Goal: Information Seeking & Learning: Learn about a topic

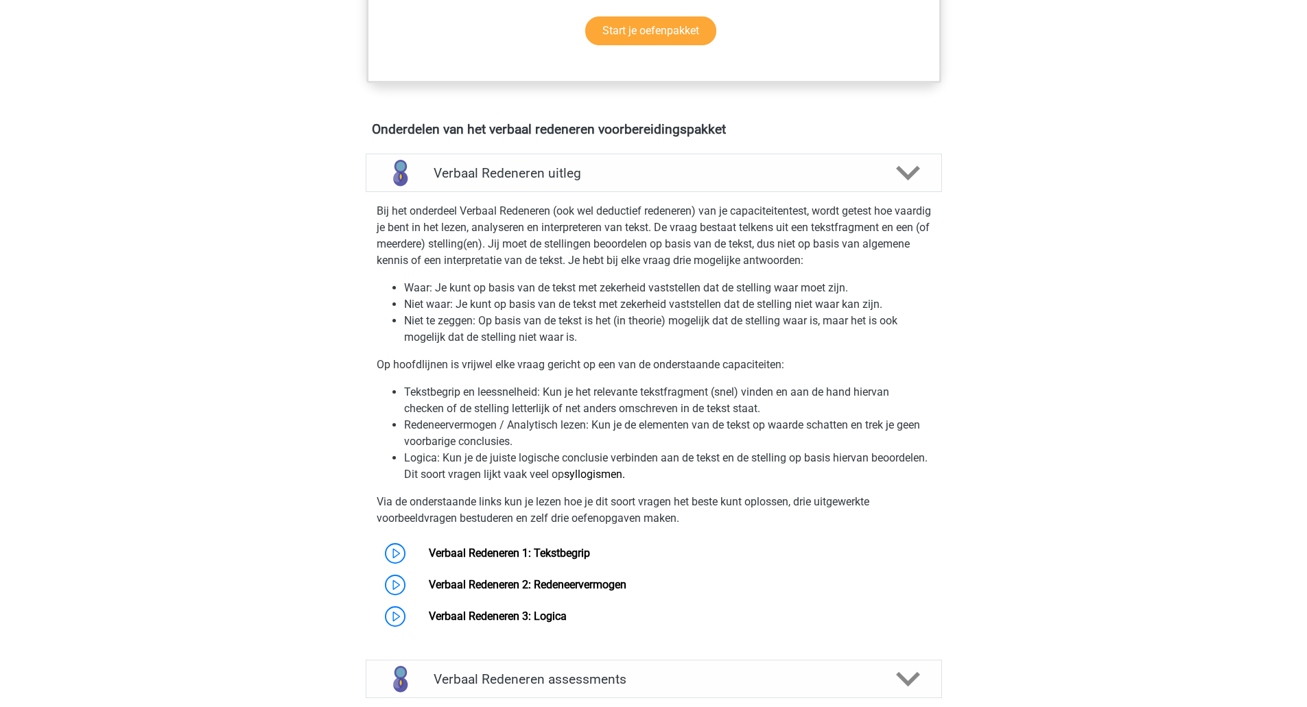
scroll to position [732, 0]
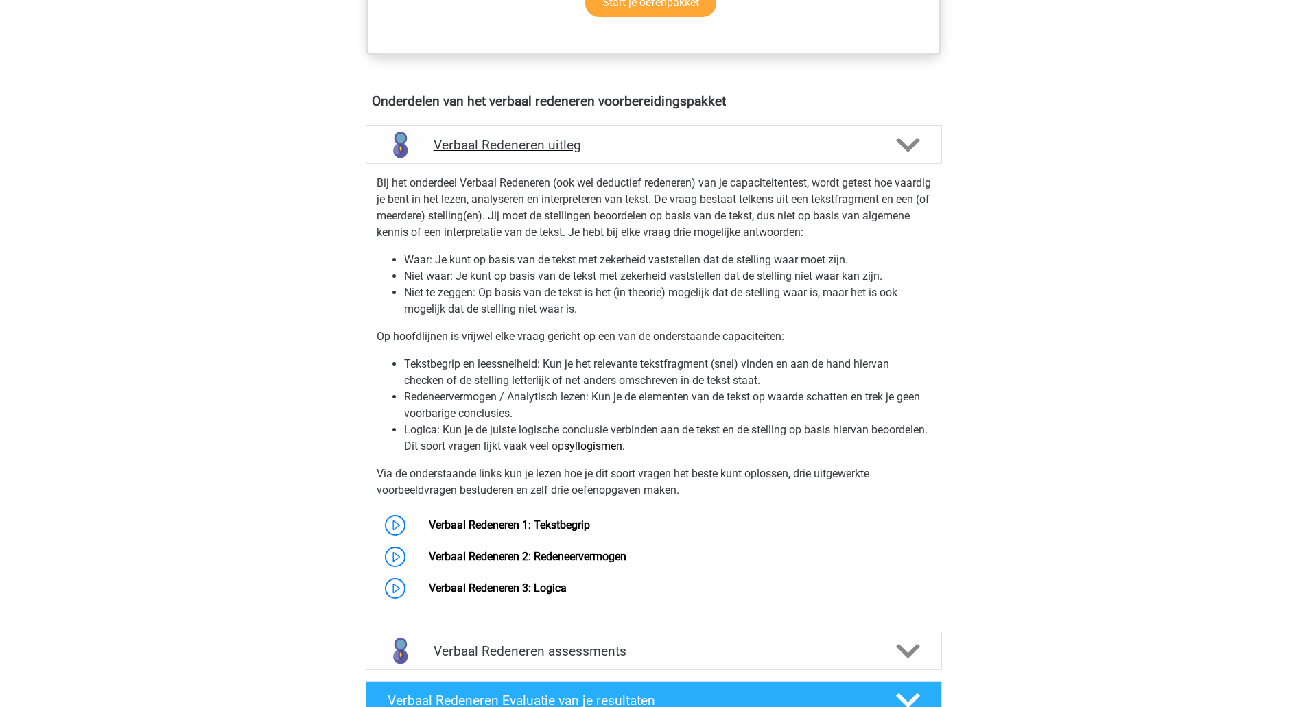
click at [908, 142] on icon at bounding box center [908, 145] width 24 height 24
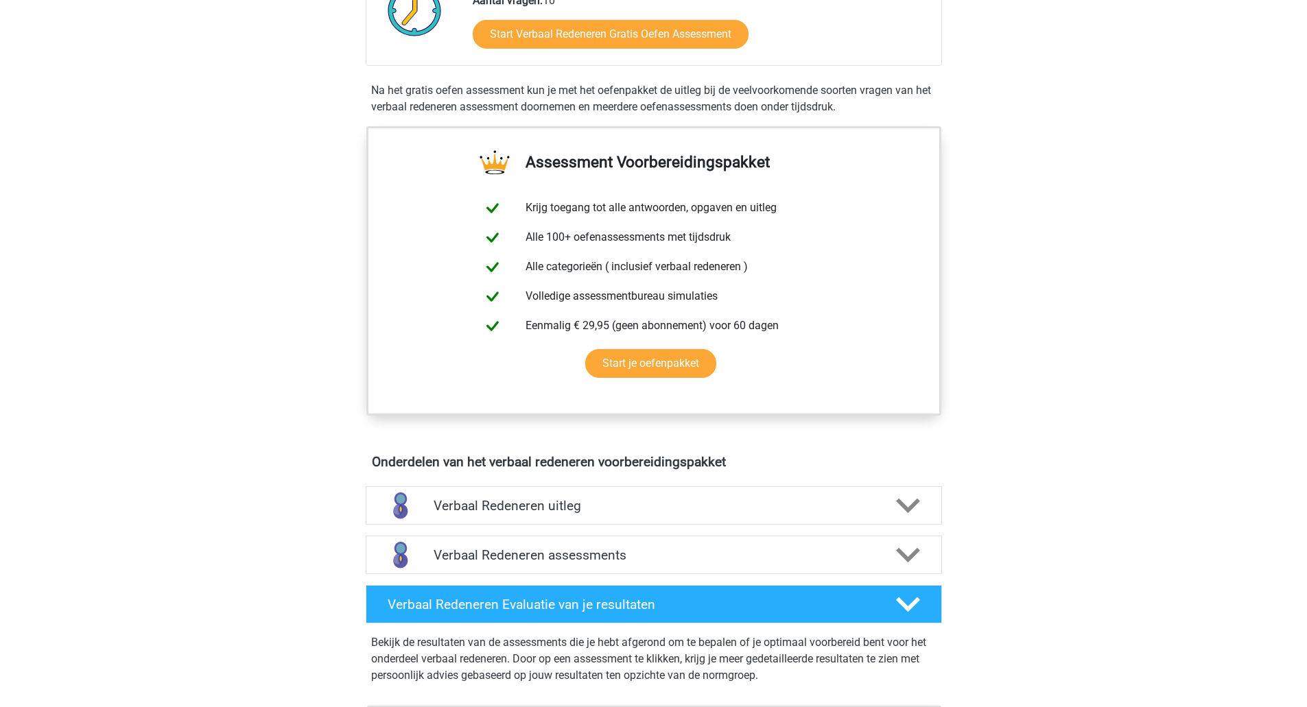
scroll to position [274, 0]
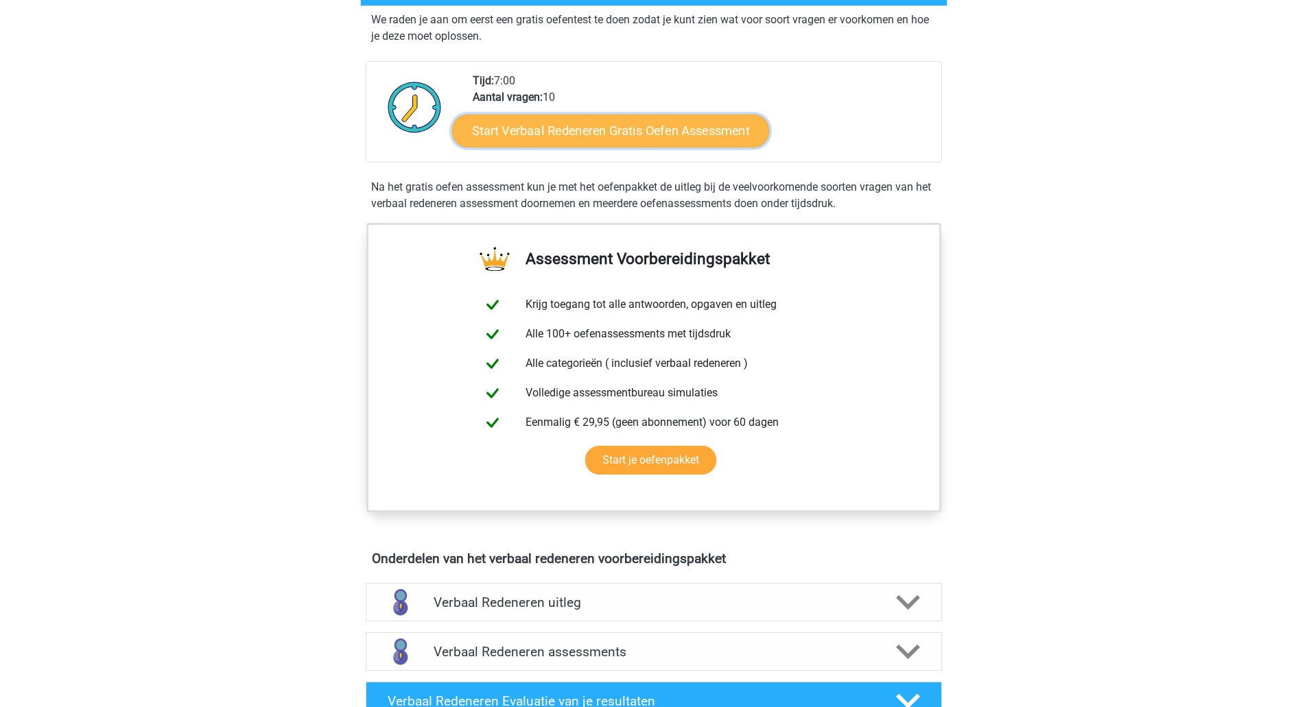
click at [666, 130] on link "Start Verbaal Redeneren Gratis Oefen Assessment" at bounding box center [610, 131] width 317 height 33
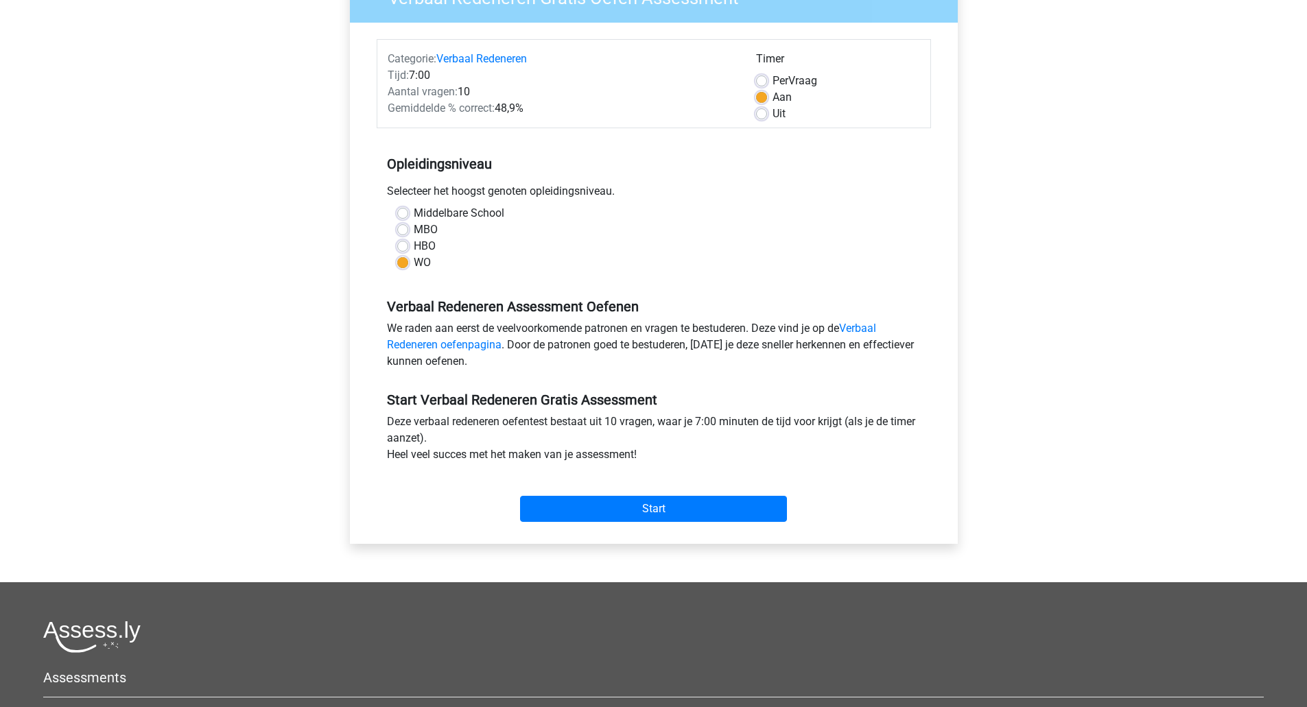
scroll to position [183, 0]
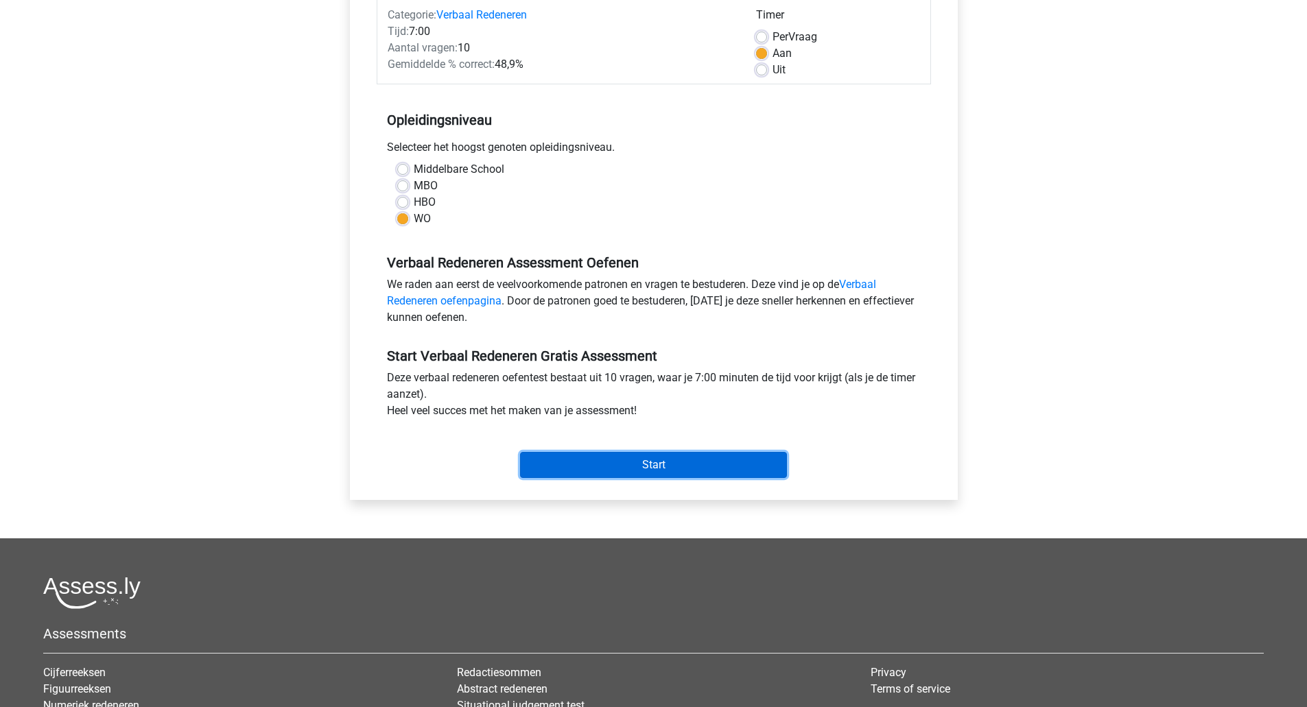
click at [654, 457] on input "Start" at bounding box center [653, 465] width 267 height 26
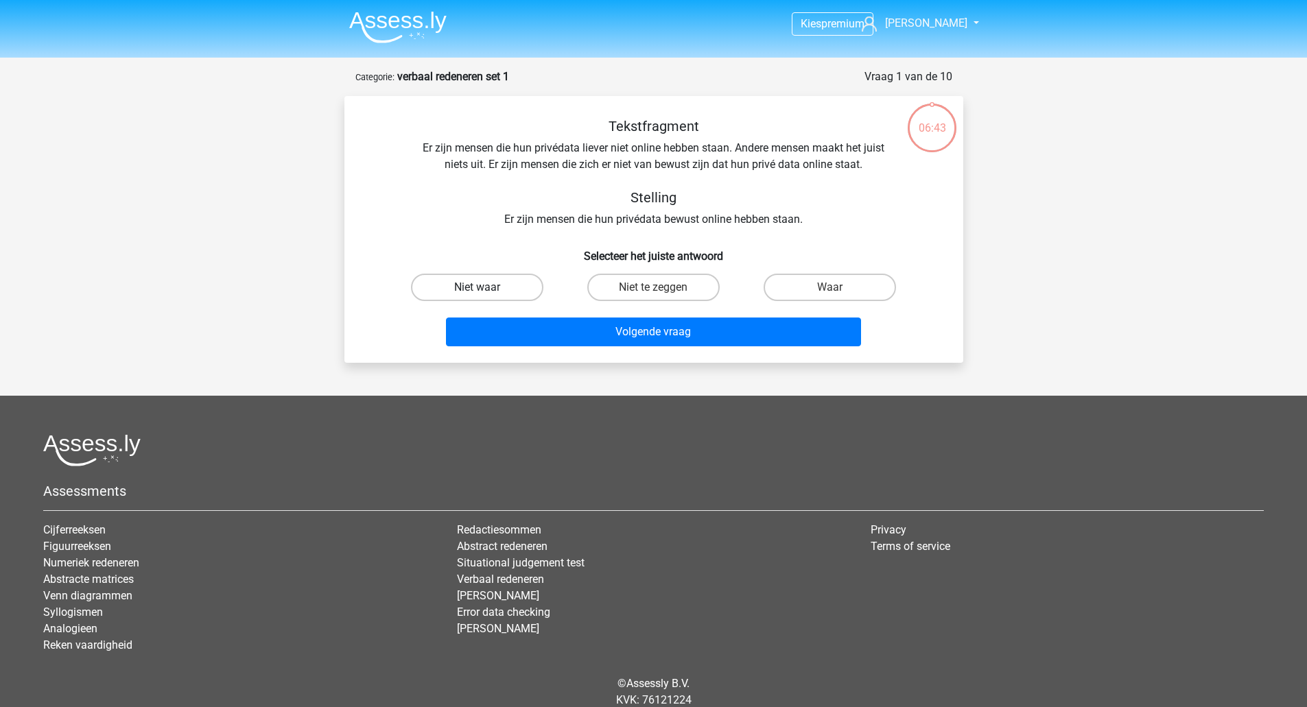
click at [504, 285] on label "Niet waar" at bounding box center [477, 287] width 132 height 27
click at [486, 287] on input "Niet waar" at bounding box center [481, 291] width 9 height 9
radio input "true"
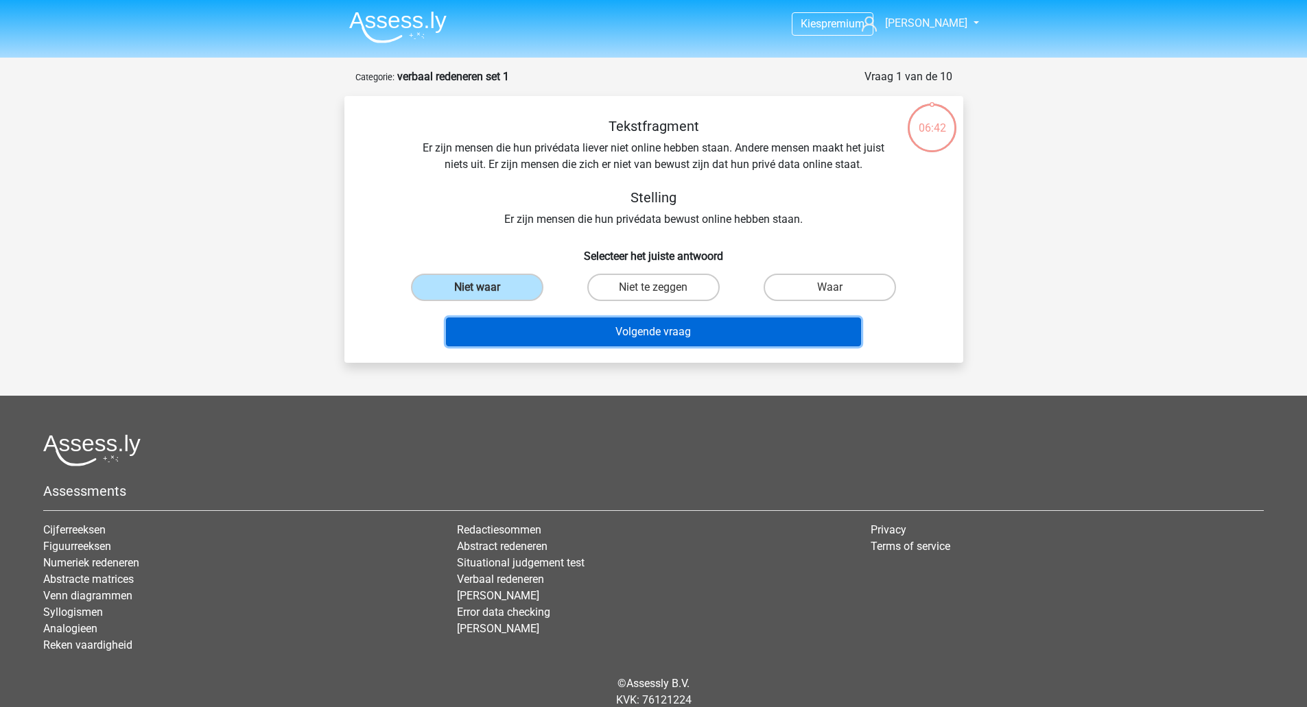
click at [622, 323] on button "Volgende vraag" at bounding box center [653, 332] width 415 height 29
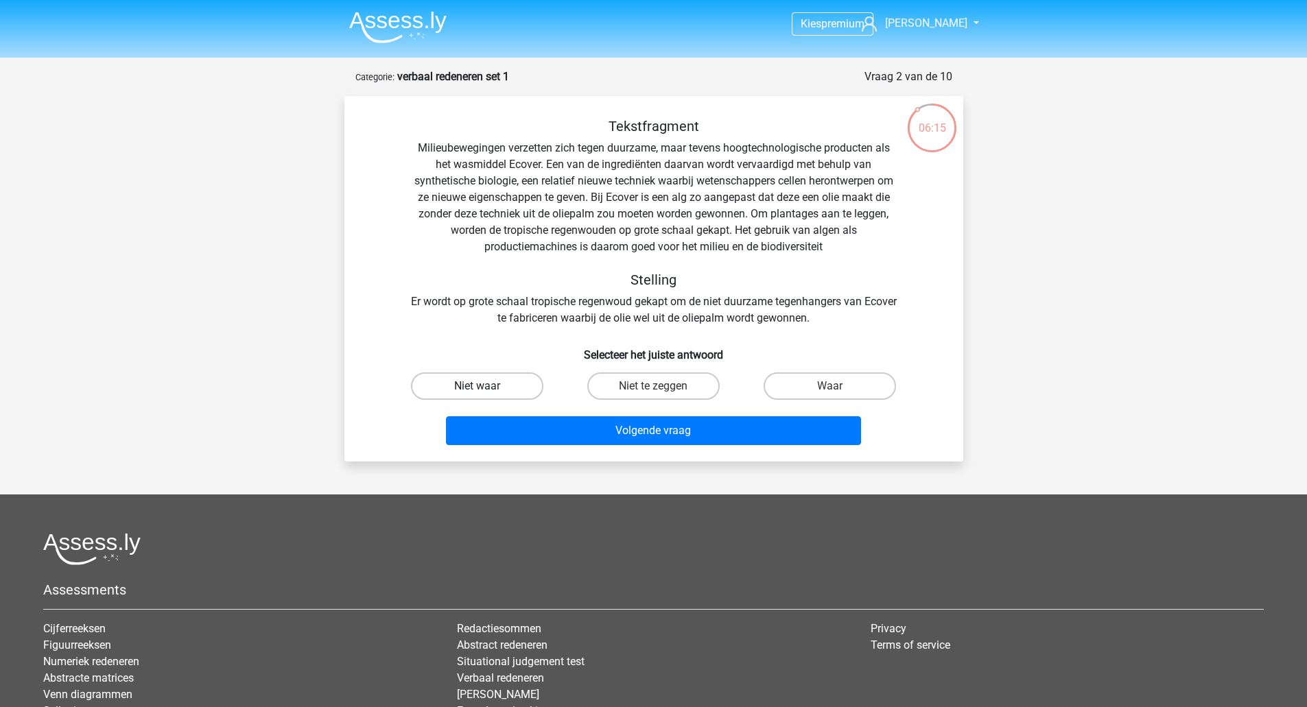
click at [473, 382] on label "Niet waar" at bounding box center [477, 386] width 132 height 27
click at [477, 386] on input "Niet waar" at bounding box center [481, 390] width 9 height 9
radio input "true"
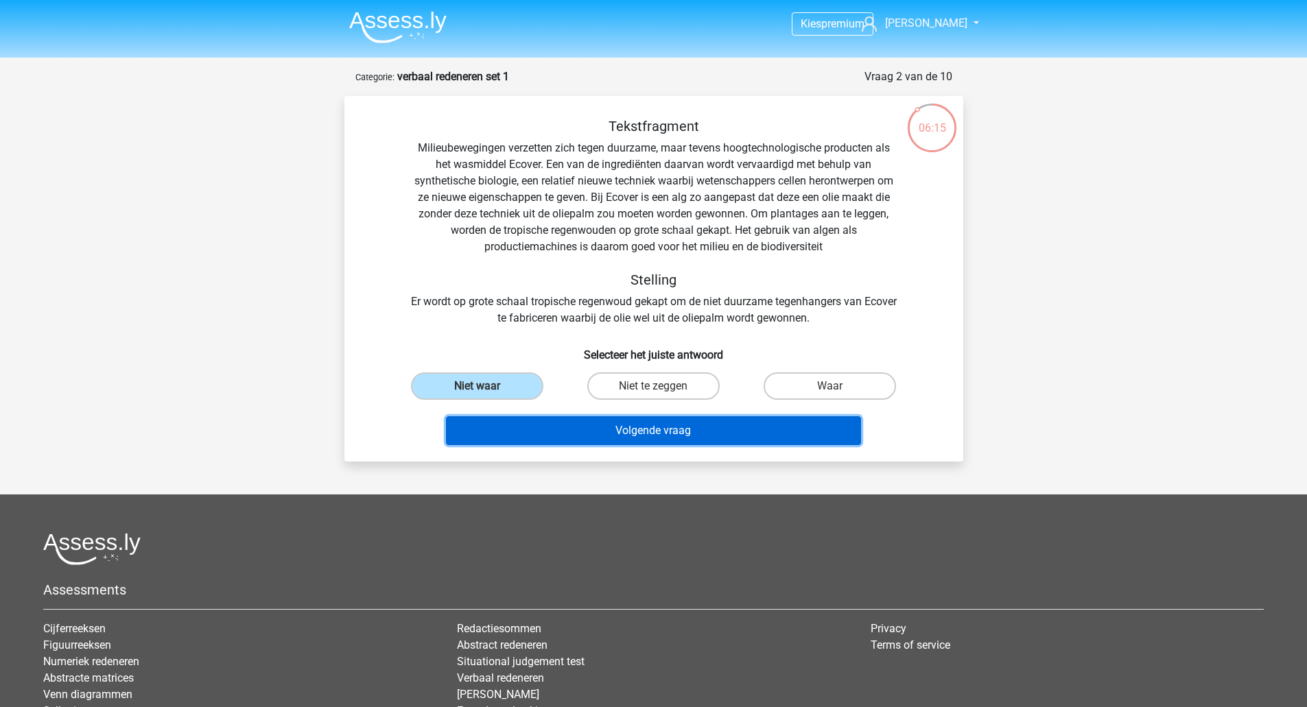
click at [537, 428] on button "Volgende vraag" at bounding box center [653, 430] width 415 height 29
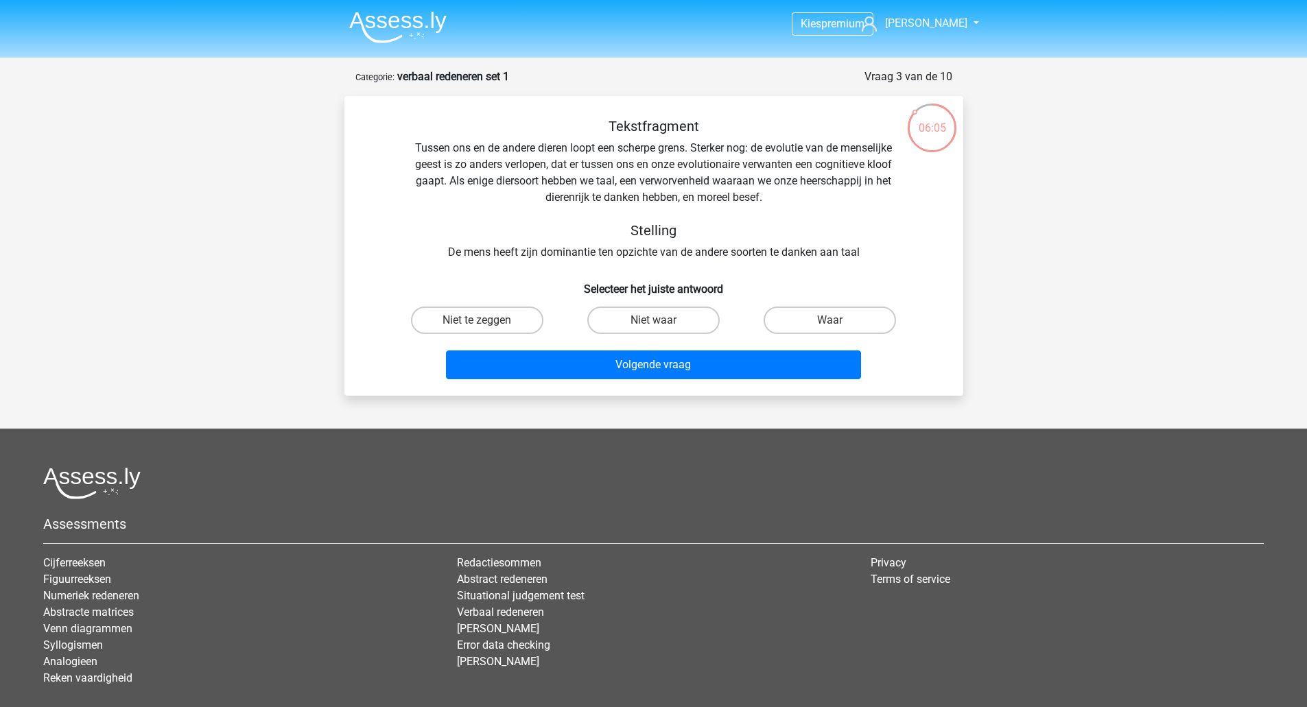
click at [830, 321] on input "Waar" at bounding box center [834, 324] width 9 height 9
radio input "true"
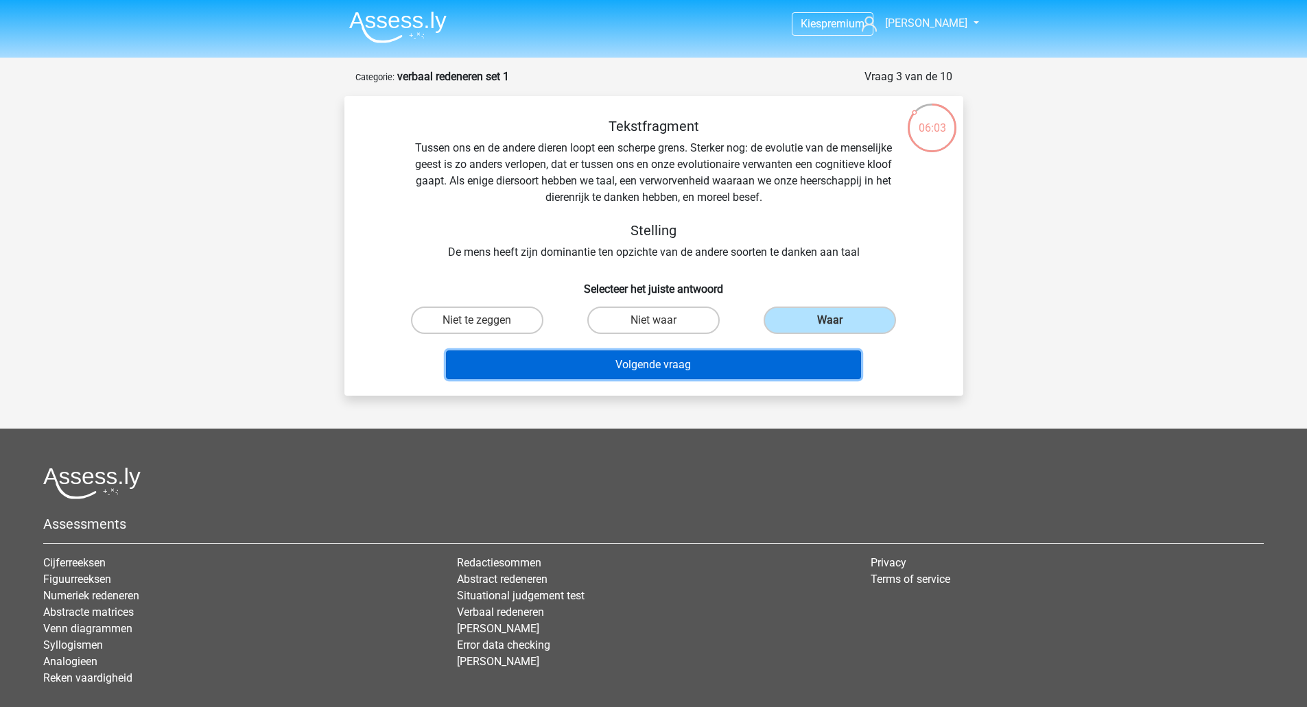
click at [717, 365] on button "Volgende vraag" at bounding box center [653, 365] width 415 height 29
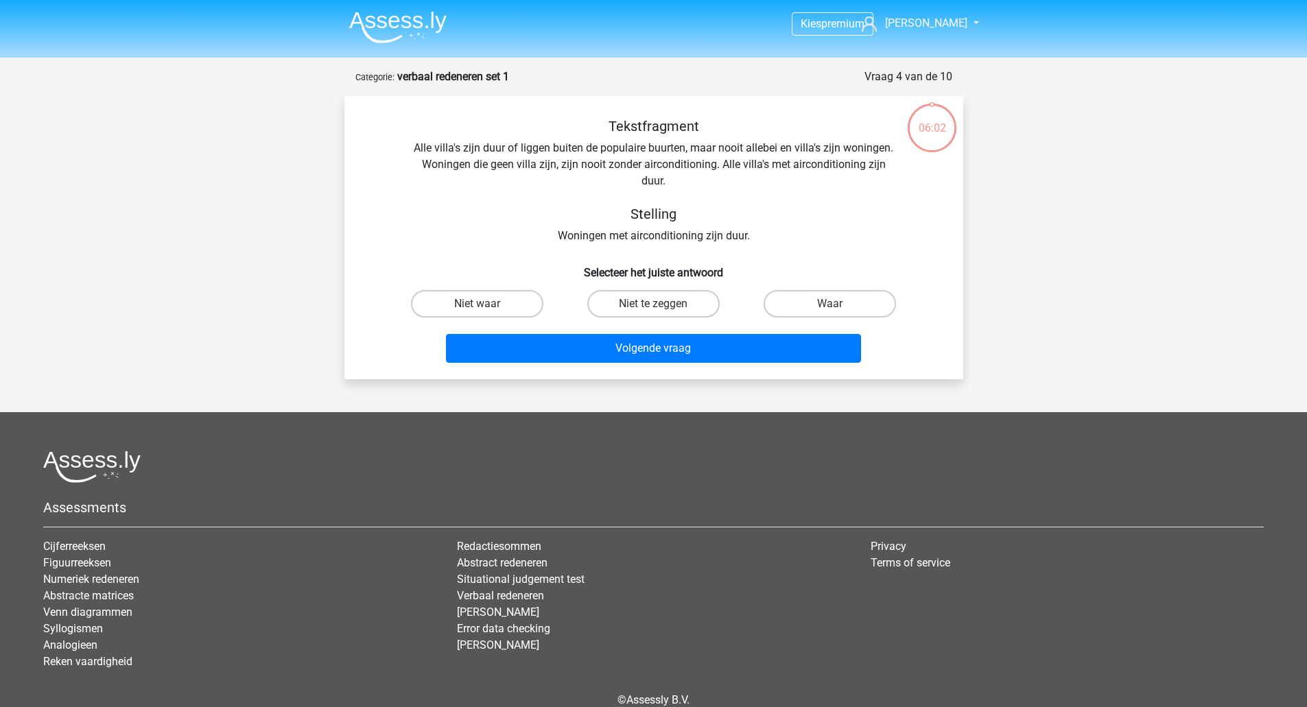
scroll to position [67, 0]
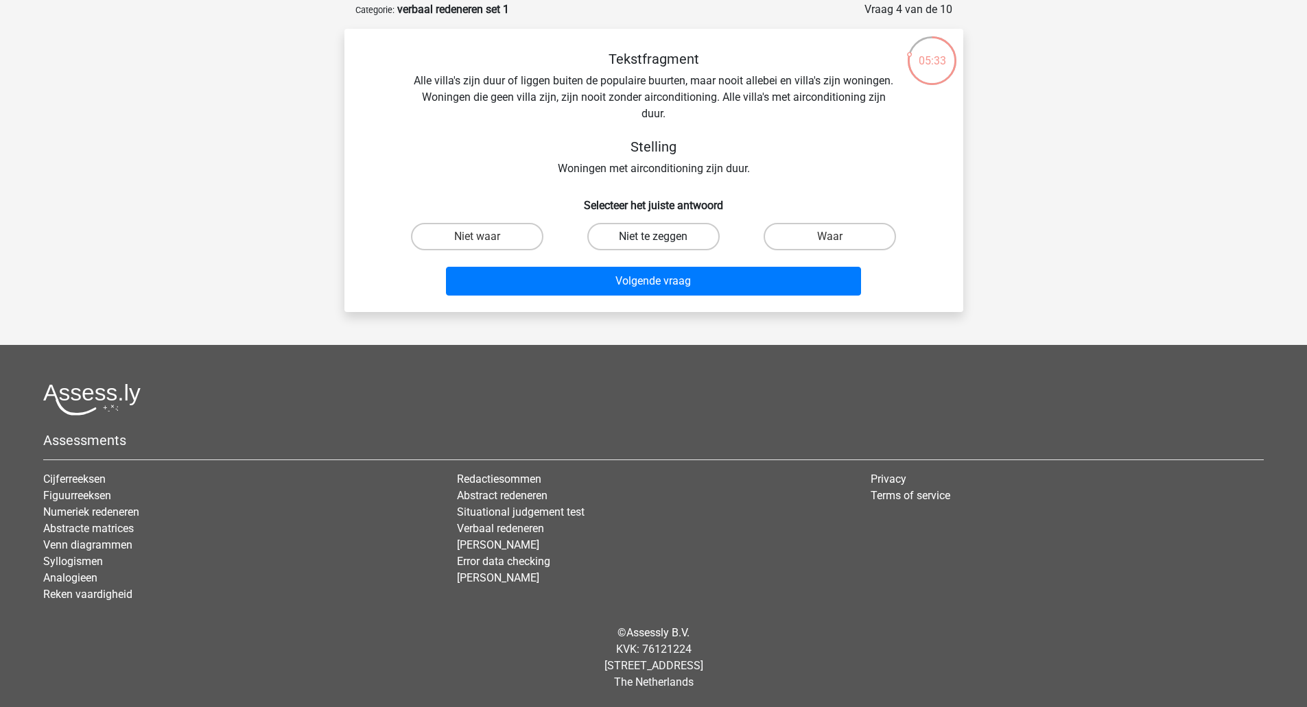
click at [625, 227] on label "Niet te zeggen" at bounding box center [653, 236] width 132 height 27
click at [653, 237] on input "Niet te zeggen" at bounding box center [657, 241] width 9 height 9
radio input "true"
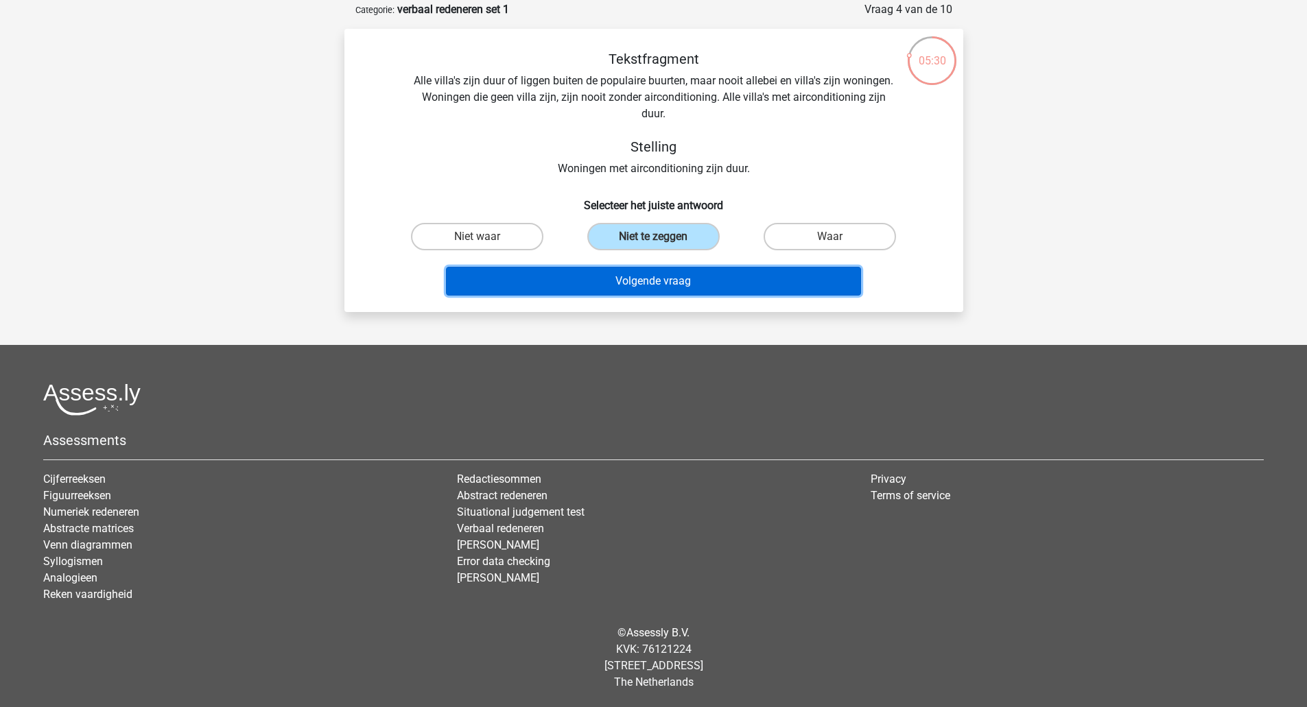
click at [643, 274] on button "Volgende vraag" at bounding box center [653, 281] width 415 height 29
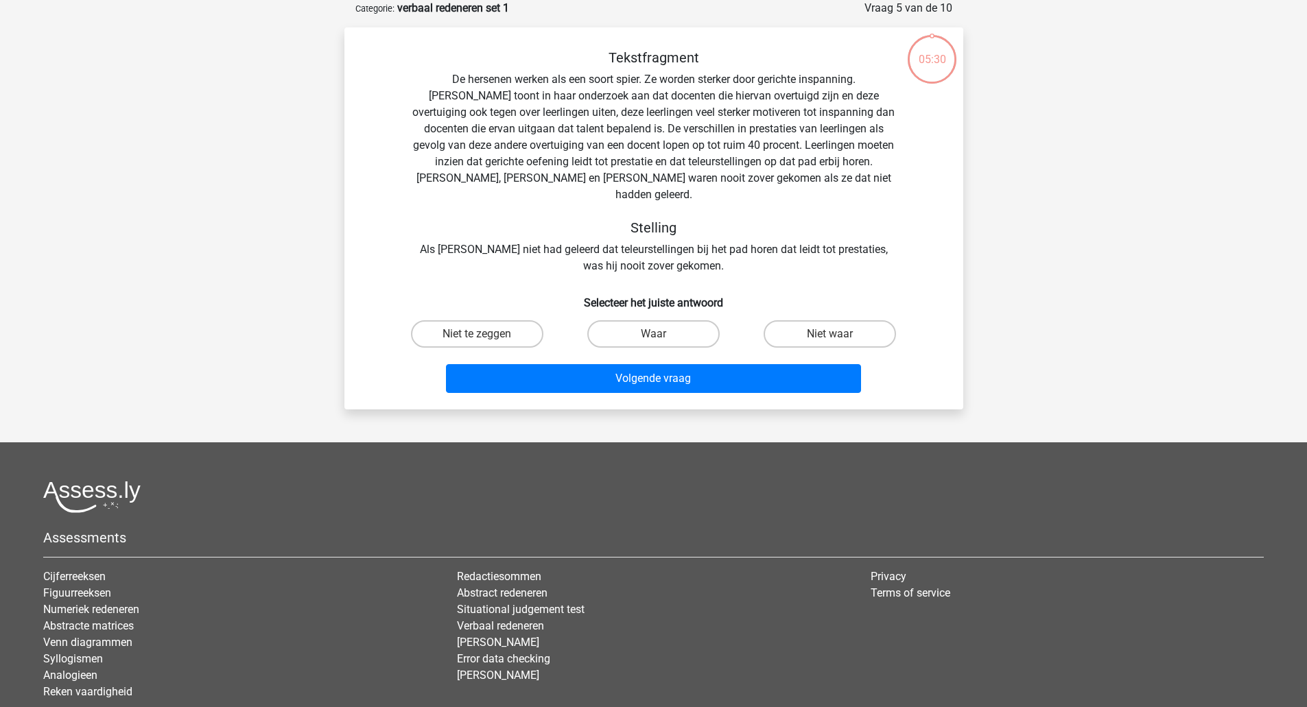
scroll to position [0, 0]
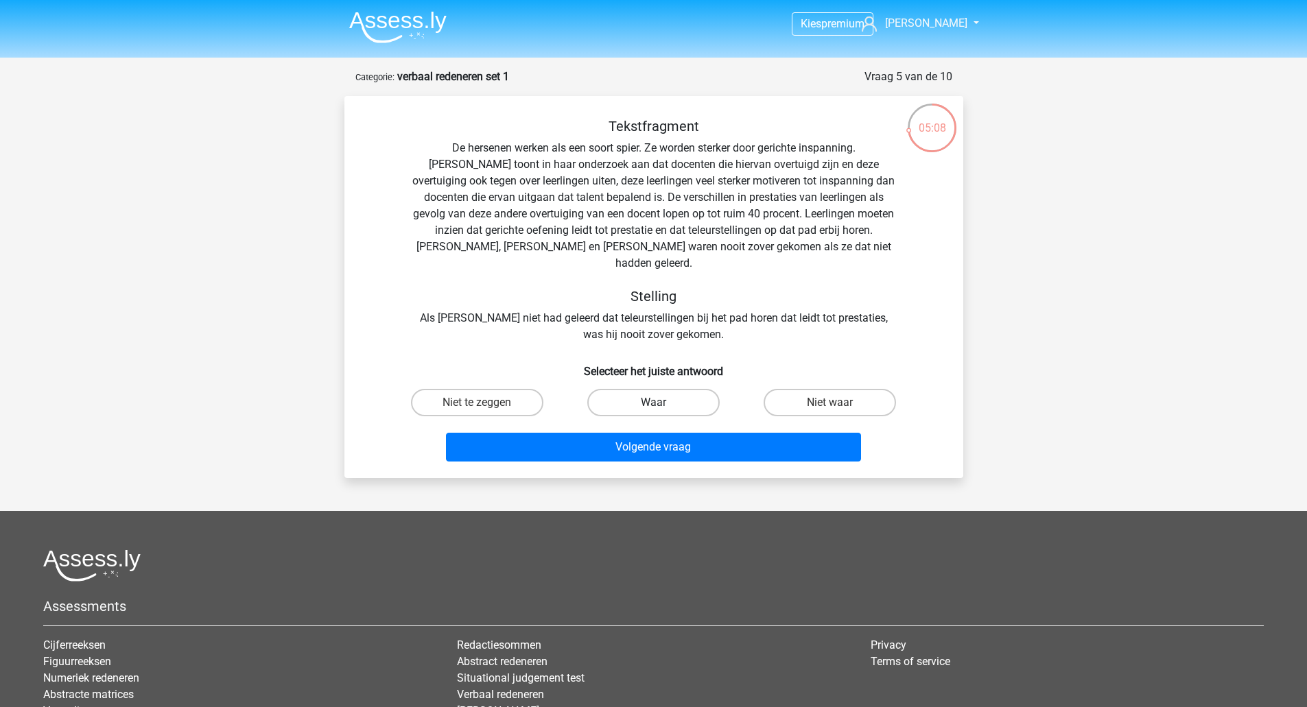
click at [655, 389] on label "Waar" at bounding box center [653, 402] width 132 height 27
click at [655, 403] on input "Waar" at bounding box center [657, 407] width 9 height 9
radio input "true"
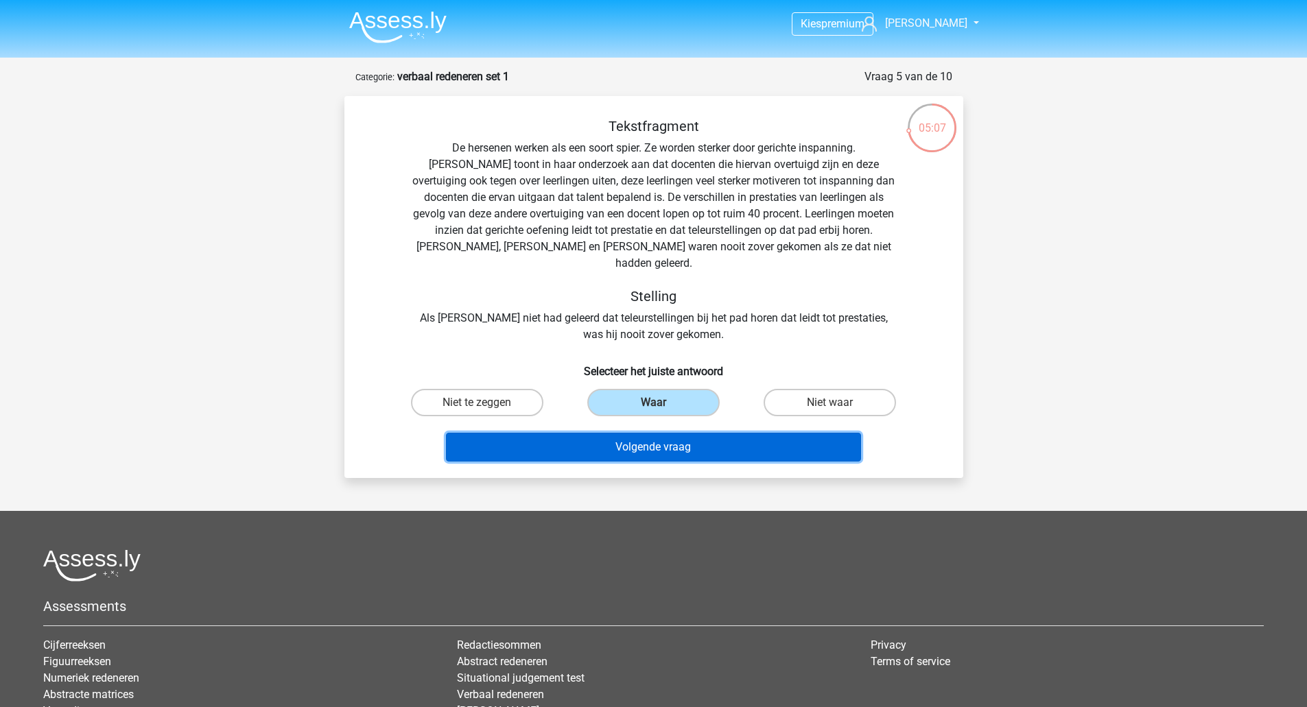
click at [665, 433] on button "Volgende vraag" at bounding box center [653, 447] width 415 height 29
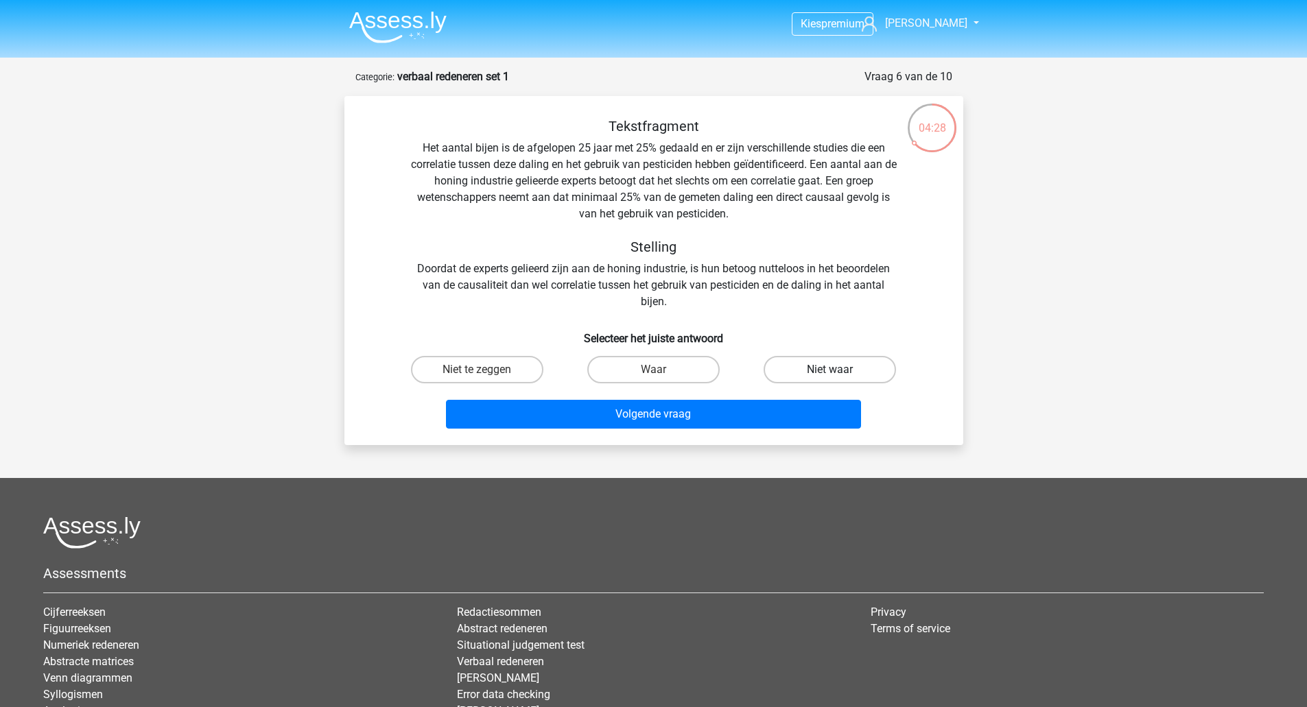
click at [814, 370] on label "Niet waar" at bounding box center [830, 369] width 132 height 27
click at [830, 370] on input "Niet waar" at bounding box center [834, 374] width 9 height 9
radio input "true"
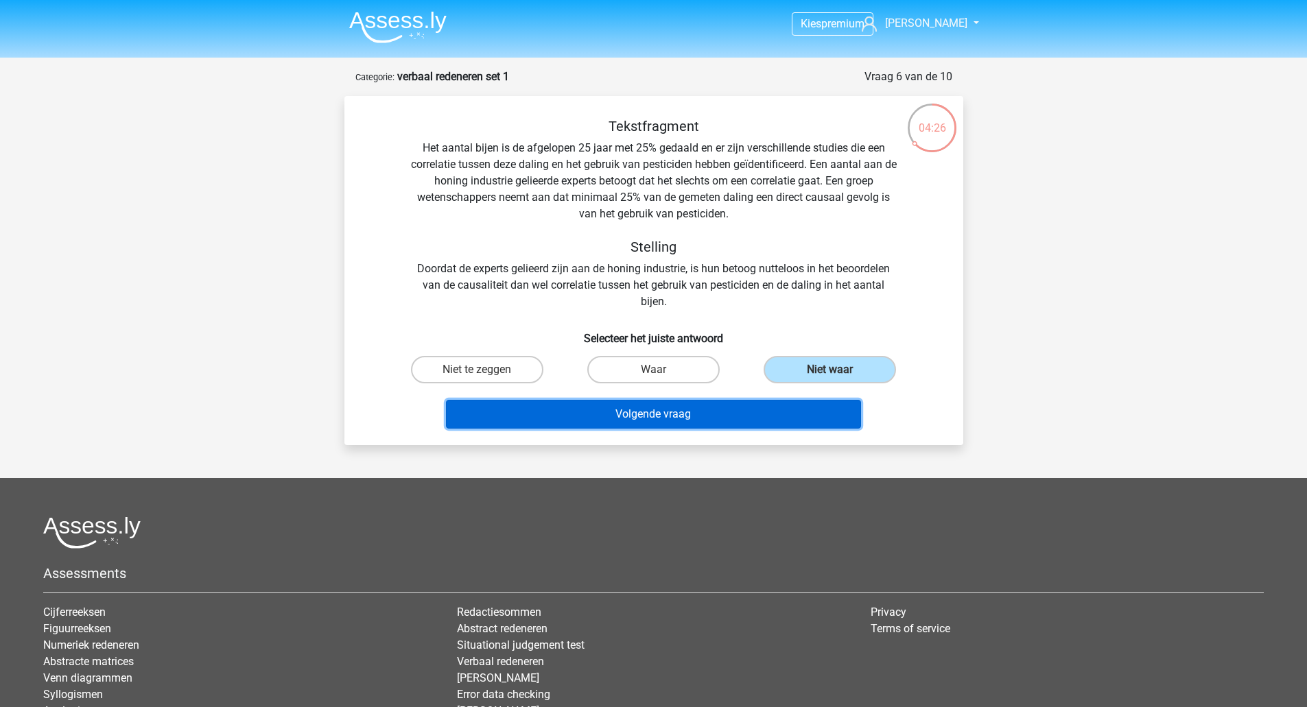
click at [681, 412] on button "Volgende vraag" at bounding box center [653, 414] width 415 height 29
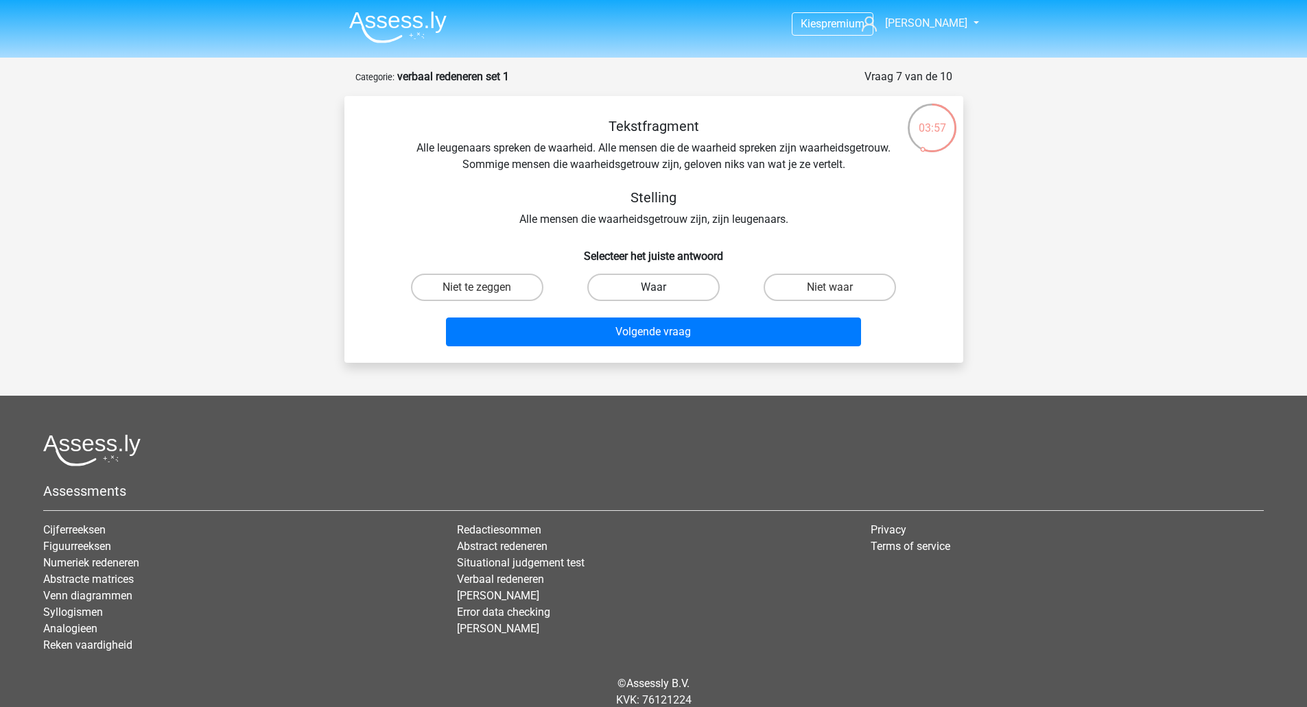
click at [607, 284] on label "Waar" at bounding box center [653, 287] width 132 height 27
click at [653, 287] on input "Waar" at bounding box center [657, 291] width 9 height 9
radio input "true"
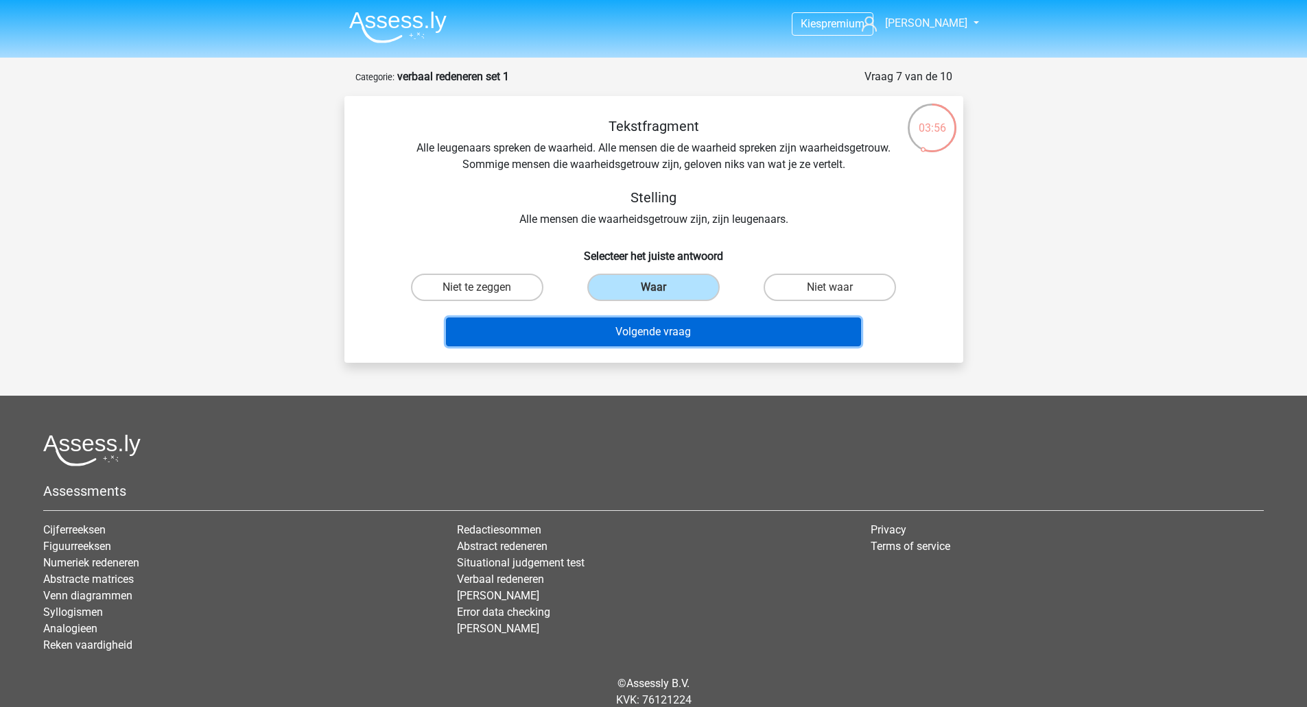
click at [610, 320] on button "Volgende vraag" at bounding box center [653, 332] width 415 height 29
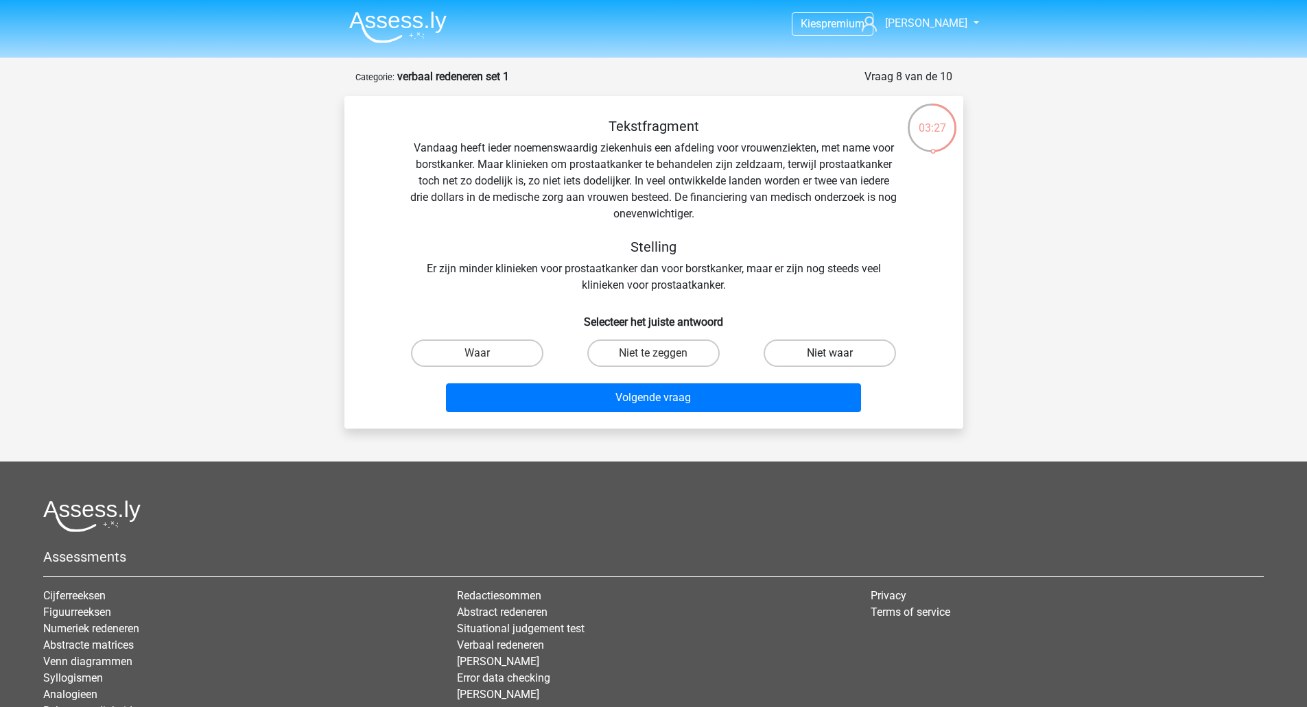
click at [803, 345] on label "Niet waar" at bounding box center [830, 353] width 132 height 27
click at [830, 353] on input "Niet waar" at bounding box center [834, 357] width 9 height 9
radio input "true"
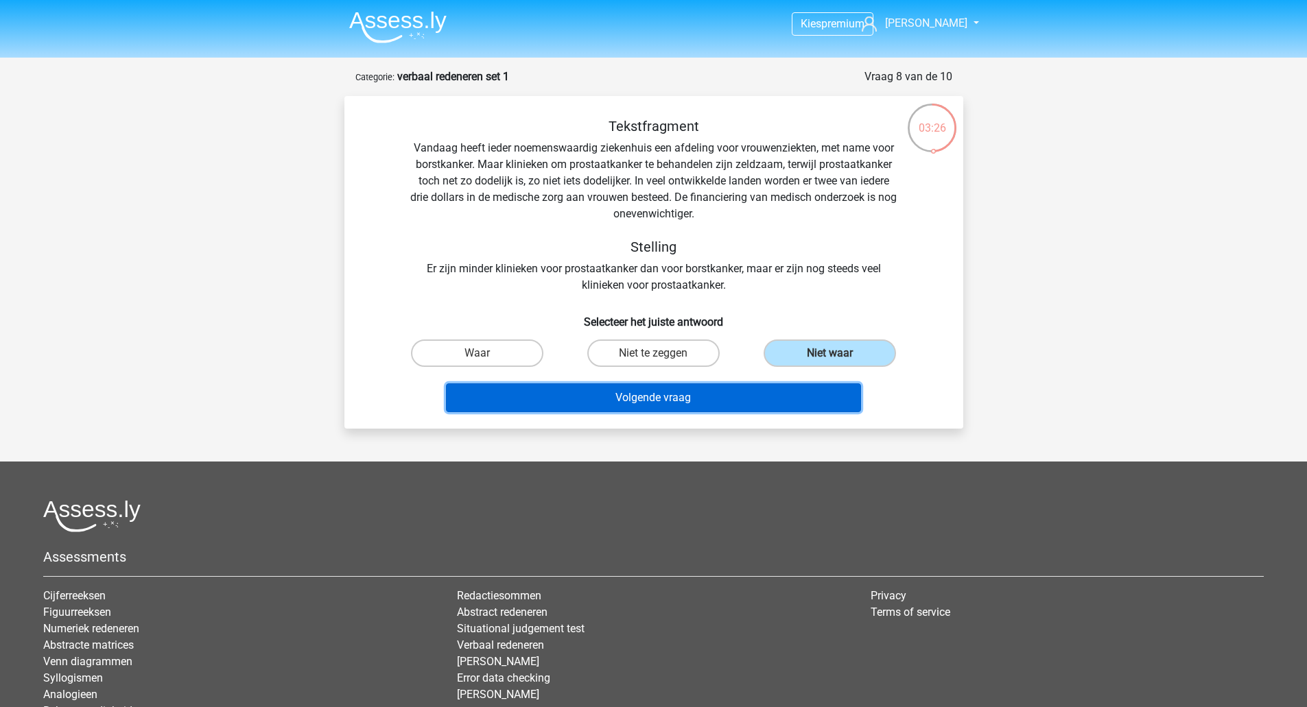
click at [712, 392] on button "Volgende vraag" at bounding box center [653, 398] width 415 height 29
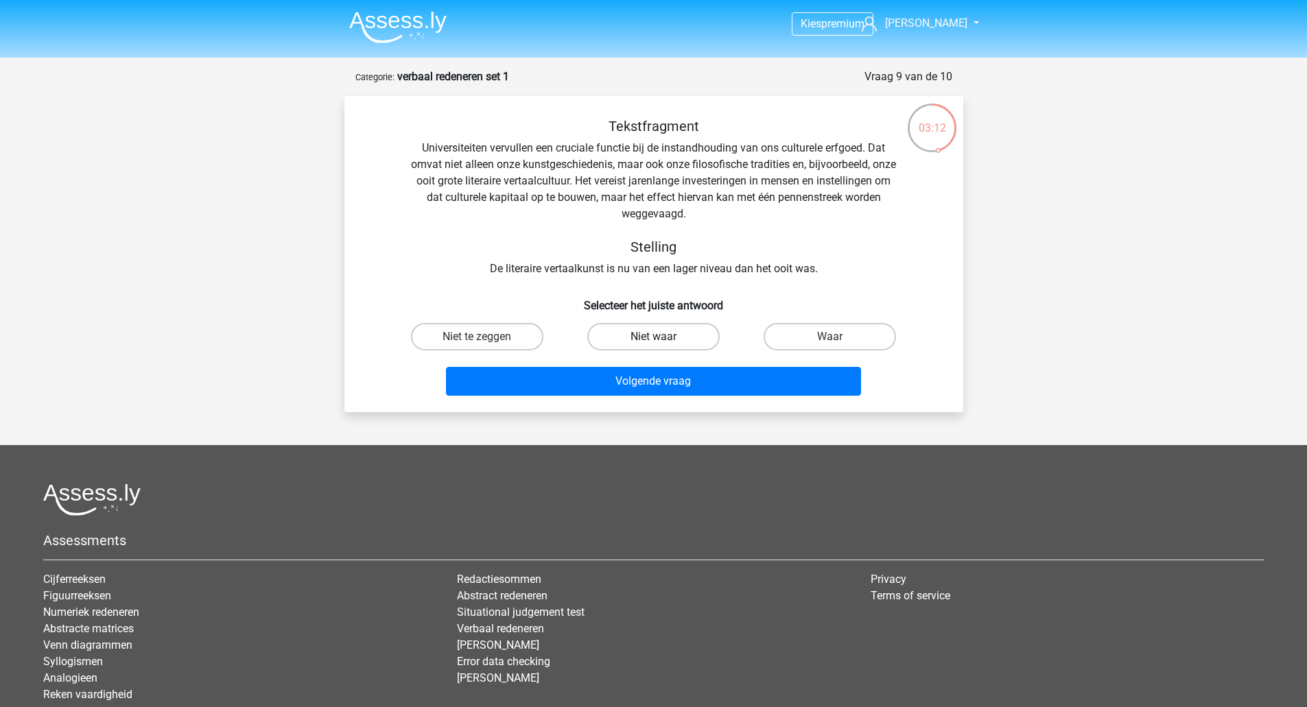
click at [670, 339] on label "Niet waar" at bounding box center [653, 336] width 132 height 27
click at [662, 339] on input "Niet waar" at bounding box center [657, 341] width 9 height 9
radio input "true"
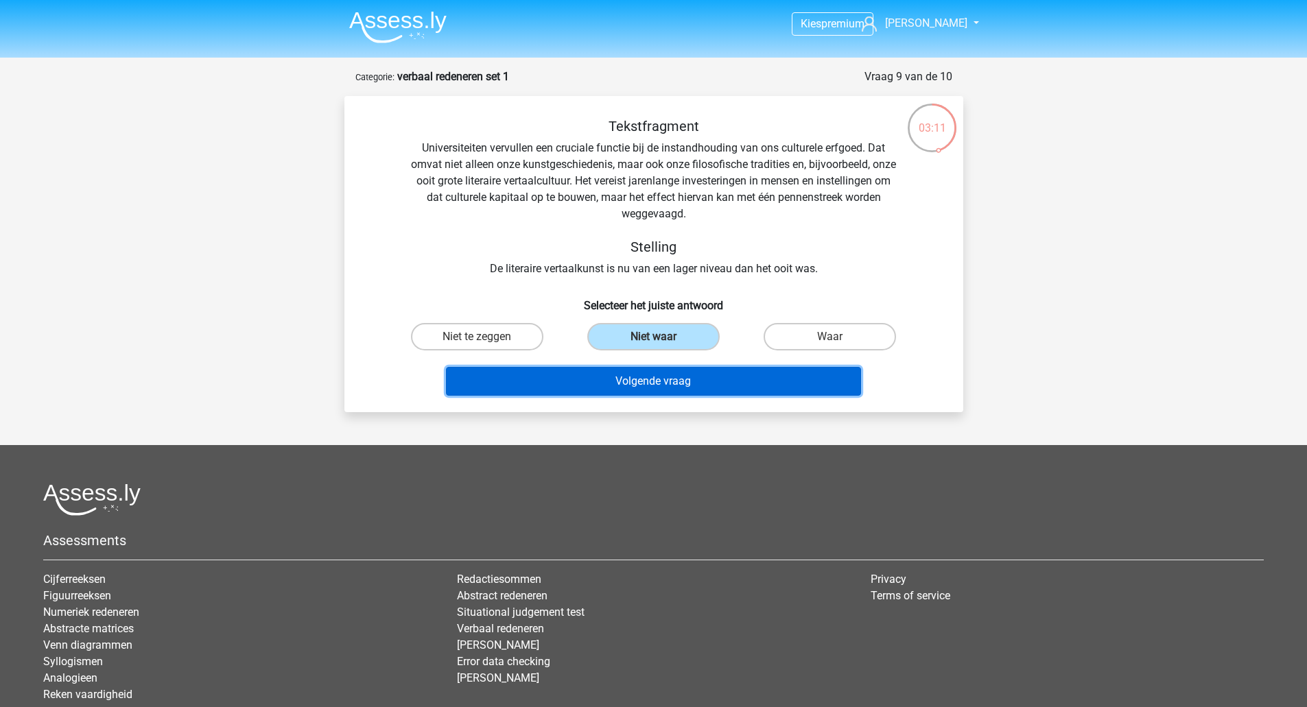
click at [655, 386] on button "Volgende vraag" at bounding box center [653, 381] width 415 height 29
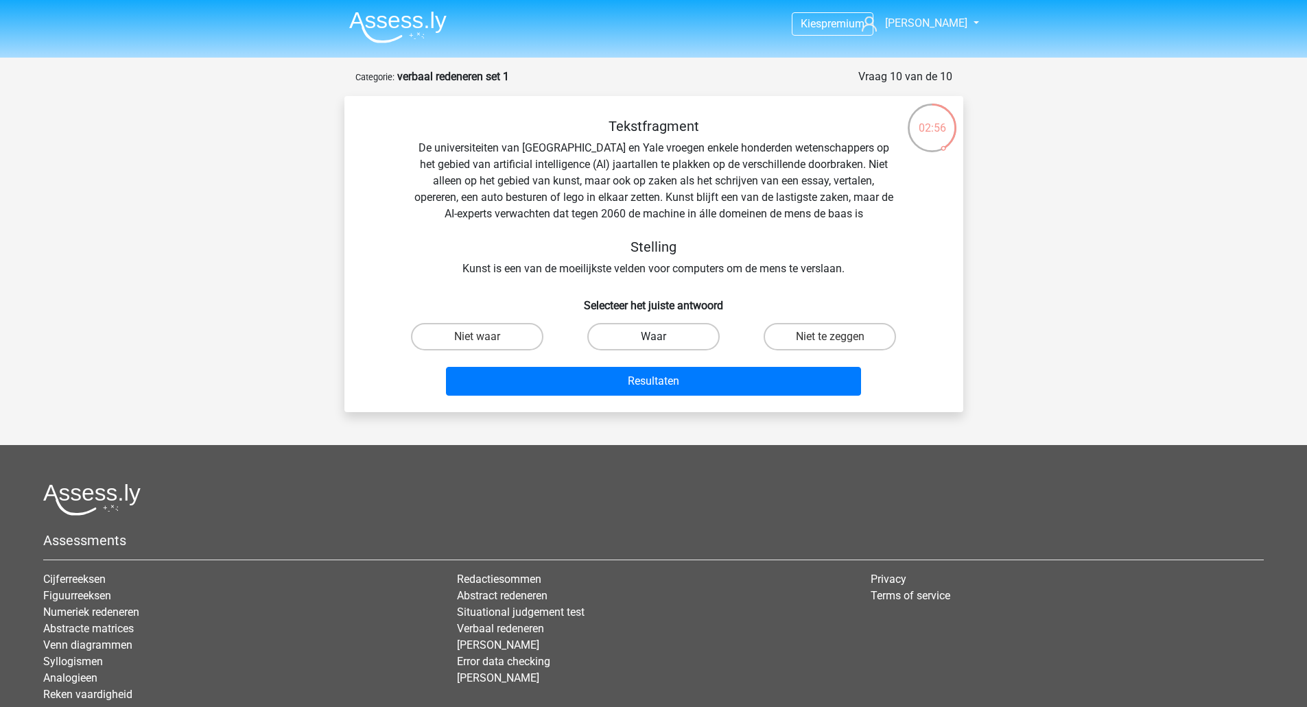
click at [655, 330] on label "Waar" at bounding box center [653, 336] width 132 height 27
click at [655, 337] on input "Waar" at bounding box center [657, 341] width 9 height 9
radio input "true"
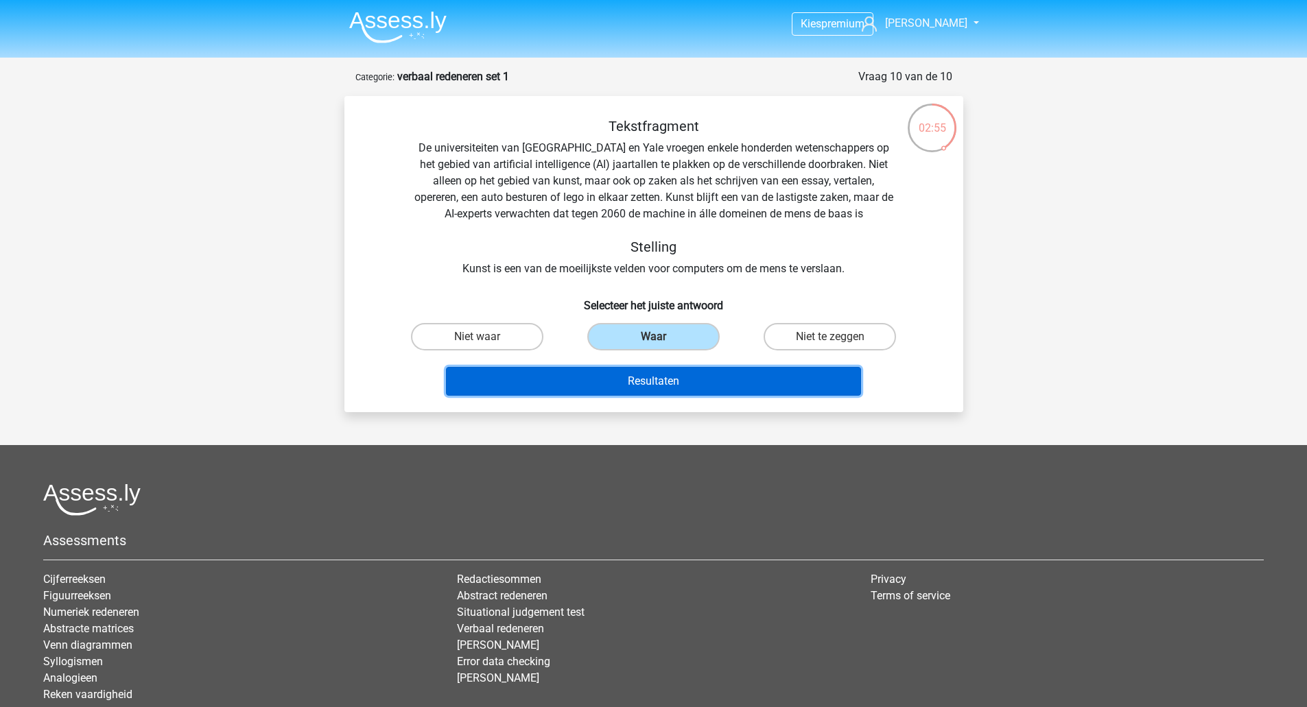
click at [647, 375] on button "Resultaten" at bounding box center [653, 381] width 415 height 29
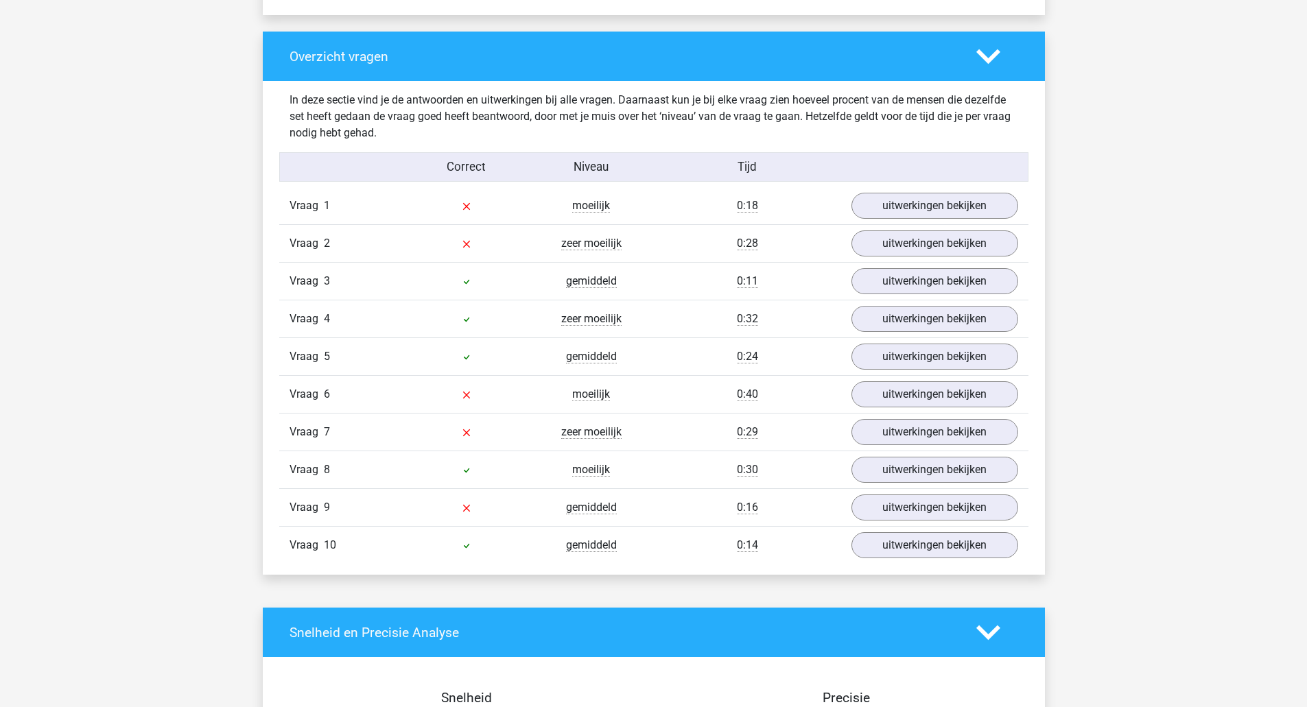
scroll to position [1007, 0]
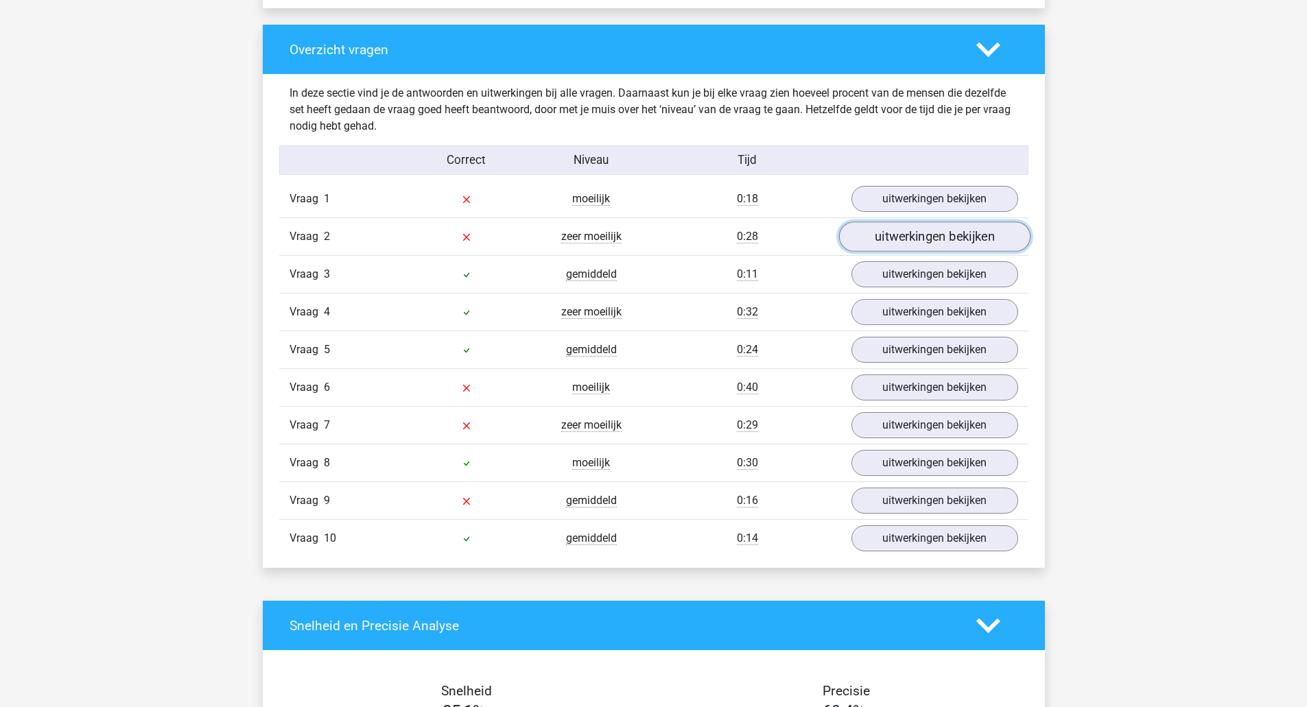
click at [926, 241] on link "uitwerkingen bekijken" at bounding box center [933, 237] width 191 height 30
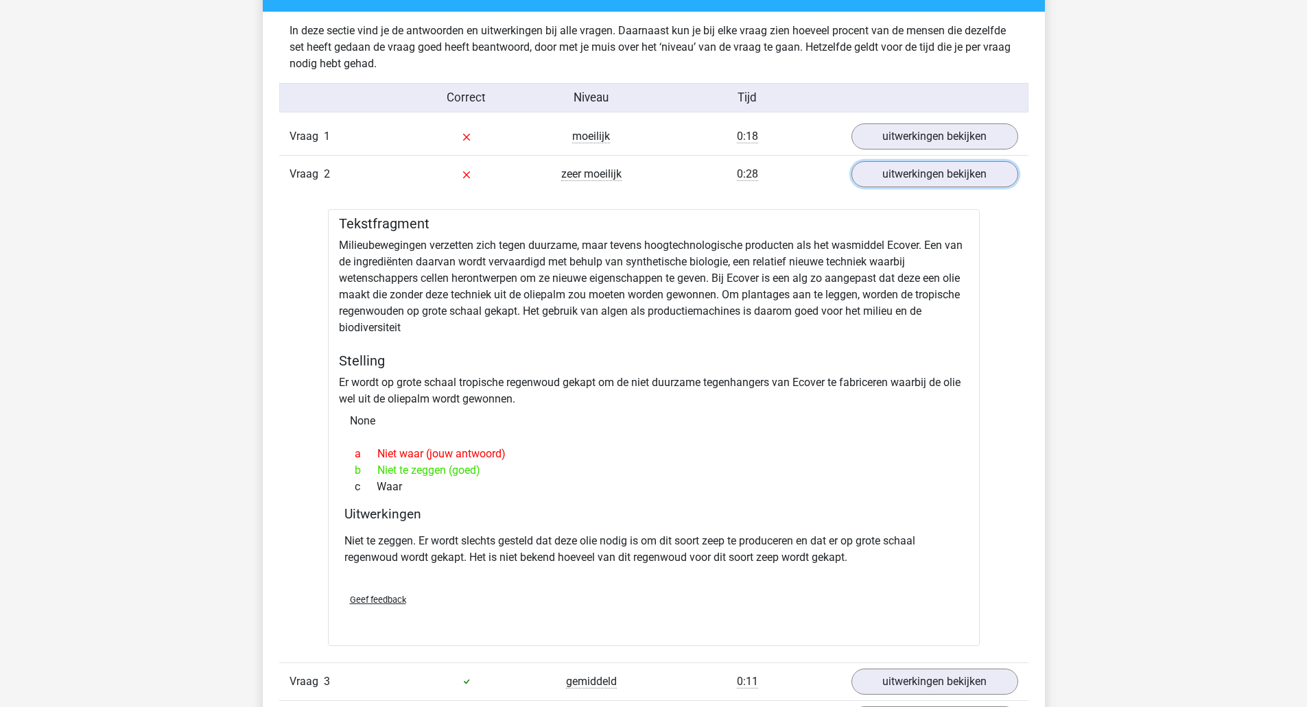
scroll to position [1098, 0]
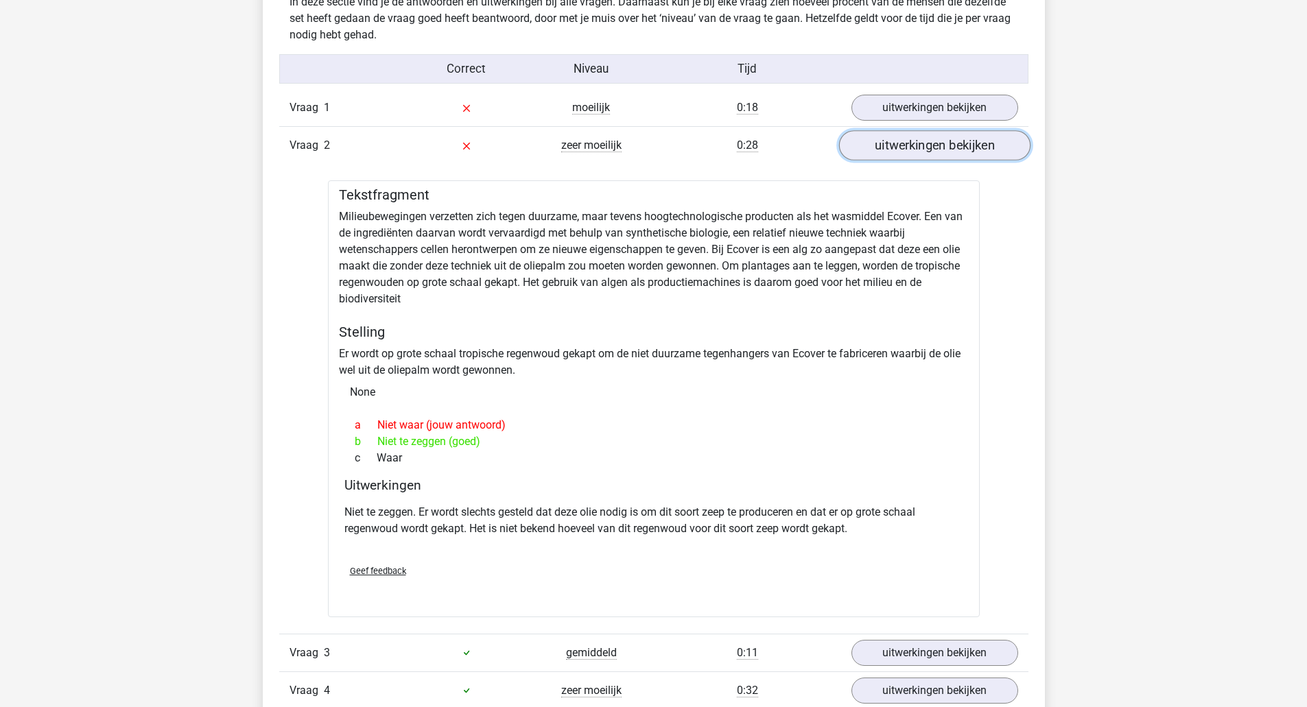
click at [930, 148] on link "uitwerkingen bekijken" at bounding box center [933, 146] width 191 height 30
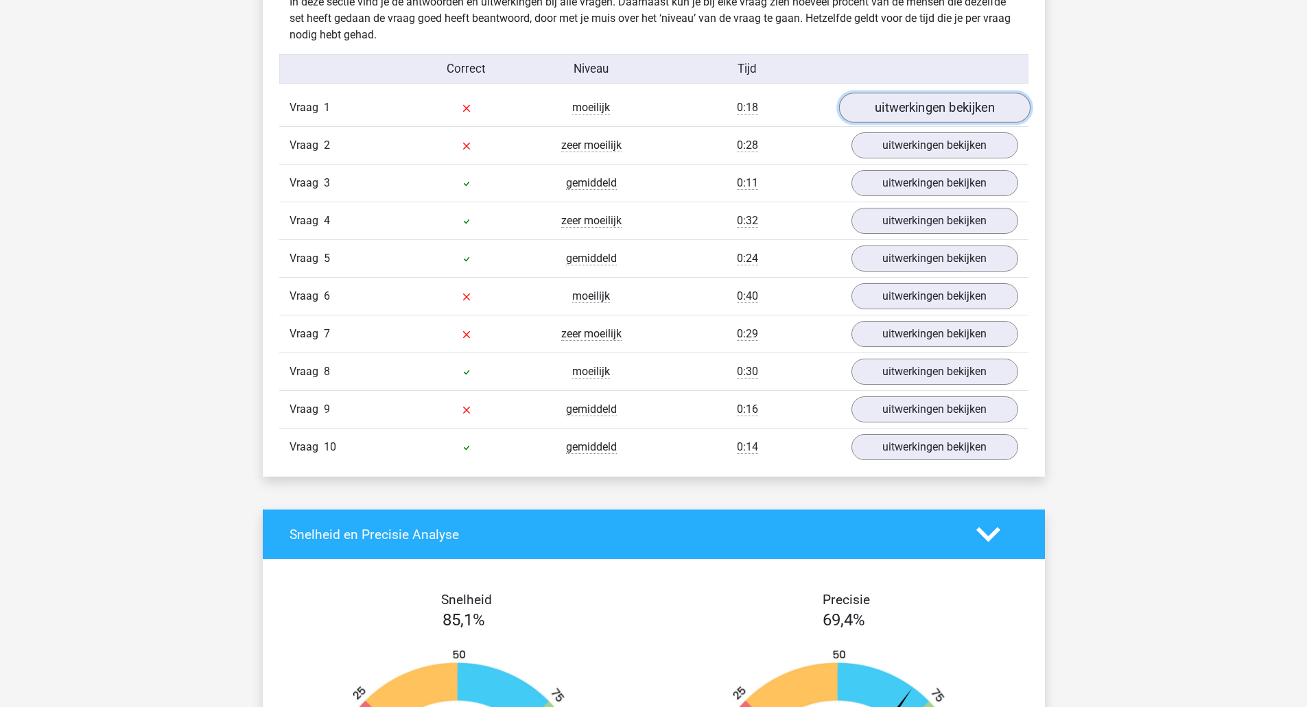
click at [921, 108] on link "uitwerkingen bekijken" at bounding box center [933, 108] width 191 height 30
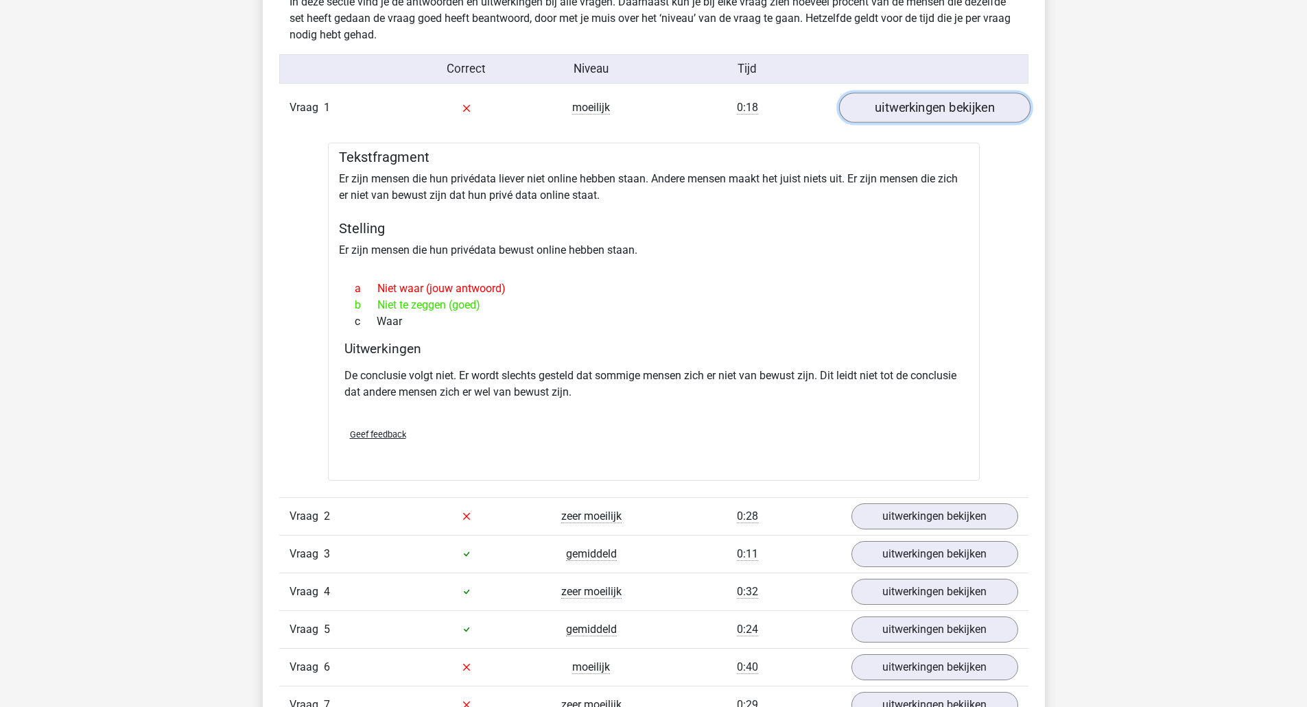
click at [941, 113] on link "uitwerkingen bekijken" at bounding box center [933, 108] width 191 height 30
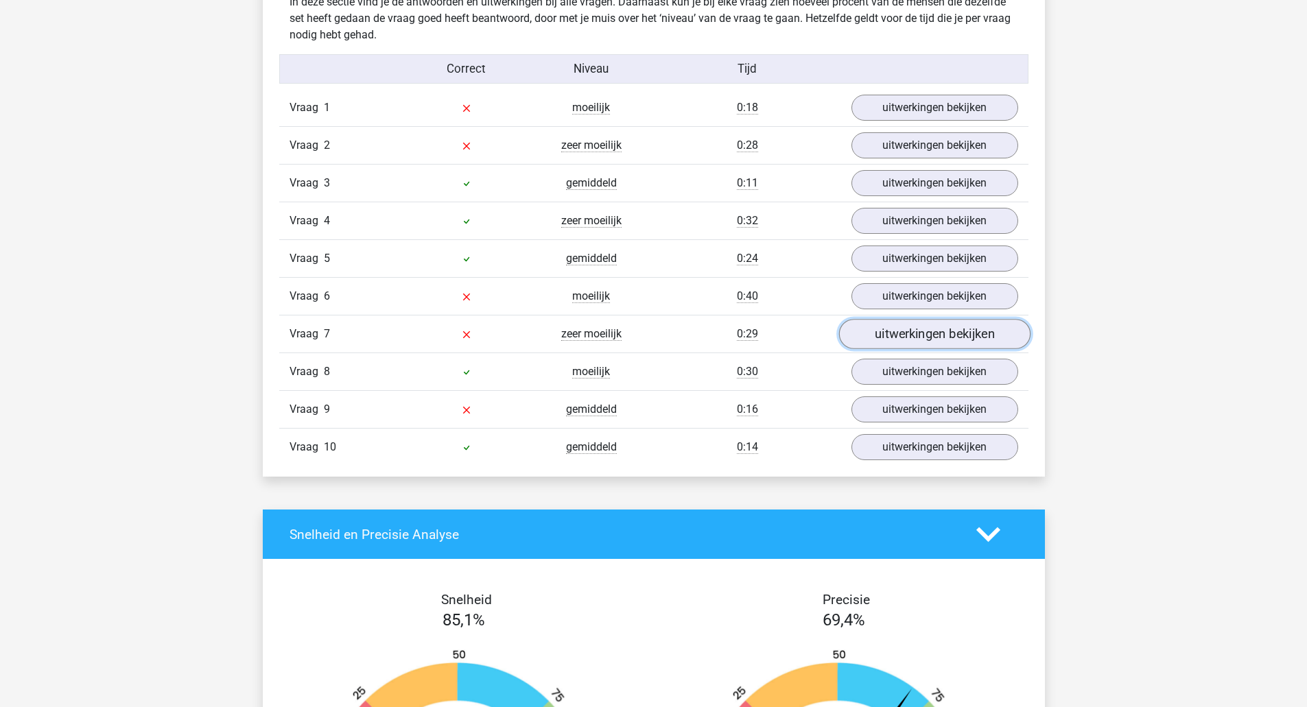
click at [914, 331] on link "uitwerkingen bekijken" at bounding box center [933, 335] width 191 height 30
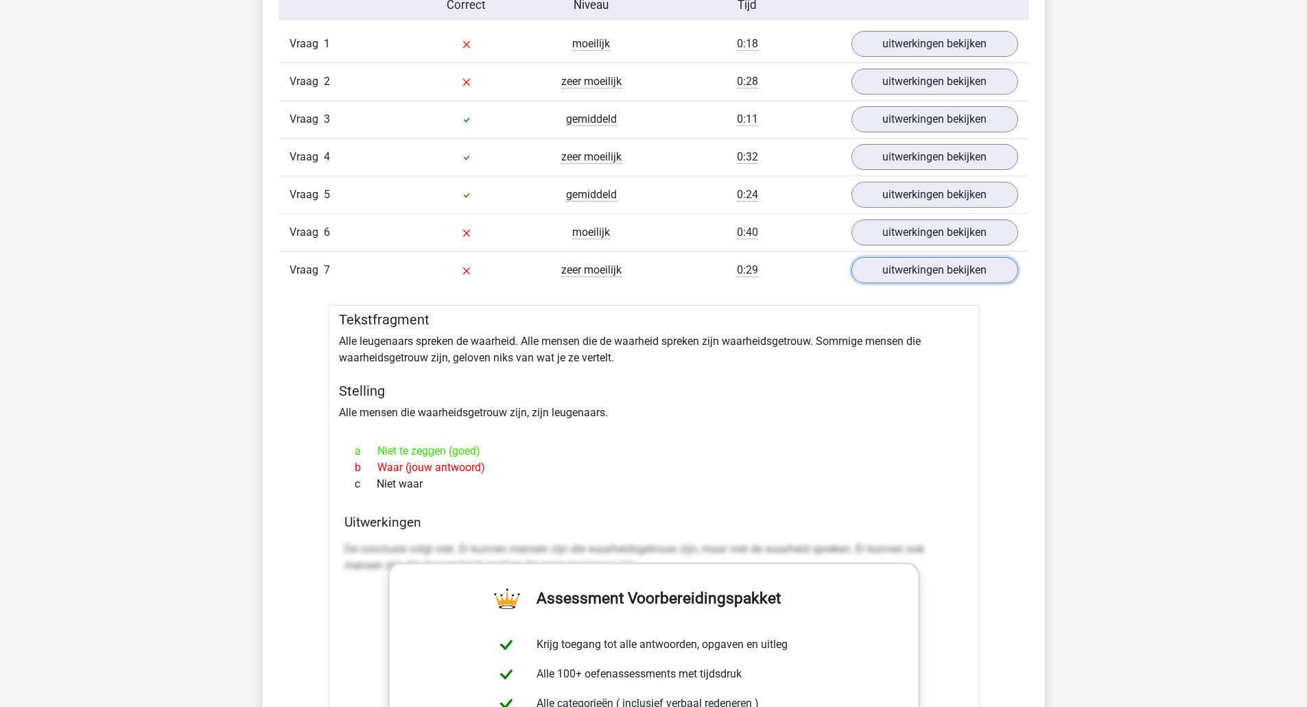
scroll to position [1189, 0]
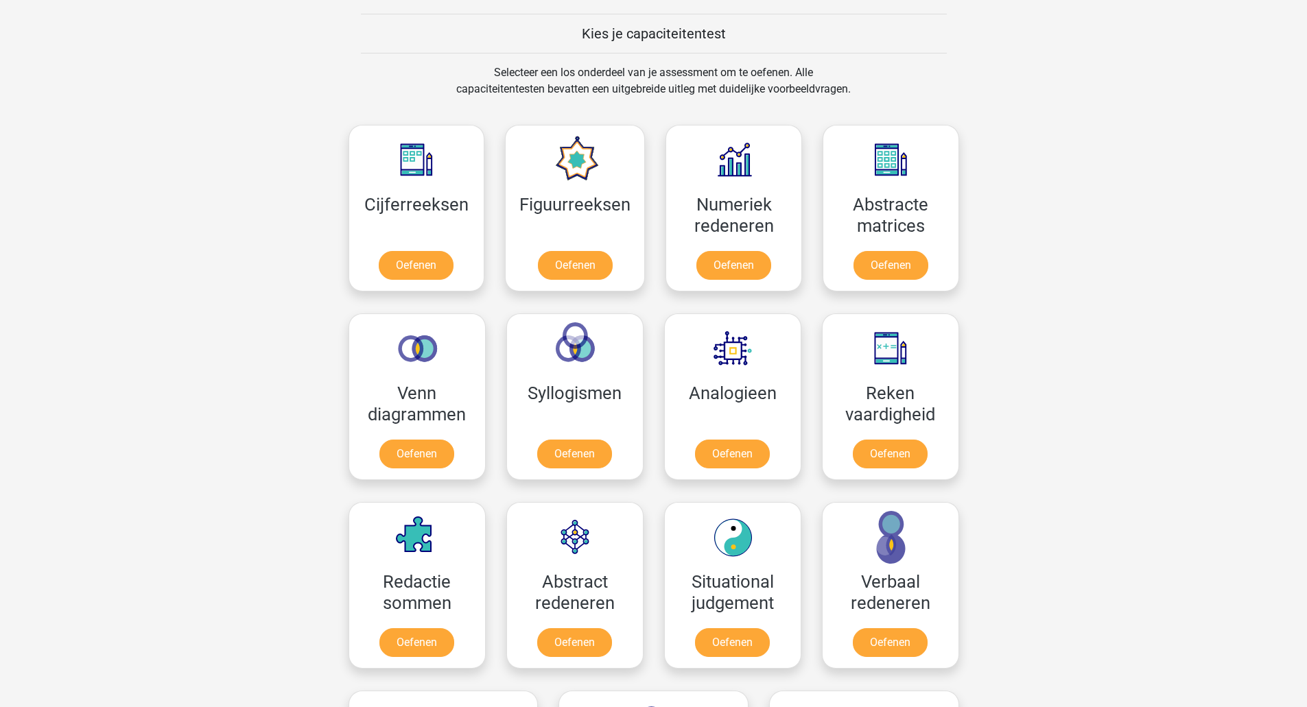
scroll to position [549, 0]
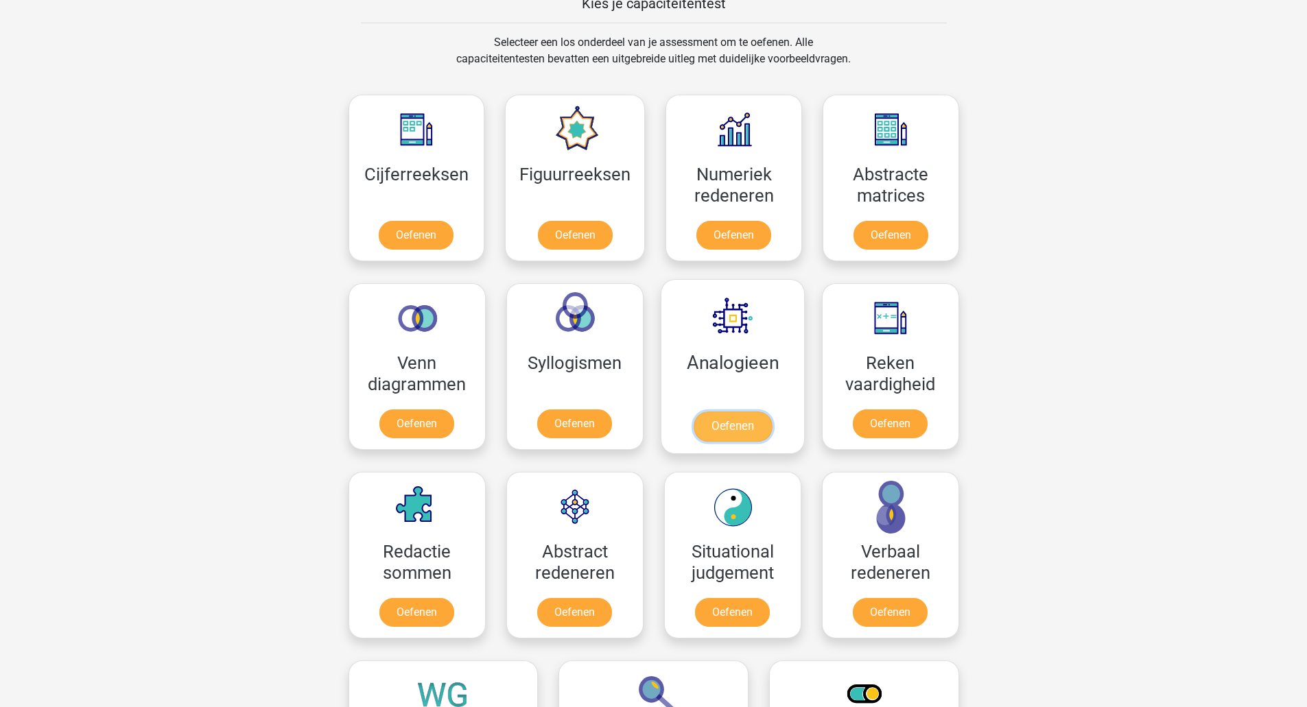
click at [738, 427] on link "Oefenen" at bounding box center [732, 427] width 78 height 30
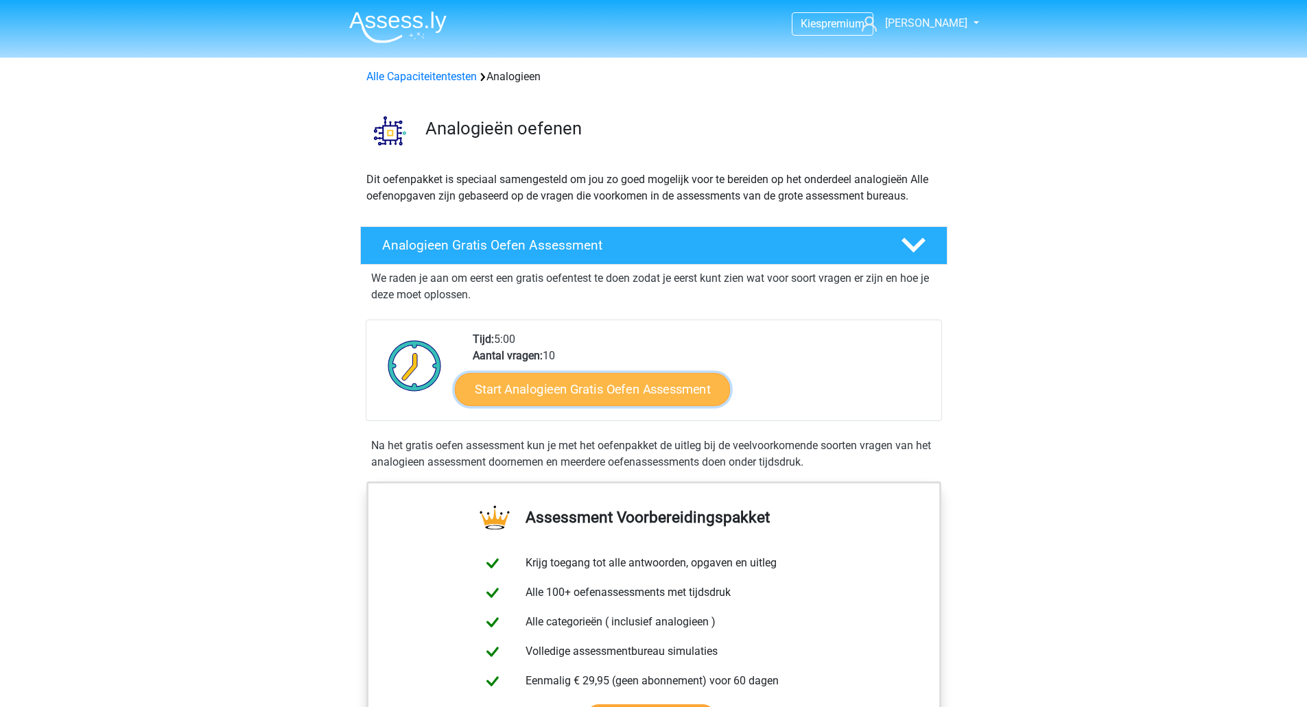
click at [580, 392] on link "Start Analogieen Gratis Oefen Assessment" at bounding box center [592, 389] width 275 height 33
click at [610, 386] on link "Start Analogieen Gratis Oefen Assessment" at bounding box center [592, 389] width 275 height 33
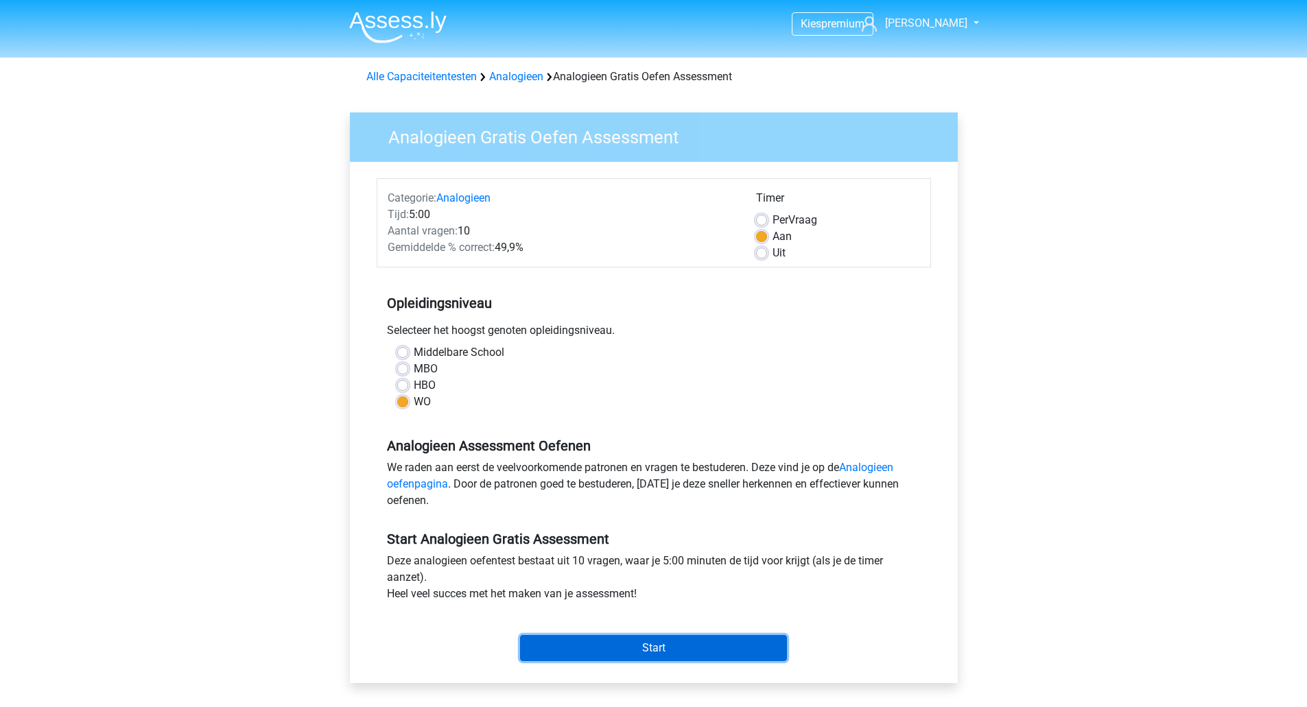
click at [603, 646] on input "Start" at bounding box center [653, 648] width 267 height 26
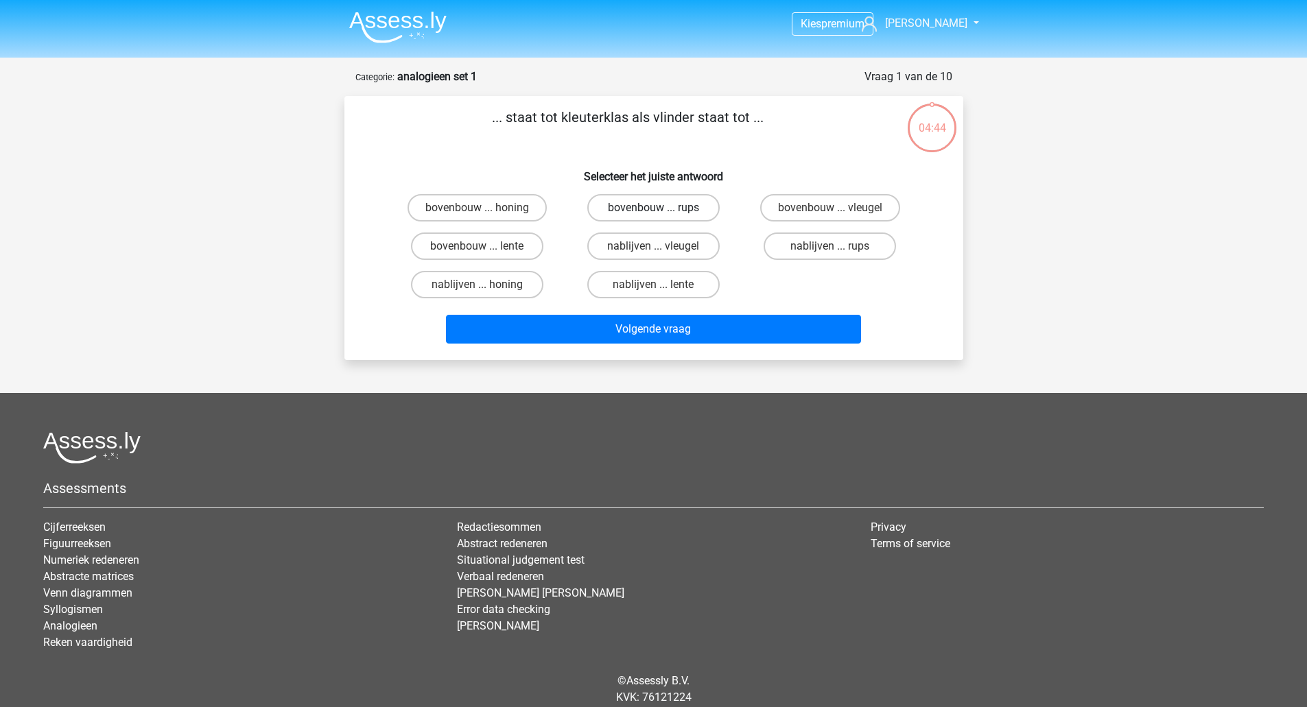
click at [629, 205] on label "bovenbouw ... rups" at bounding box center [653, 207] width 132 height 27
click at [653, 208] on input "bovenbouw ... rups" at bounding box center [657, 212] width 9 height 9
radio input "true"
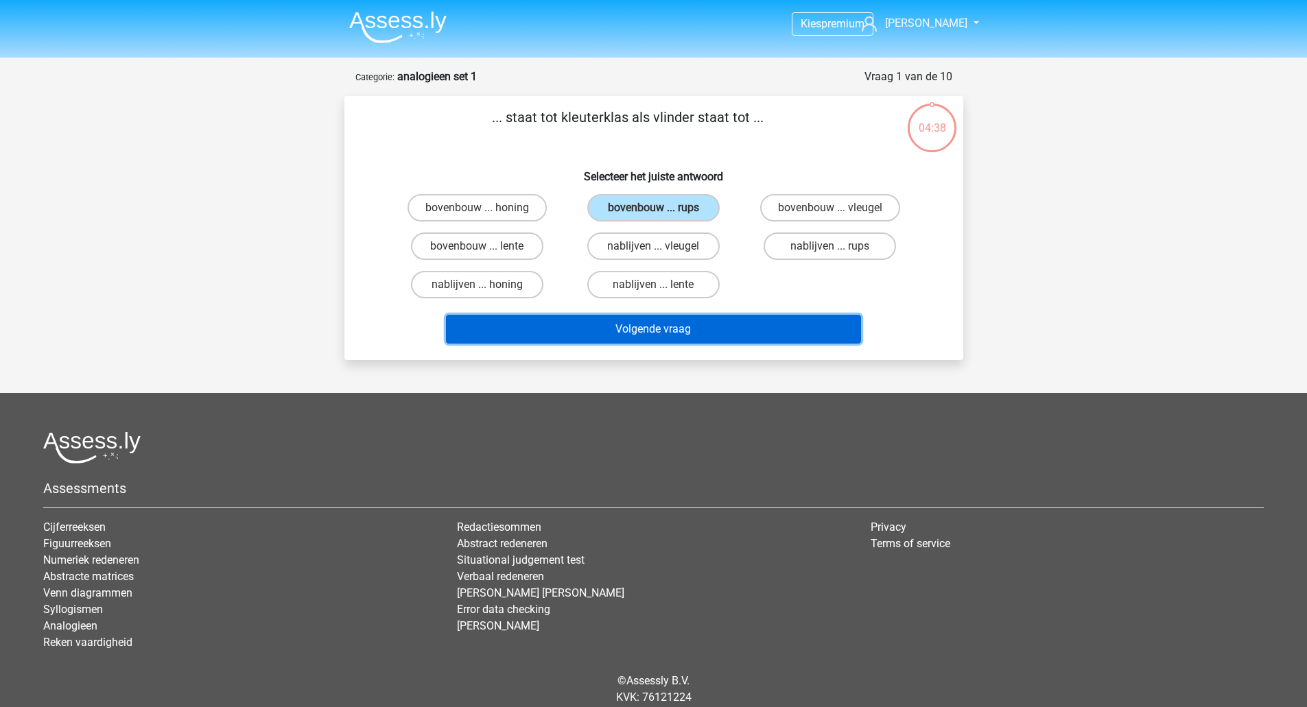
click at [632, 327] on button "Volgende vraag" at bounding box center [653, 329] width 415 height 29
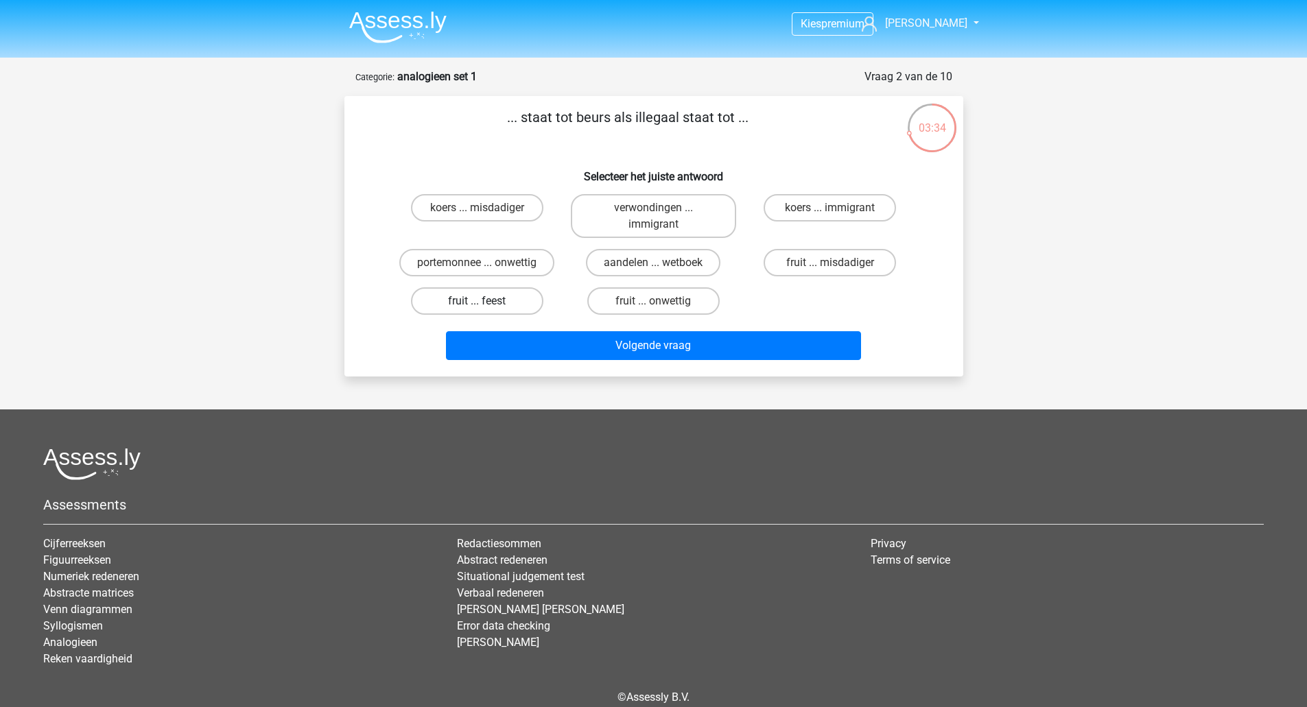
click at [505, 301] on label "fruit ... feest" at bounding box center [477, 300] width 132 height 27
click at [486, 301] on input "fruit ... feest" at bounding box center [481, 305] width 9 height 9
radio input "true"
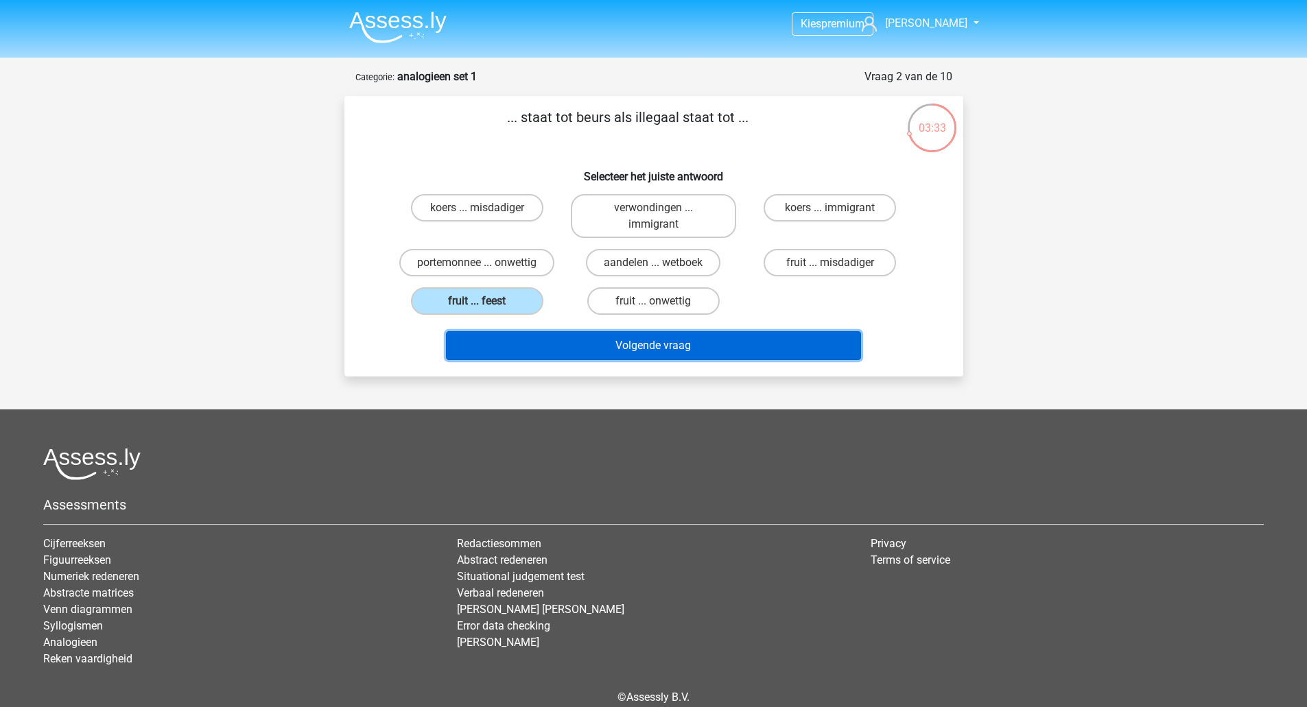
click at [623, 339] on button "Volgende vraag" at bounding box center [653, 345] width 415 height 29
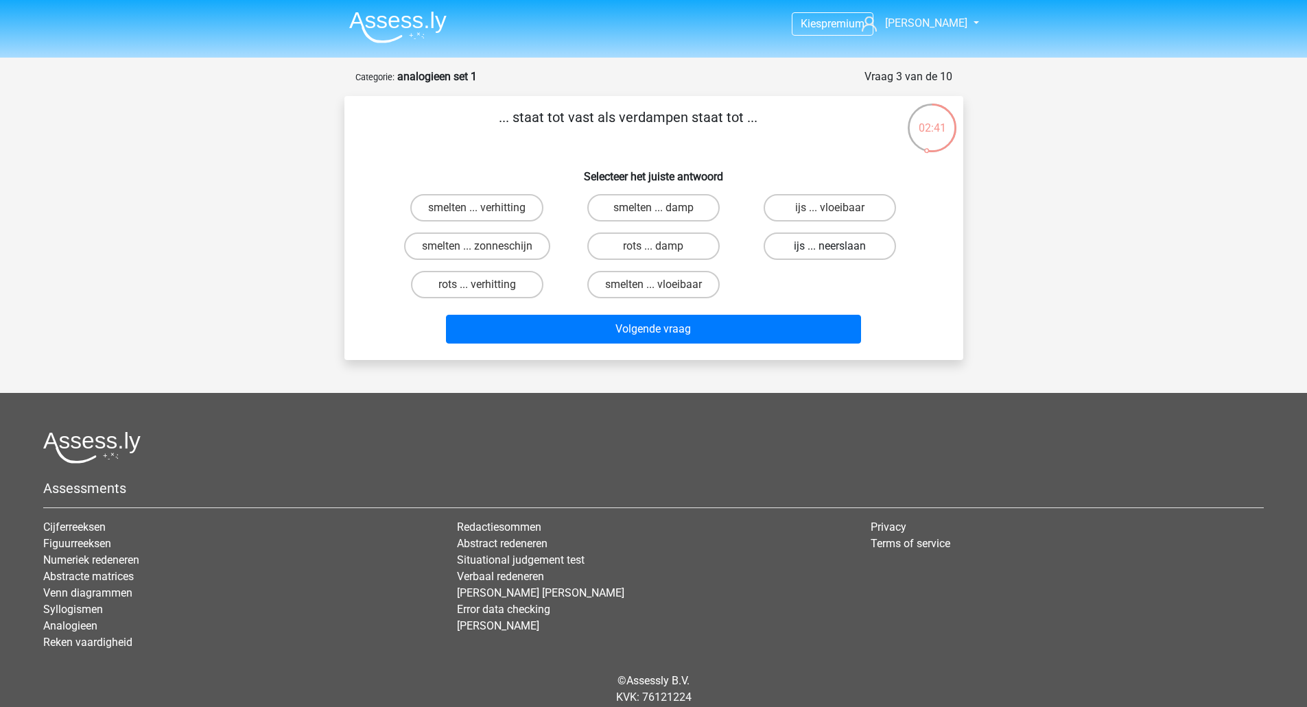
click at [560, 222] on div "ijs ... neerslaan" at bounding box center [477, 207] width 165 height 27
click at [805, 246] on label "ijs ... neerslaan" at bounding box center [830, 246] width 132 height 27
click at [830, 246] on input "ijs ... neerslaan" at bounding box center [834, 250] width 9 height 9
radio input "true"
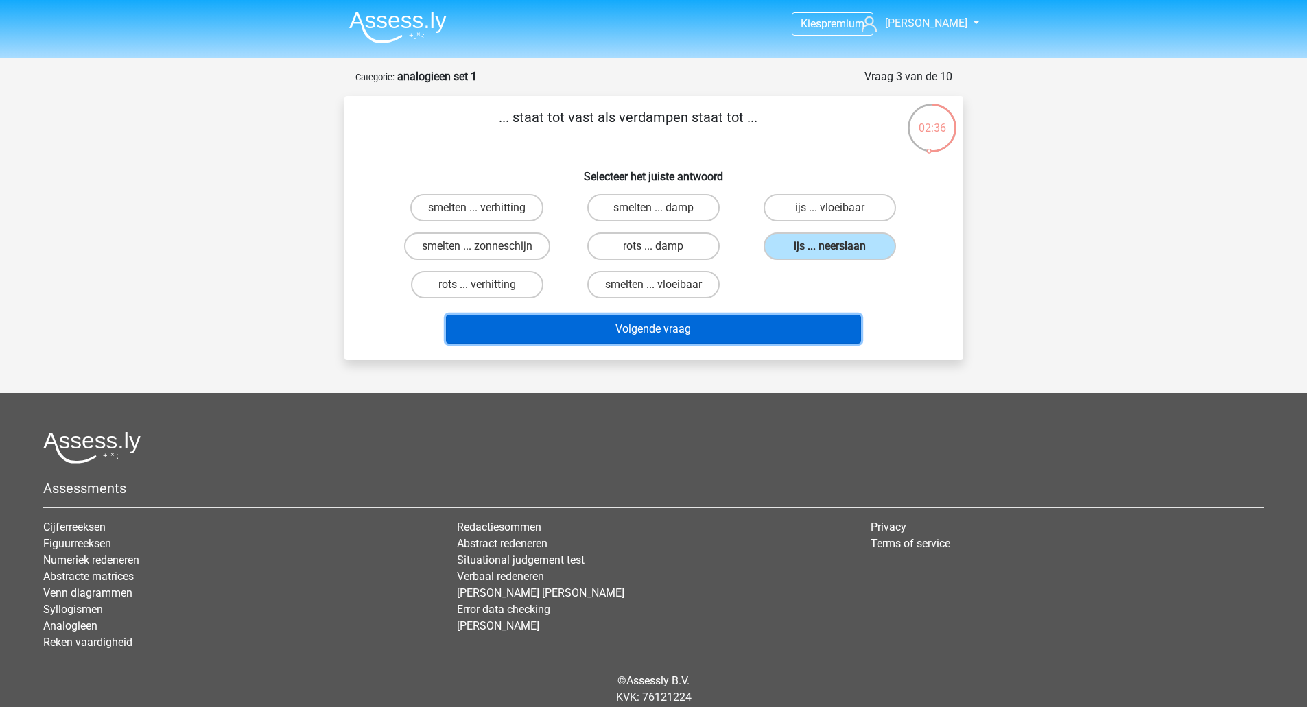
click at [734, 331] on button "Volgende vraag" at bounding box center [653, 329] width 415 height 29
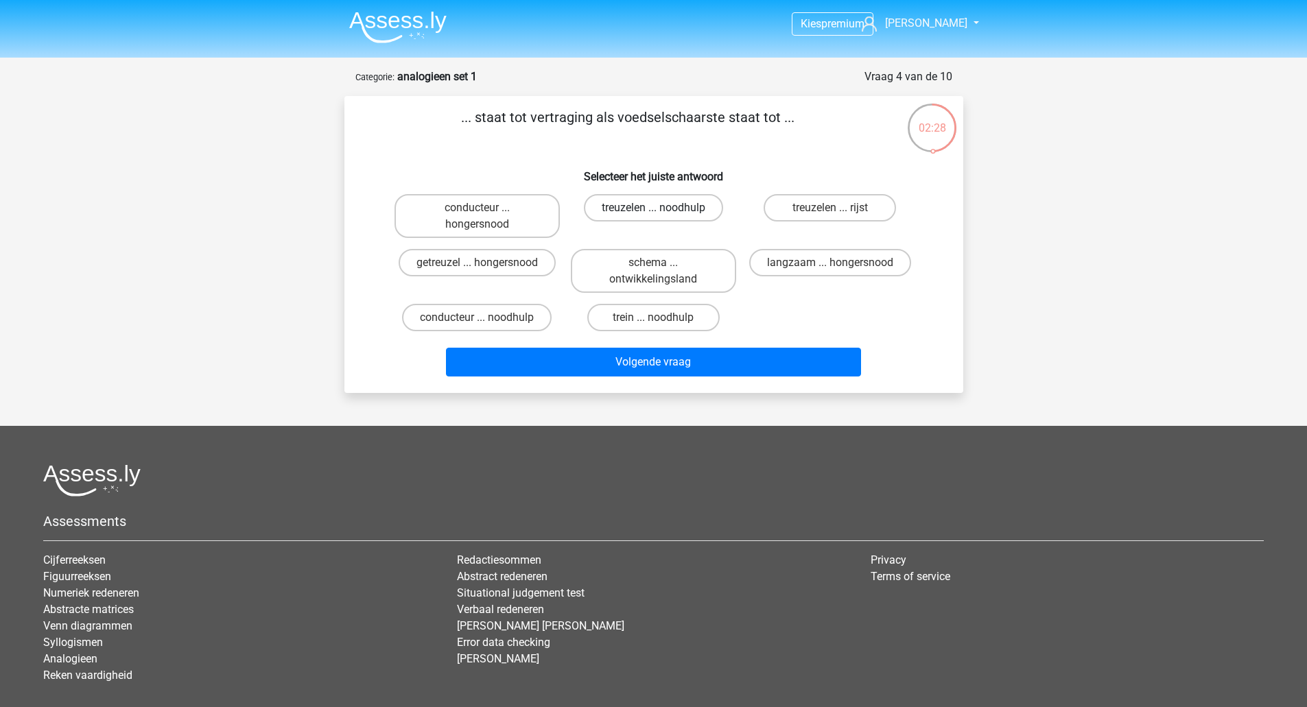
click at [674, 210] on label "treuzelen ... noodhulp" at bounding box center [653, 207] width 139 height 27
click at [662, 210] on input "treuzelen ... noodhulp" at bounding box center [657, 212] width 9 height 9
radio input "true"
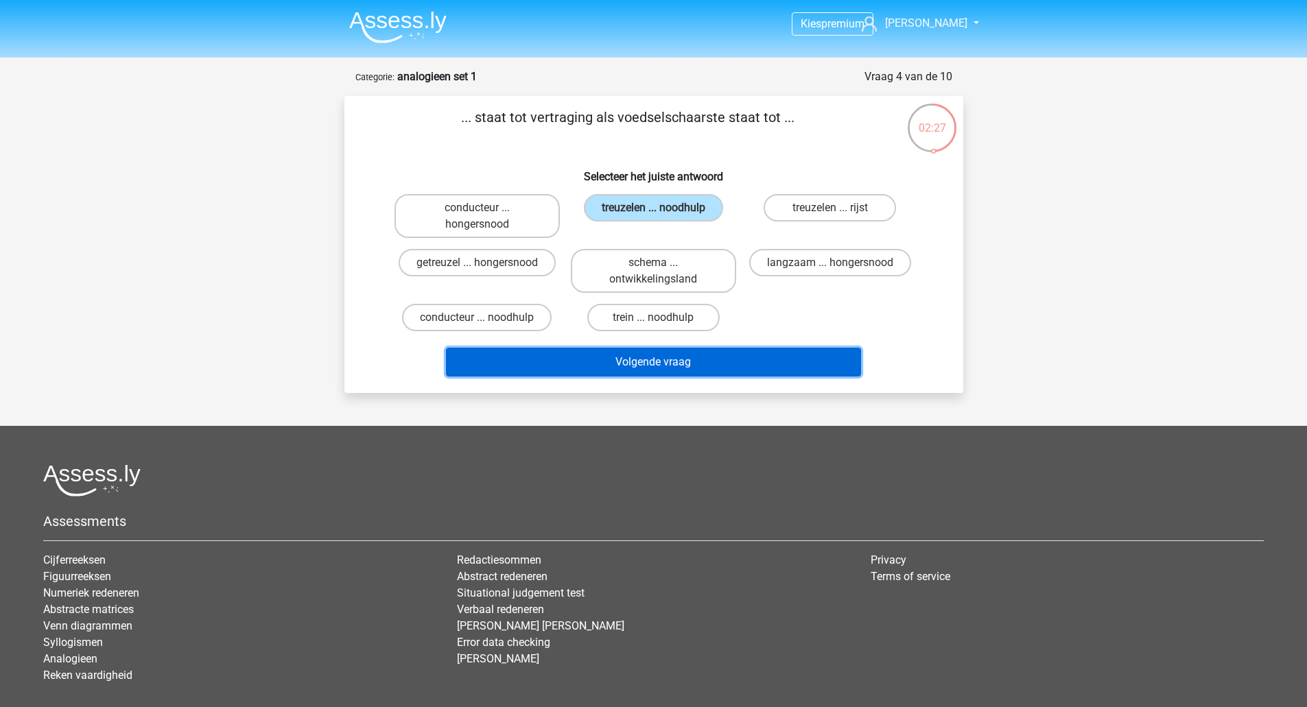
click at [657, 356] on button "Volgende vraag" at bounding box center [653, 362] width 415 height 29
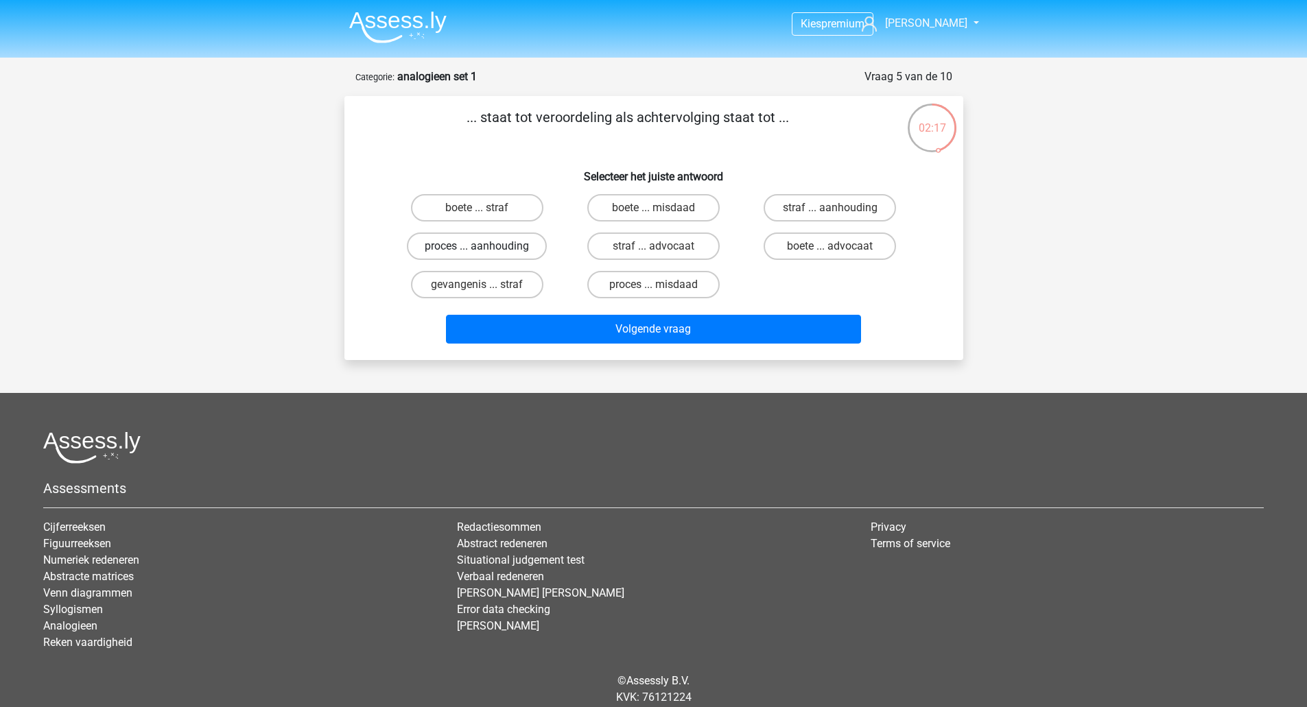
click at [494, 250] on label "proces ... aanhouding" at bounding box center [477, 246] width 140 height 27
click at [486, 250] on input "proces ... aanhouding" at bounding box center [481, 250] width 9 height 9
radio input "true"
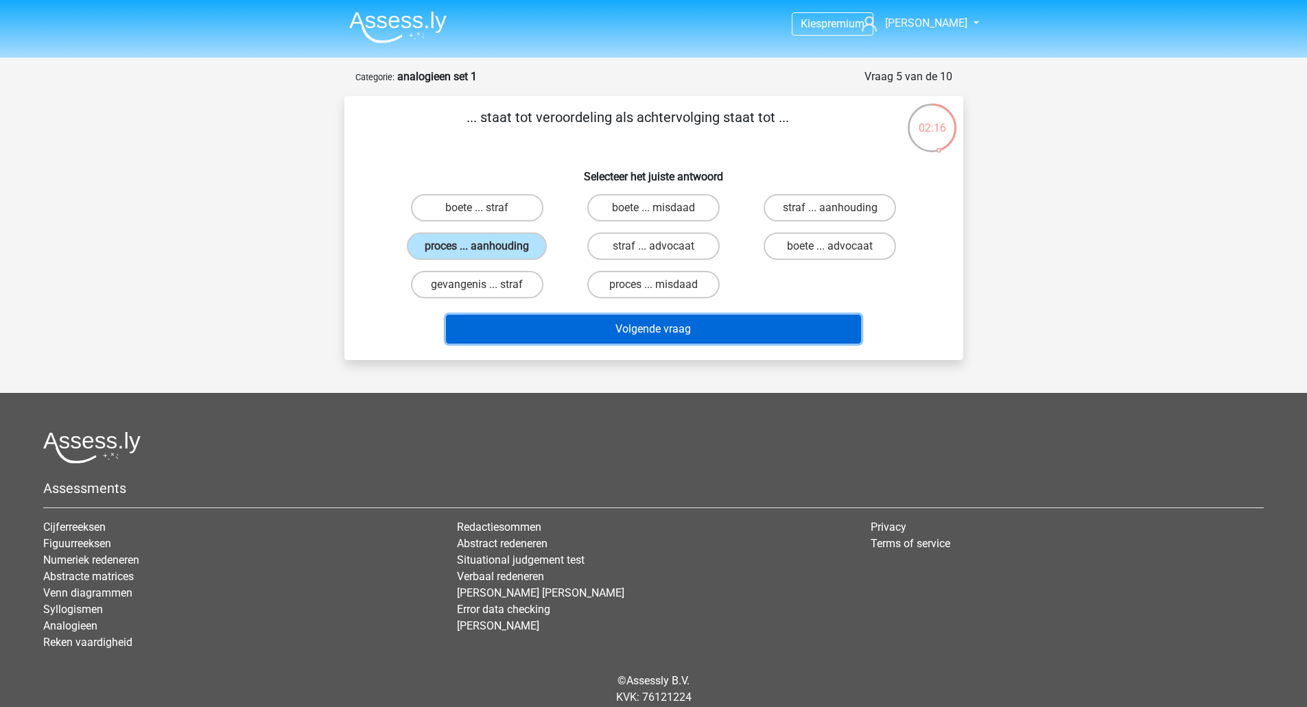
click at [702, 323] on button "Volgende vraag" at bounding box center [653, 329] width 415 height 29
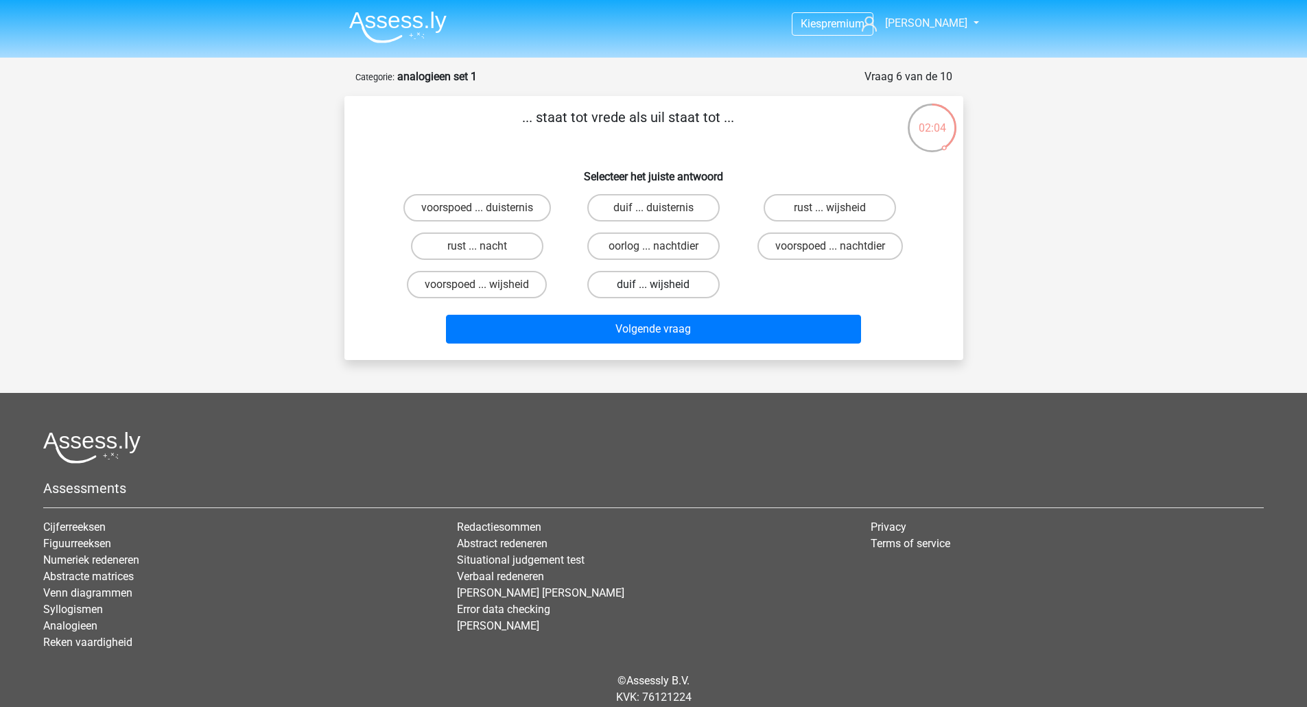
click at [643, 289] on label "duif ... wijsheid" at bounding box center [653, 284] width 132 height 27
click at [653, 289] on input "duif ... wijsheid" at bounding box center [657, 289] width 9 height 9
radio input "true"
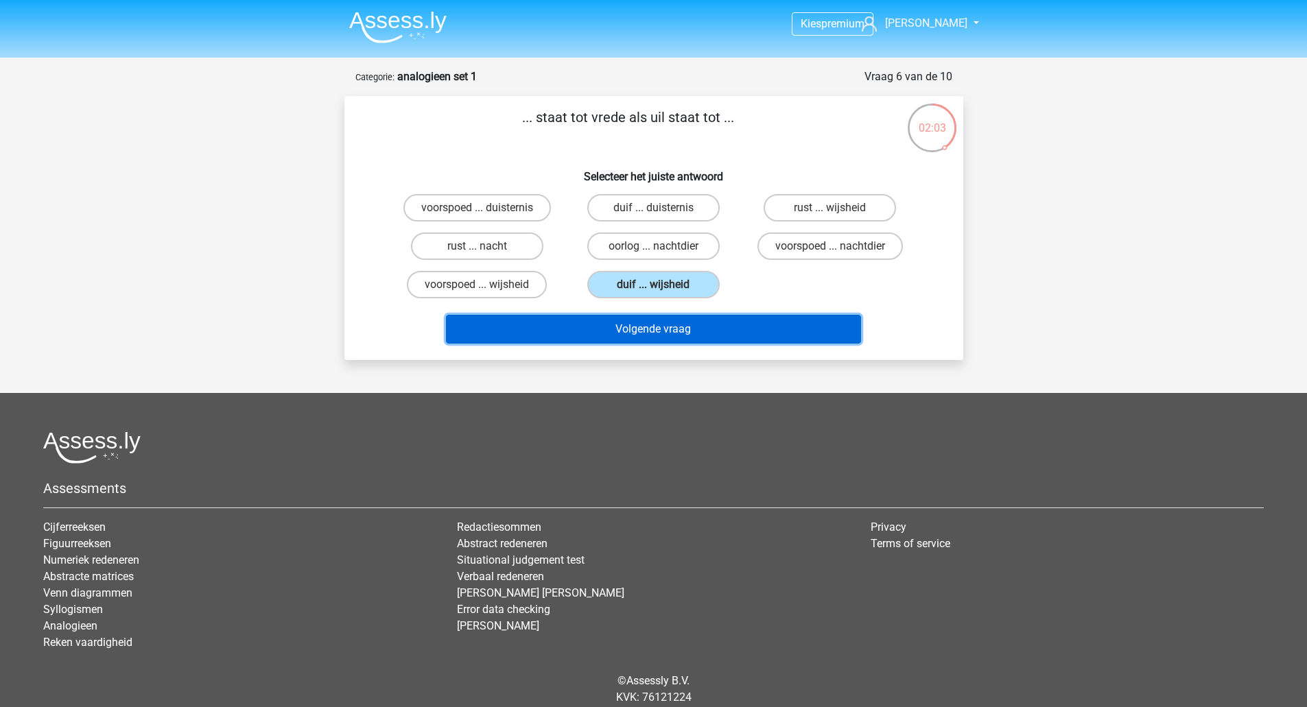
click at [655, 327] on button "Volgende vraag" at bounding box center [653, 329] width 415 height 29
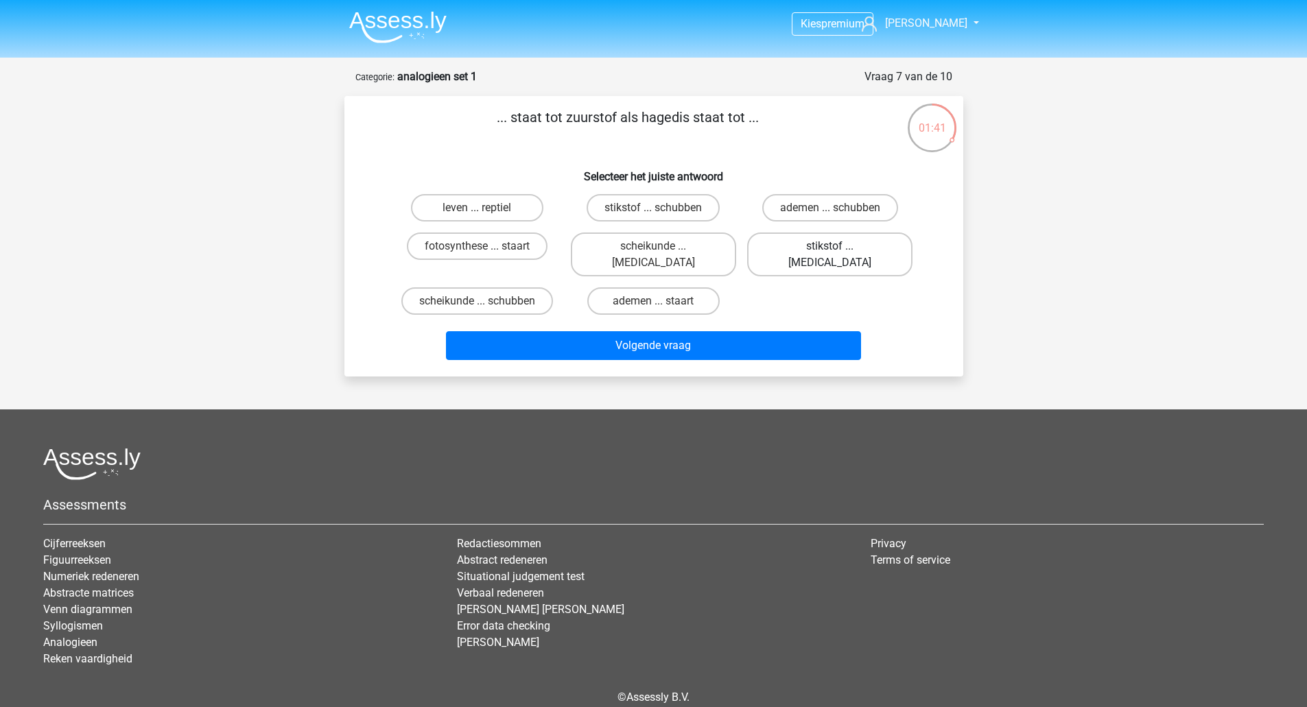
click at [825, 247] on label "stikstof ... krokodil" at bounding box center [829, 255] width 165 height 44
click at [830, 247] on input "stikstof ... krokodil" at bounding box center [834, 250] width 9 height 9
radio input "true"
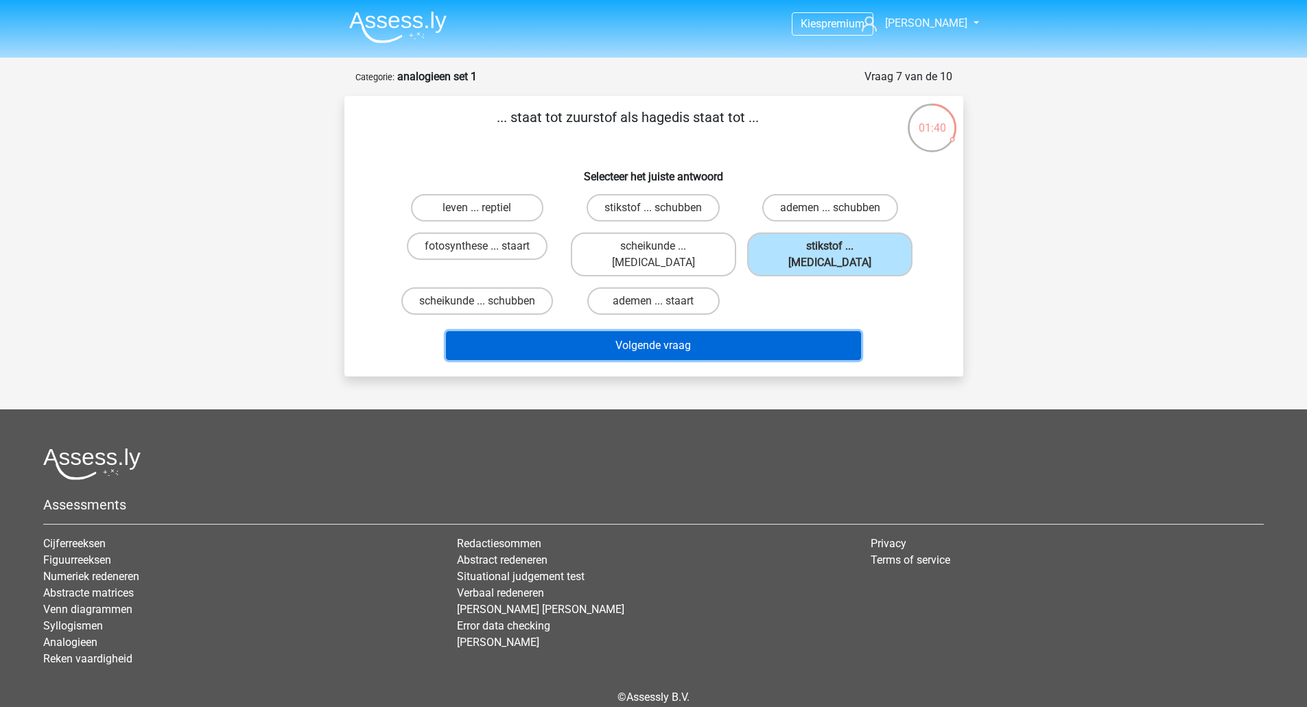
click at [753, 331] on button "Volgende vraag" at bounding box center [653, 345] width 415 height 29
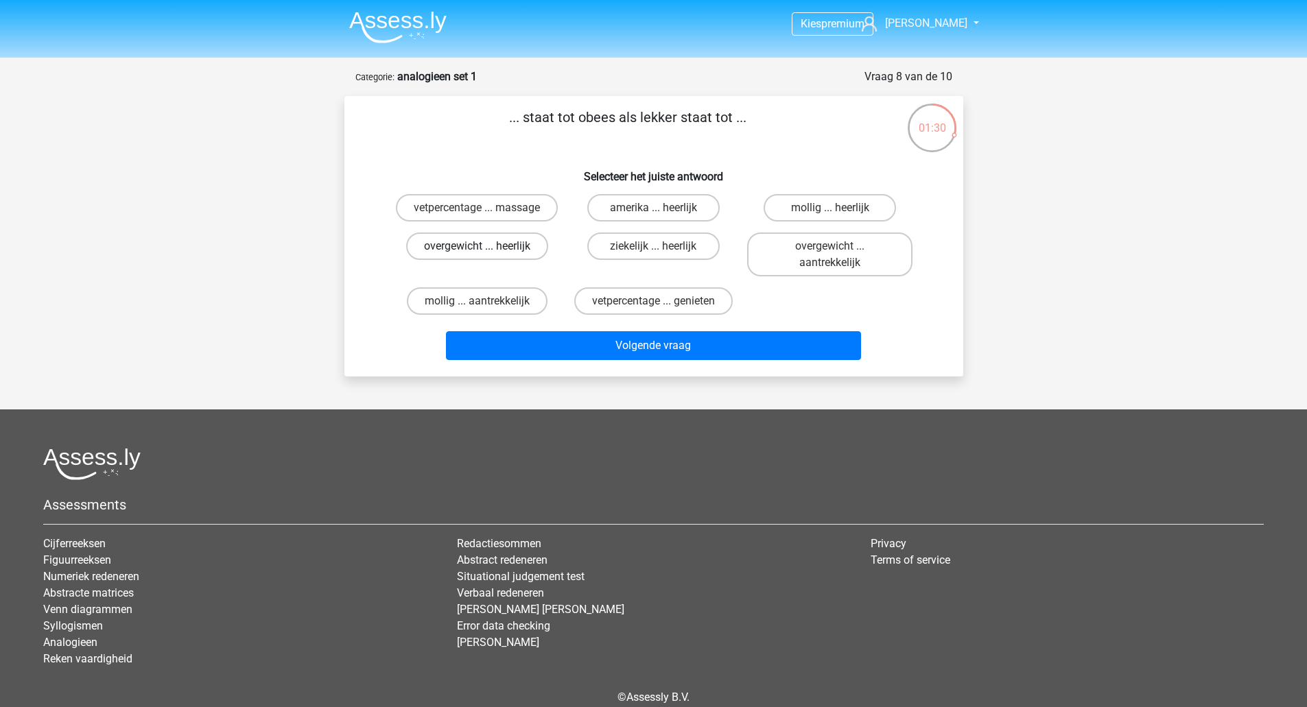
click at [491, 251] on label "overgewicht ... heerlijk" at bounding box center [477, 246] width 142 height 27
click at [486, 251] on input "overgewicht ... heerlijk" at bounding box center [481, 250] width 9 height 9
radio input "true"
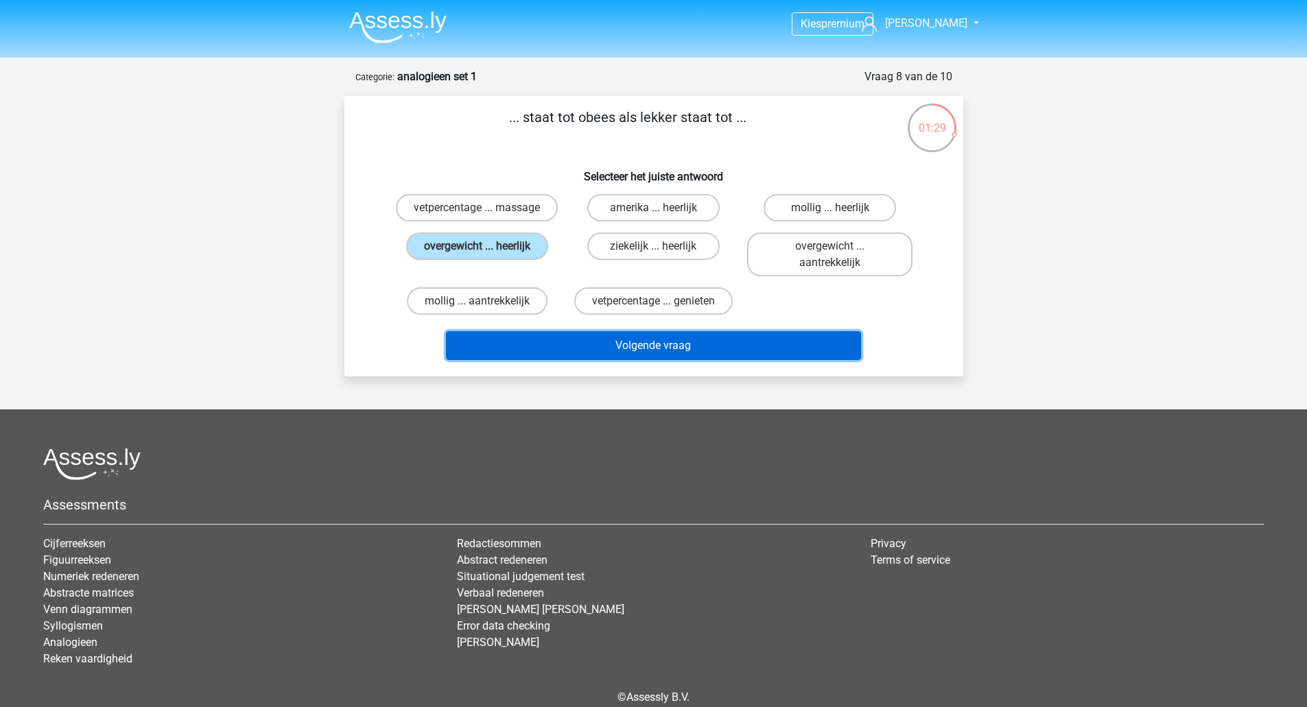
click at [651, 347] on button "Volgende vraag" at bounding box center [653, 345] width 415 height 29
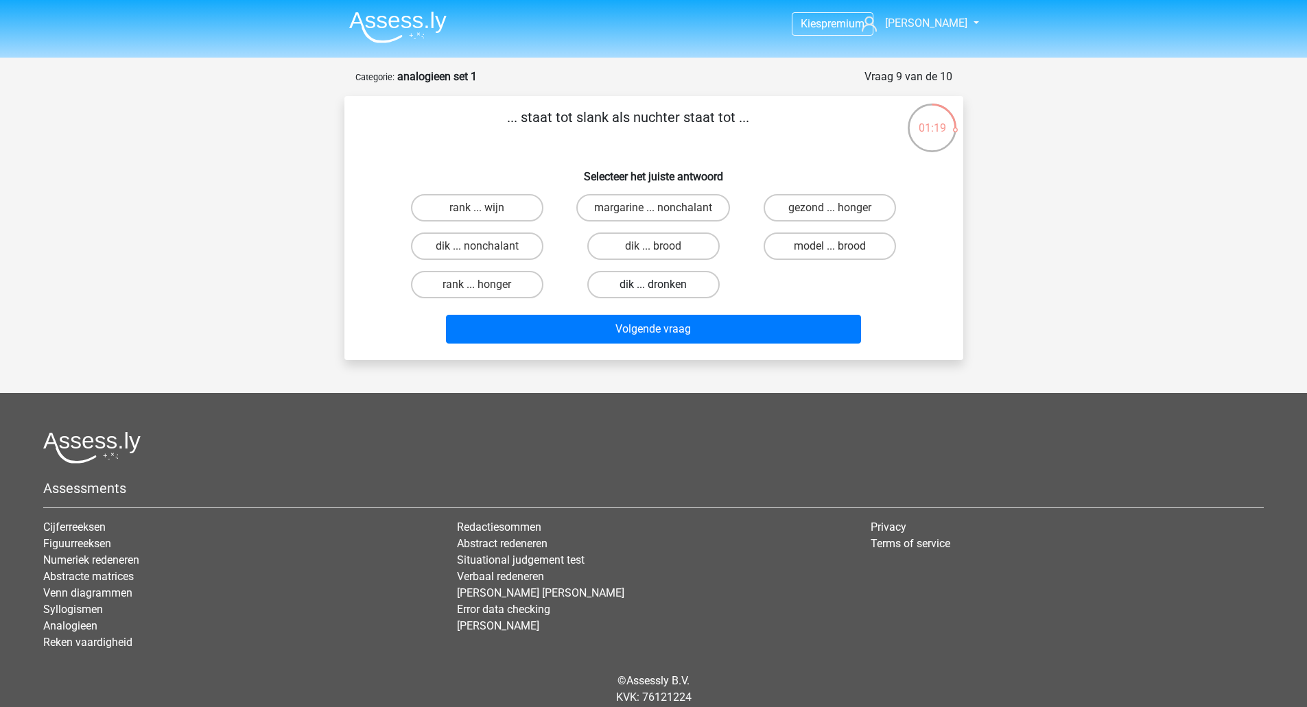
click at [667, 281] on label "dik ... dronken" at bounding box center [653, 284] width 132 height 27
click at [662, 285] on input "dik ... dronken" at bounding box center [657, 289] width 9 height 9
radio input "true"
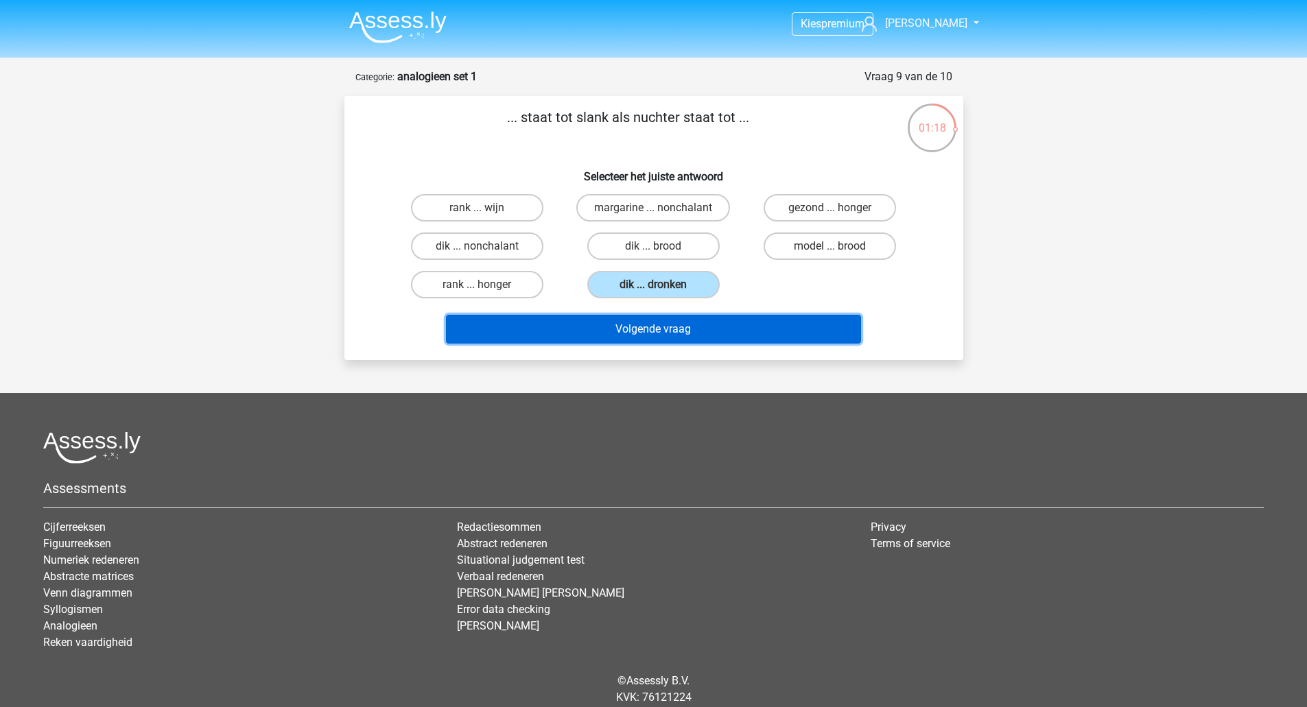
click at [656, 327] on button "Volgende vraag" at bounding box center [653, 329] width 415 height 29
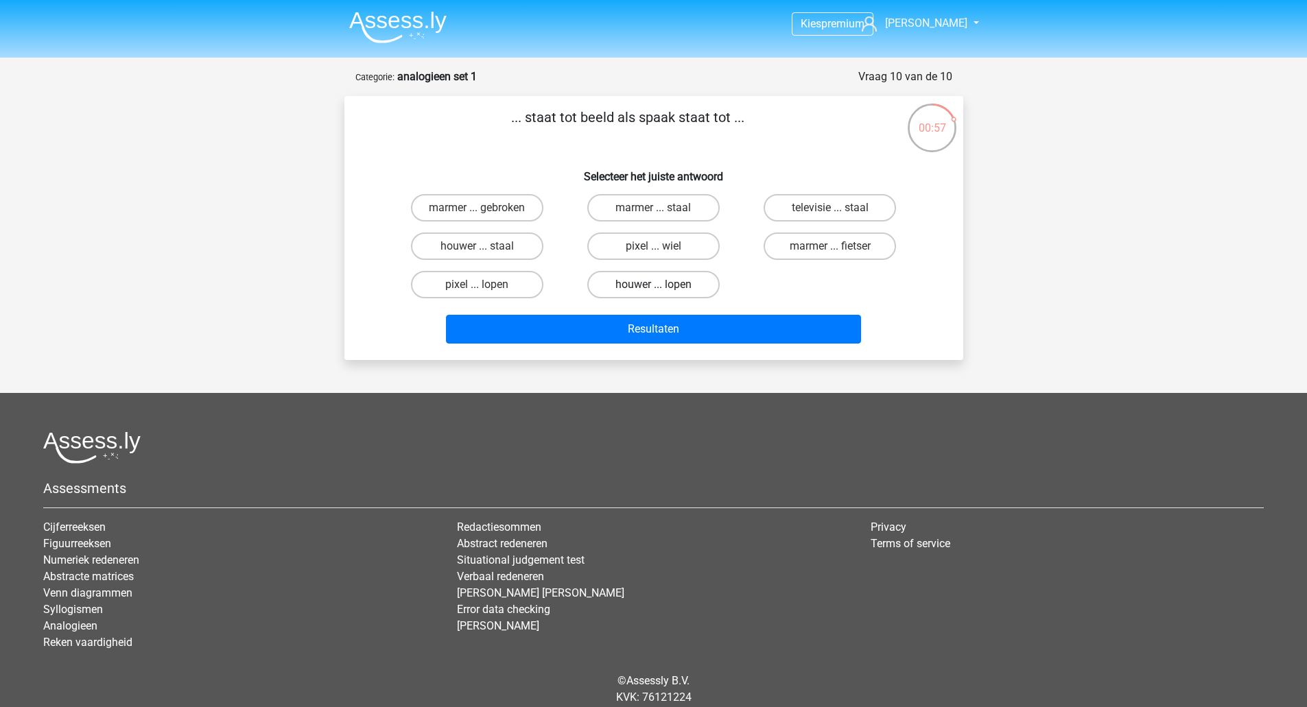
click at [653, 281] on label "houwer ... lopen" at bounding box center [653, 284] width 132 height 27
click at [653, 285] on input "houwer ... lopen" at bounding box center [657, 289] width 9 height 9
radio input "true"
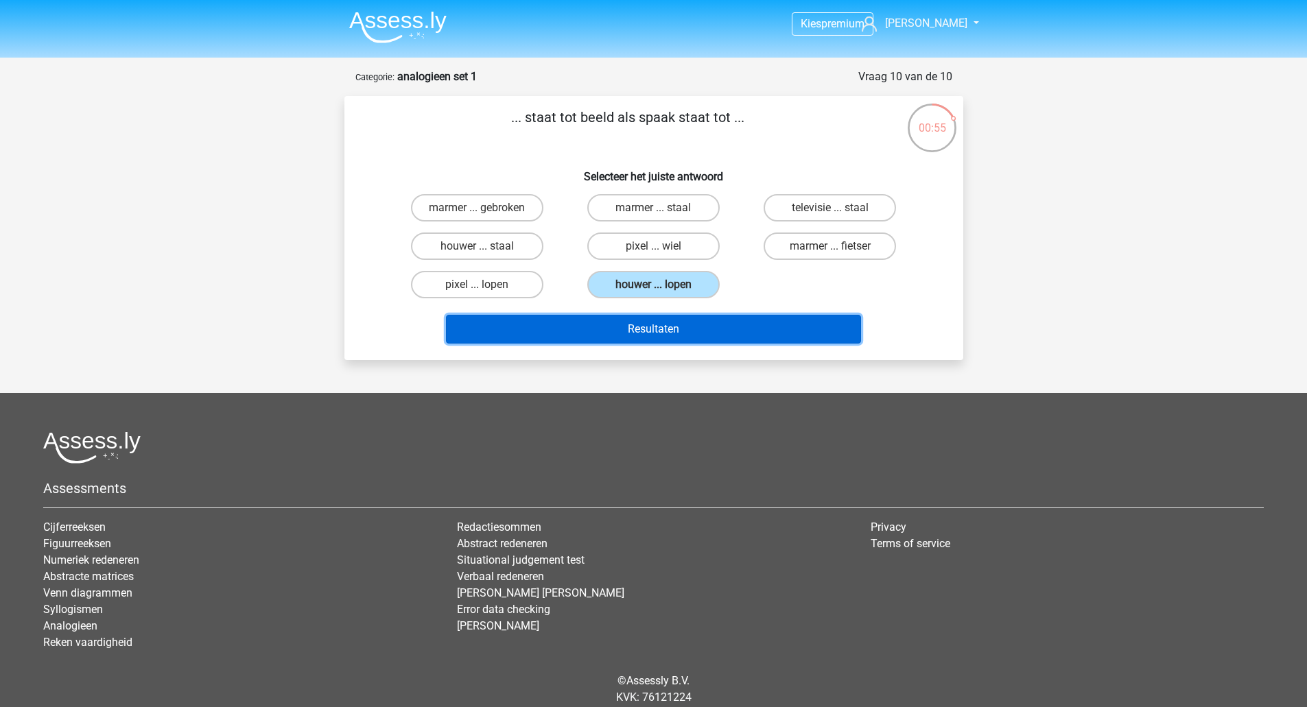
click at [666, 329] on button "Resultaten" at bounding box center [653, 329] width 415 height 29
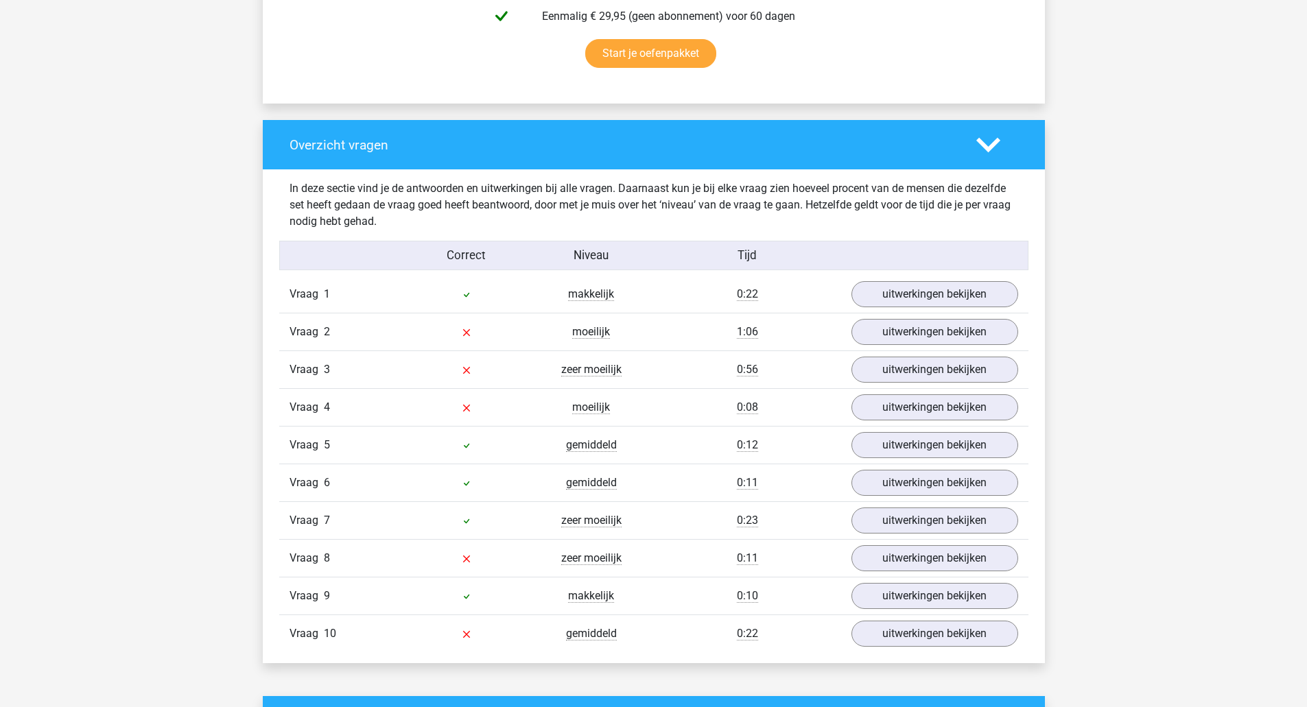
scroll to position [915, 0]
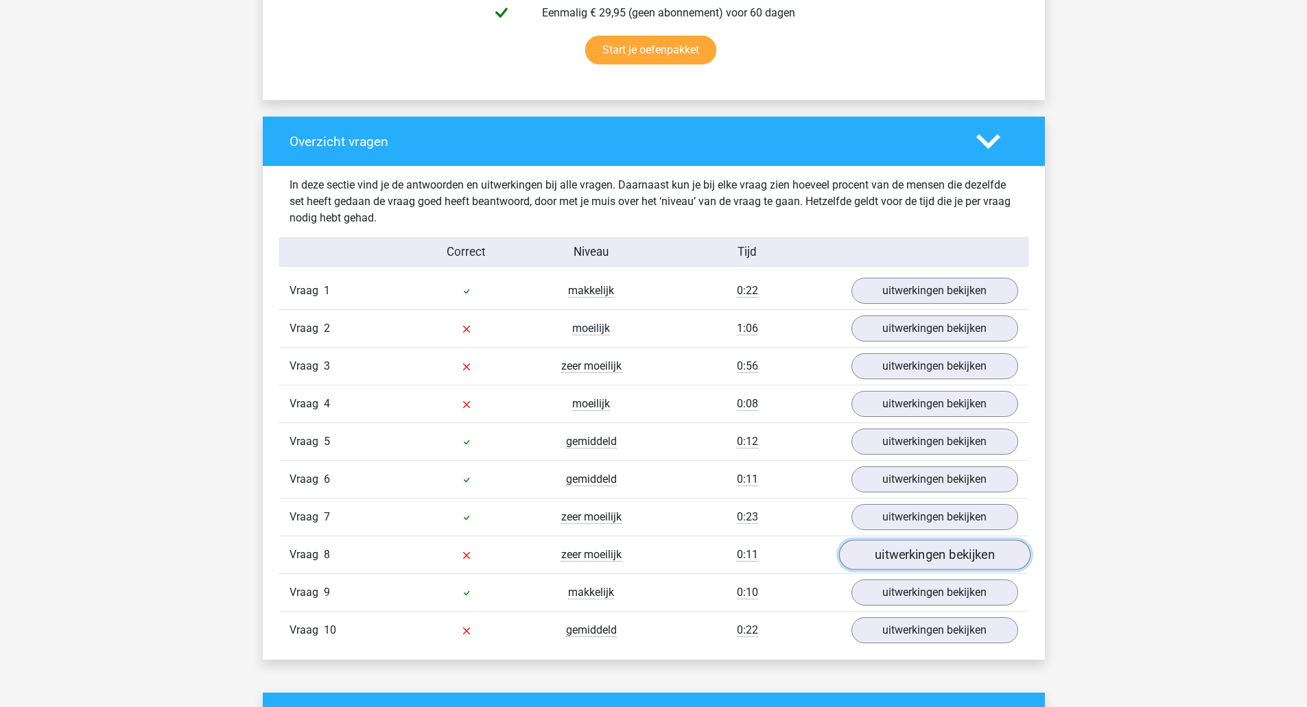
click at [930, 556] on link "uitwerkingen bekijken" at bounding box center [933, 556] width 191 height 30
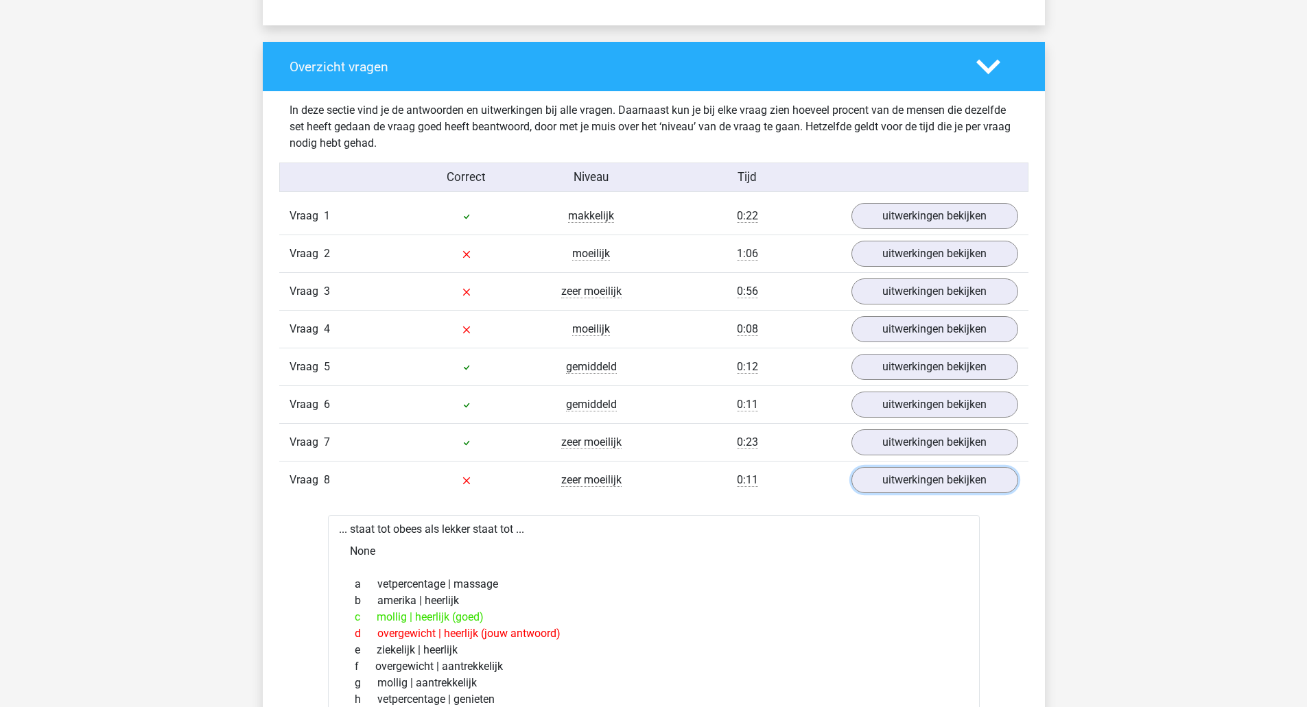
scroll to position [1098, 0]
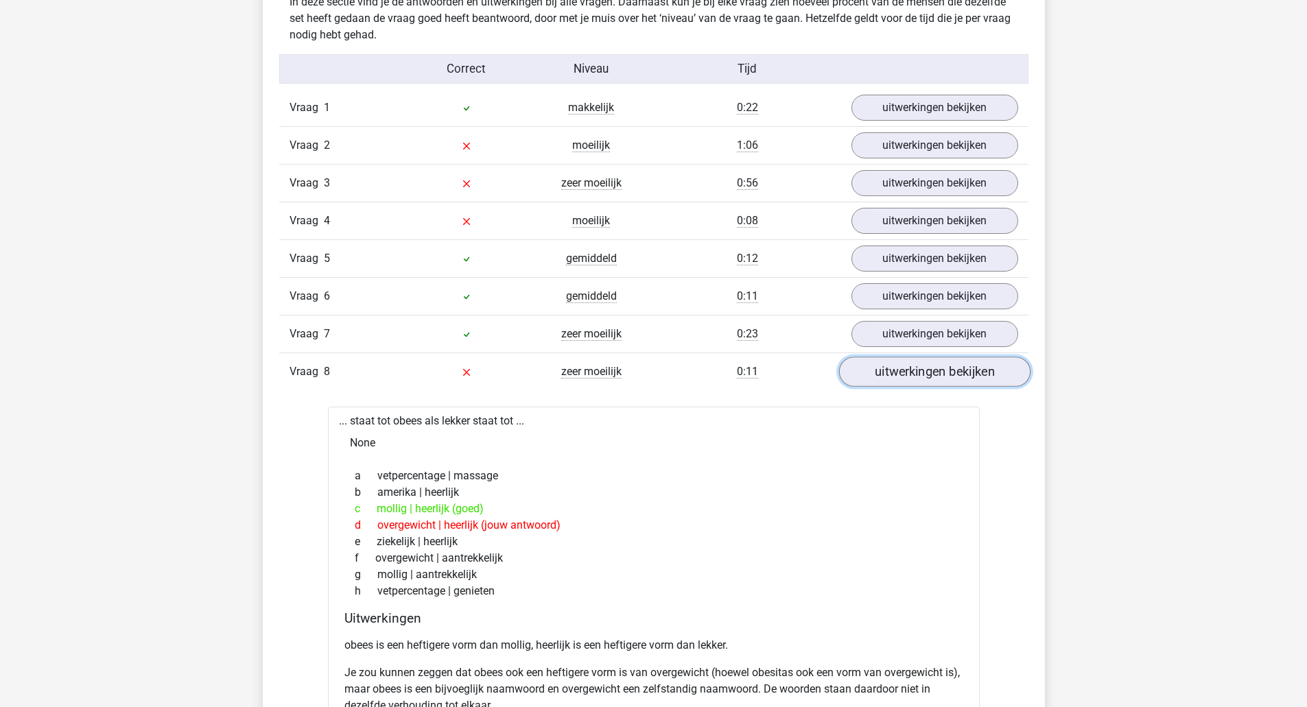
click at [904, 373] on link "uitwerkingen bekijken" at bounding box center [933, 372] width 191 height 30
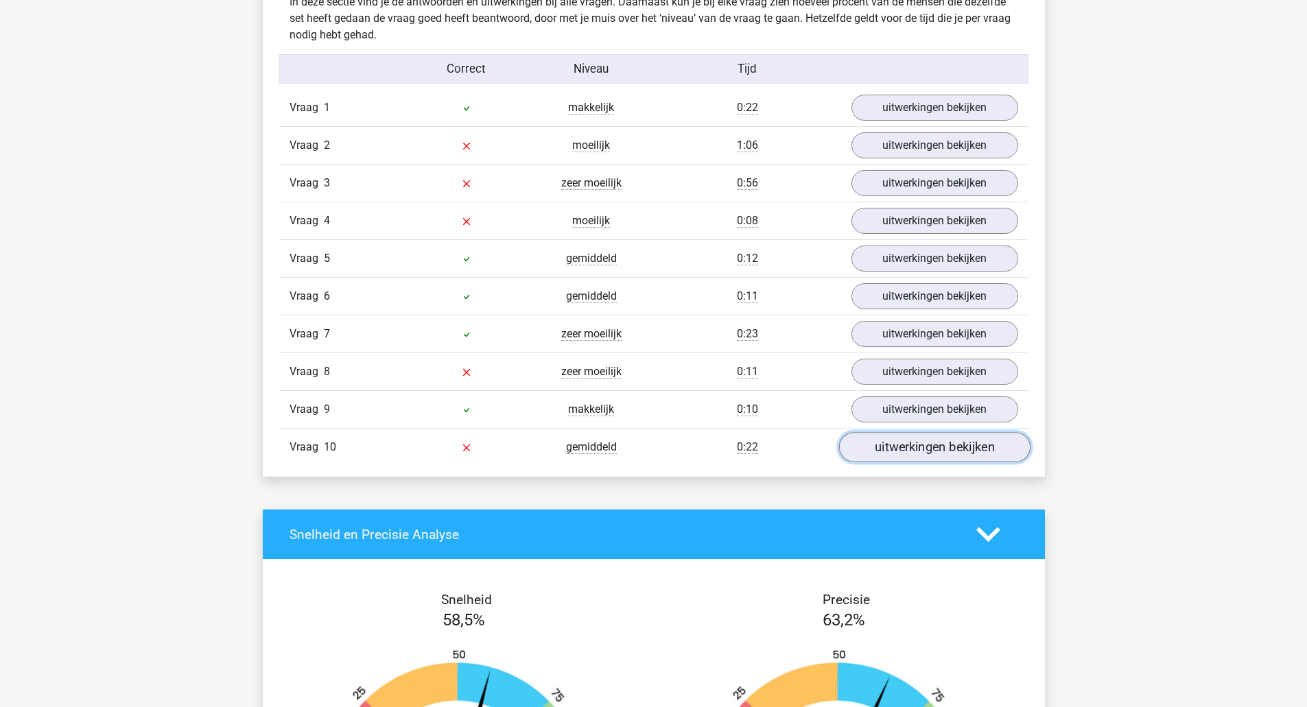
click at [939, 450] on link "uitwerkingen bekijken" at bounding box center [933, 448] width 191 height 30
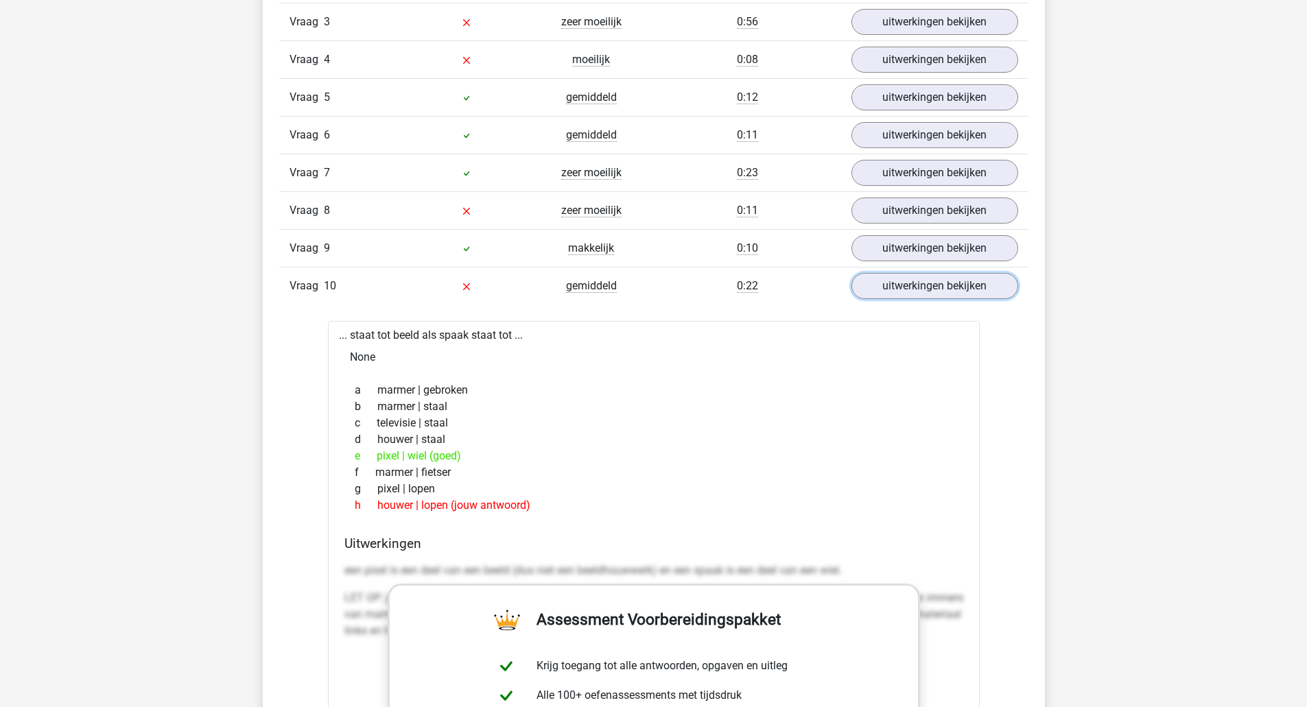
scroll to position [1189, 0]
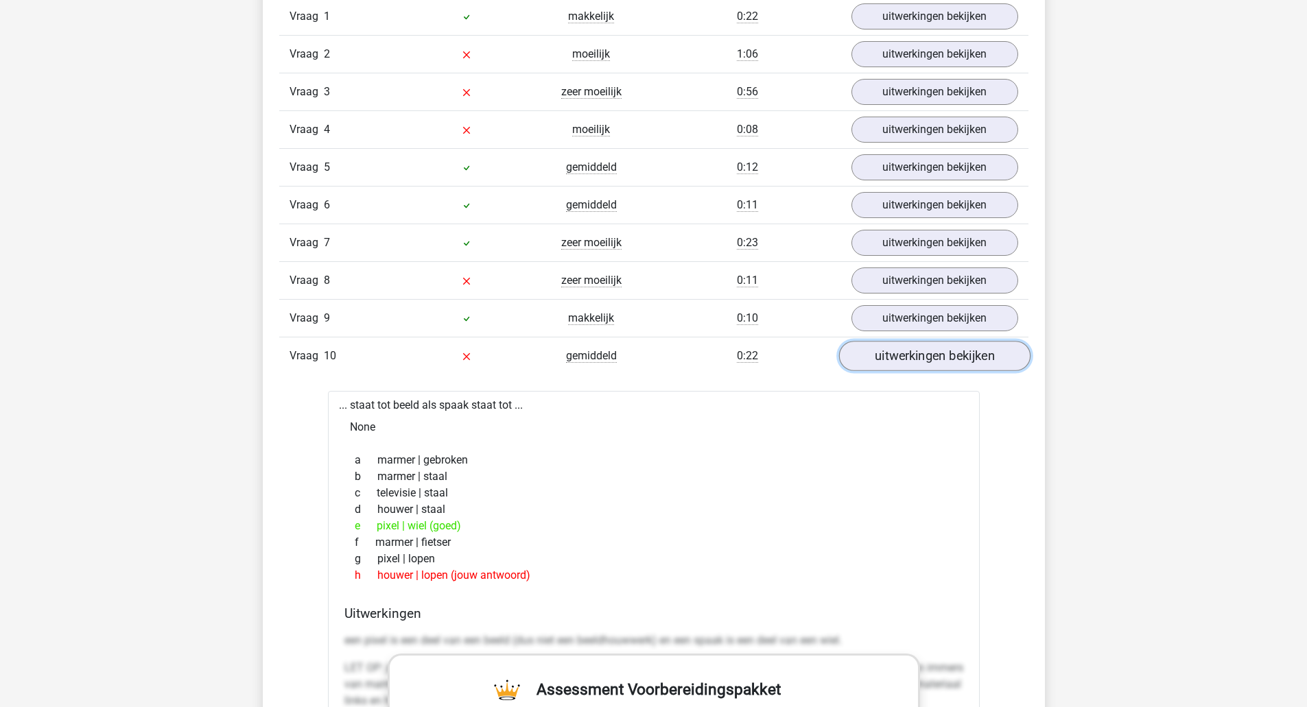
click at [923, 351] on link "uitwerkingen bekijken" at bounding box center [933, 357] width 191 height 30
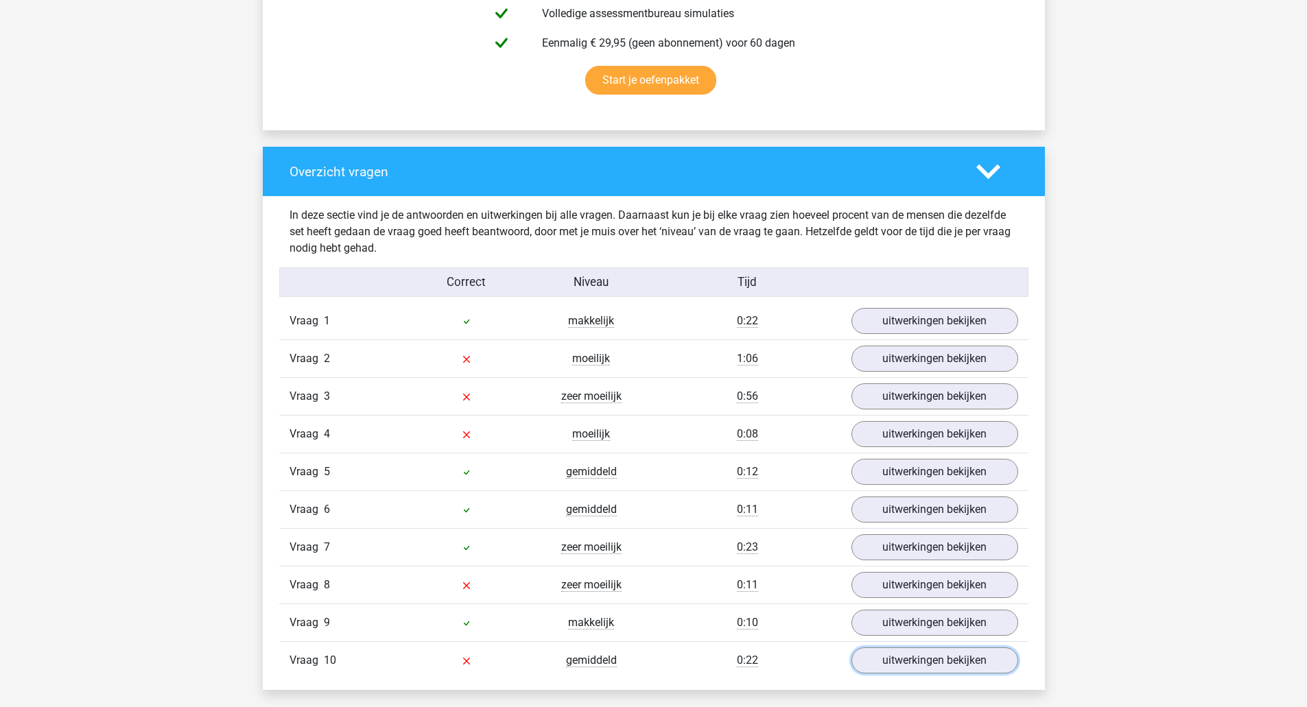
scroll to position [915, 0]
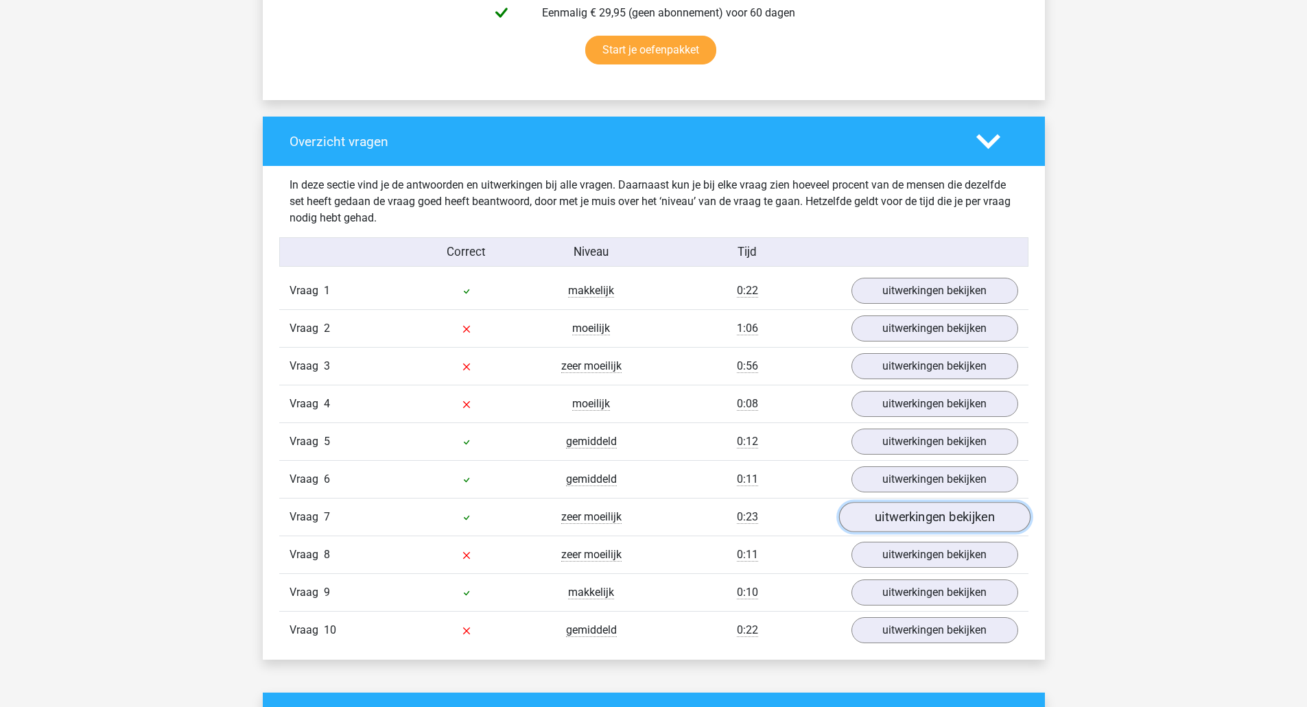
click at [933, 515] on link "uitwerkingen bekijken" at bounding box center [933, 518] width 191 height 30
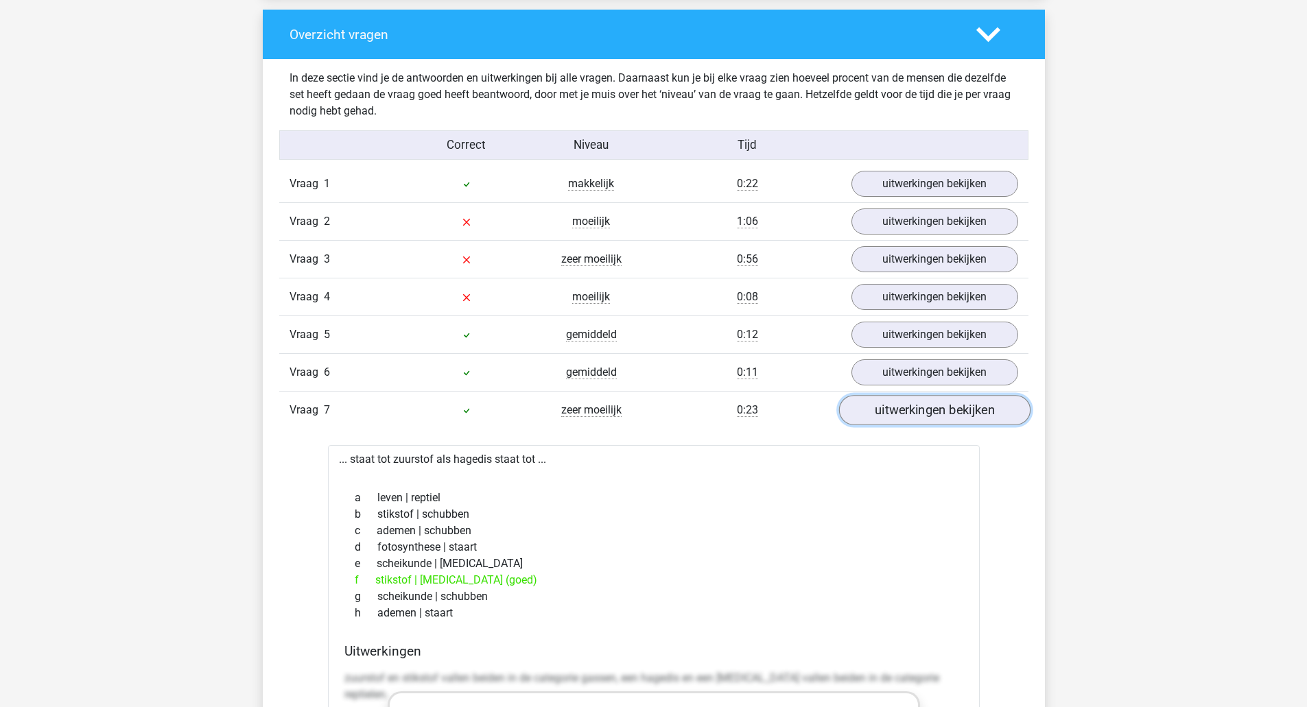
scroll to position [1007, 0]
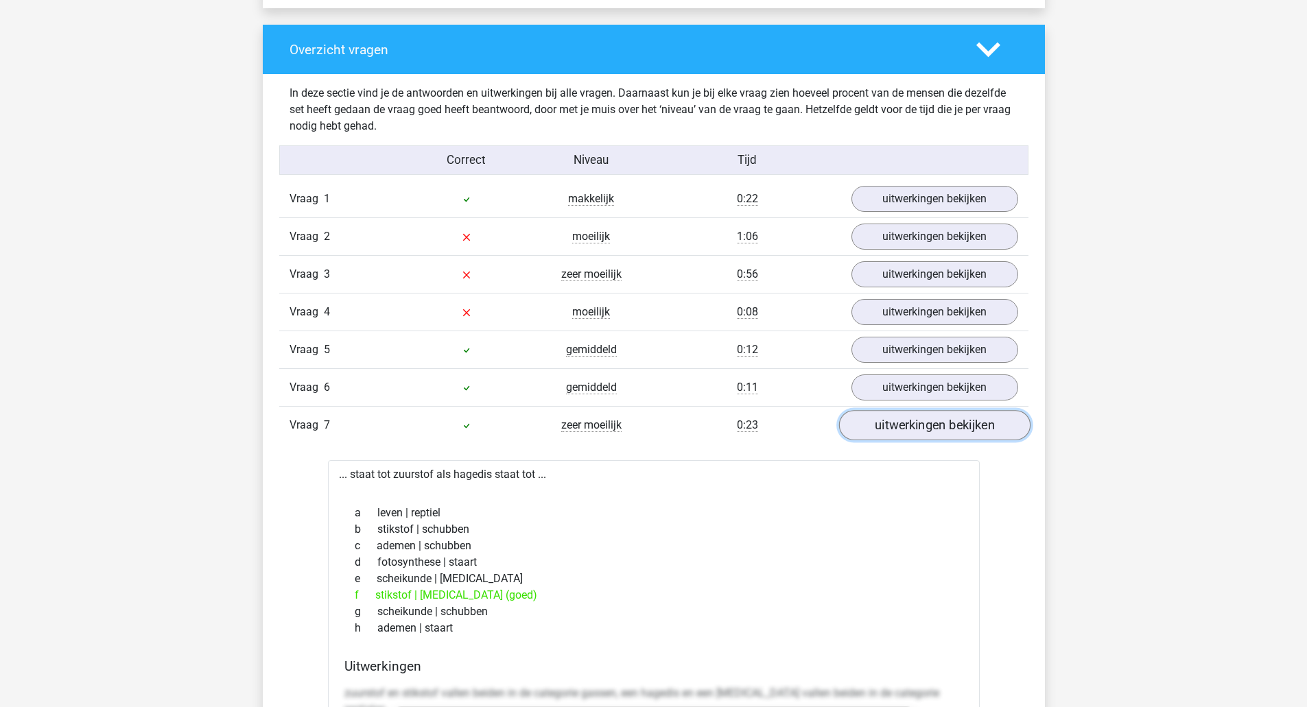
click at [930, 430] on link "uitwerkingen bekijken" at bounding box center [933, 426] width 191 height 30
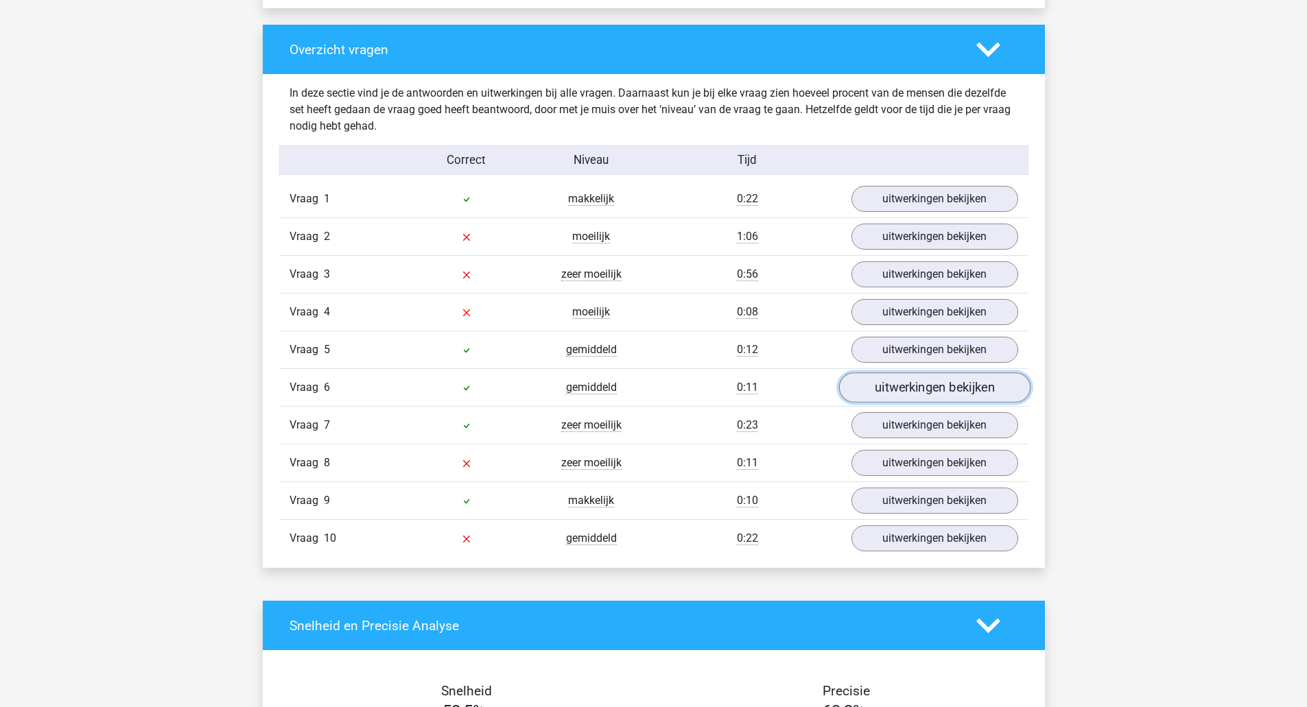
click at [904, 381] on link "uitwerkingen bekijken" at bounding box center [933, 388] width 191 height 30
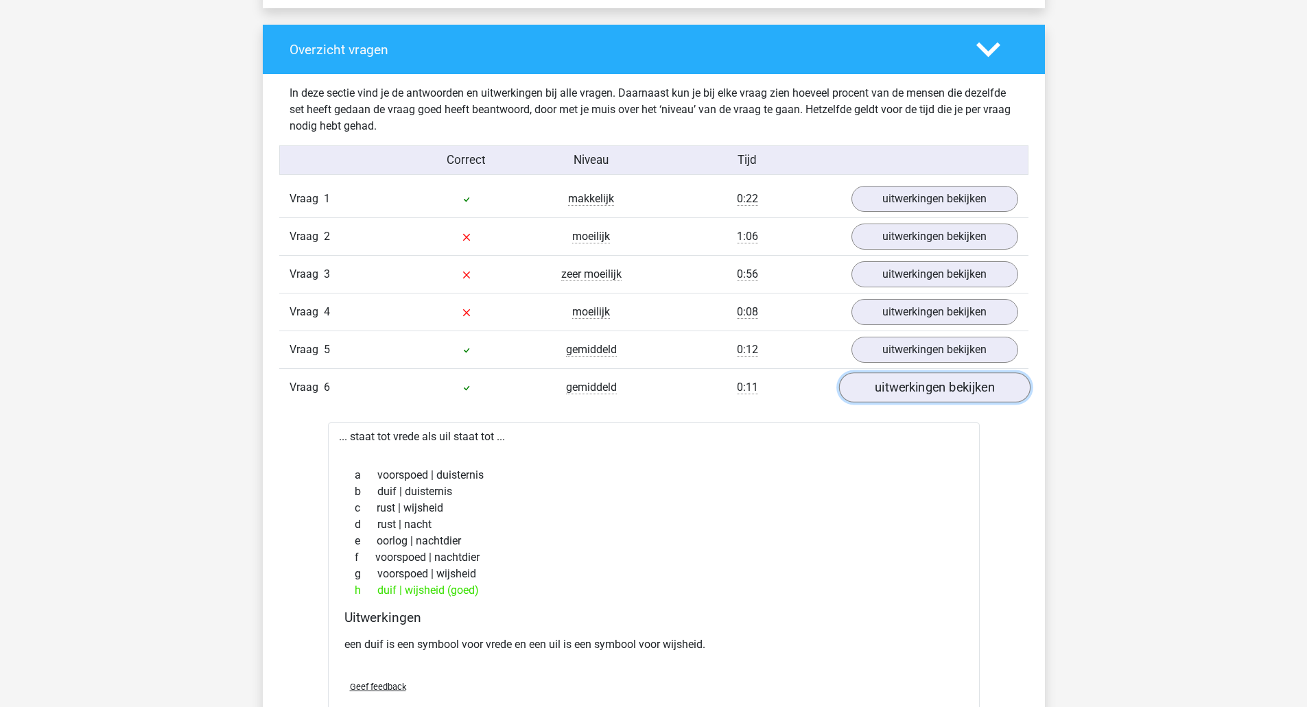
click at [939, 395] on link "uitwerkingen bekijken" at bounding box center [933, 388] width 191 height 30
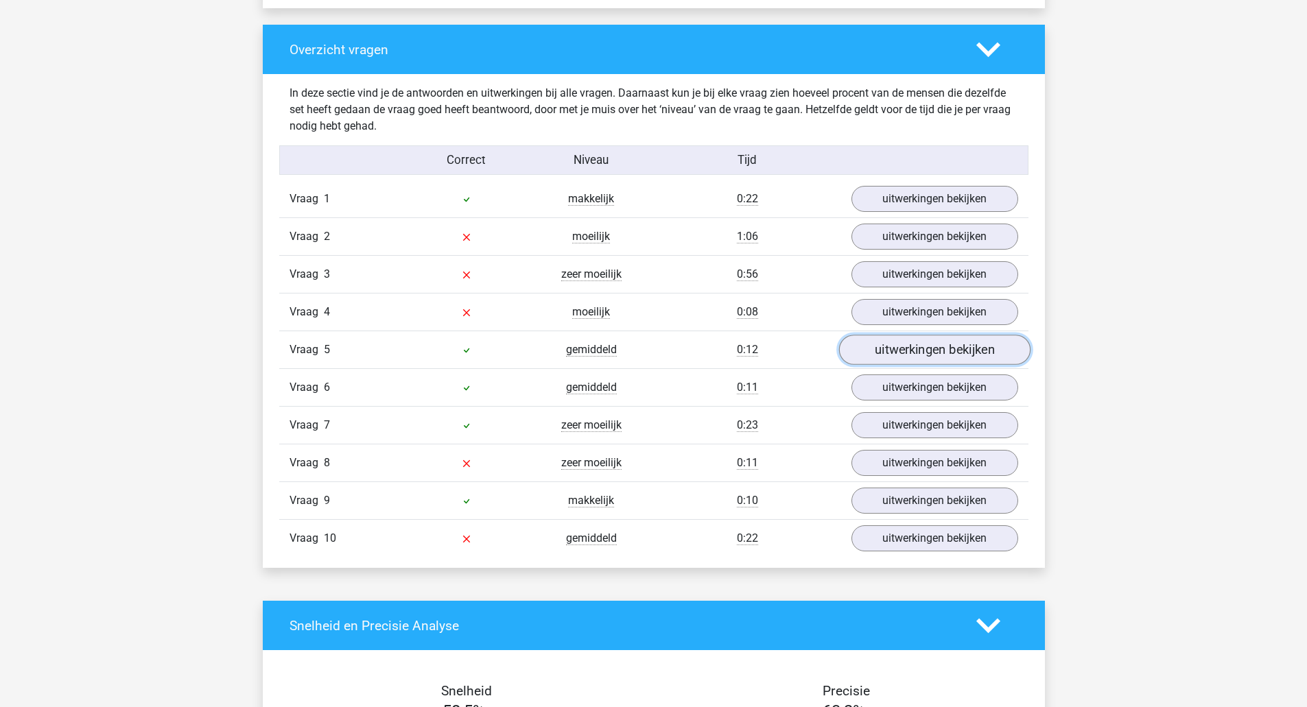
click at [921, 349] on link "uitwerkingen bekijken" at bounding box center [933, 351] width 191 height 30
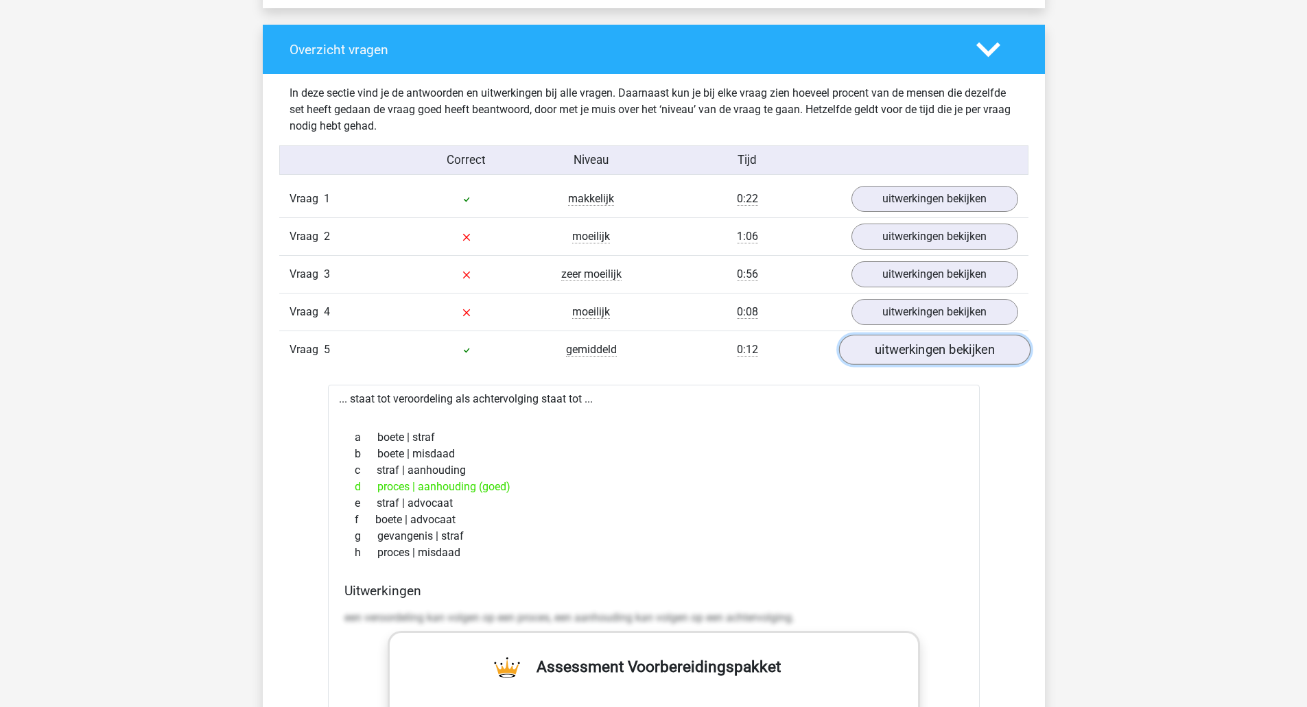
click at [921, 349] on link "uitwerkingen bekijken" at bounding box center [933, 351] width 191 height 30
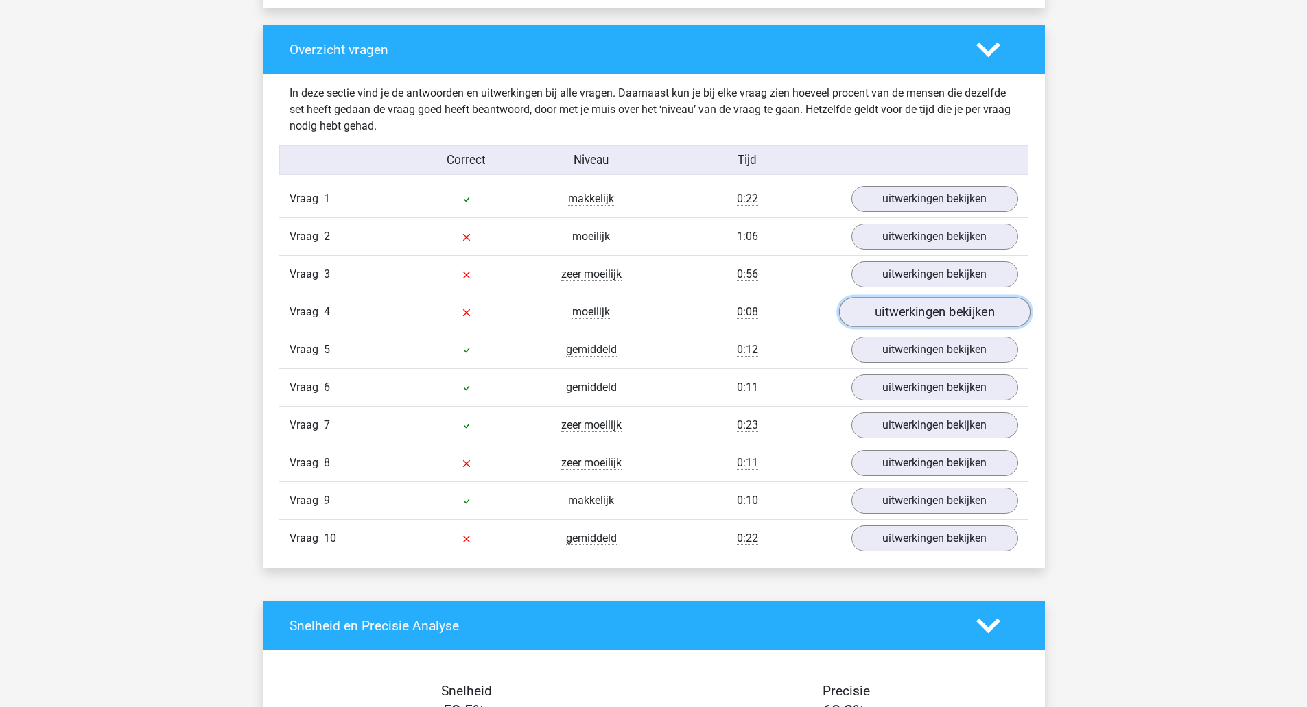
click at [924, 310] on link "uitwerkingen bekijken" at bounding box center [933, 313] width 191 height 30
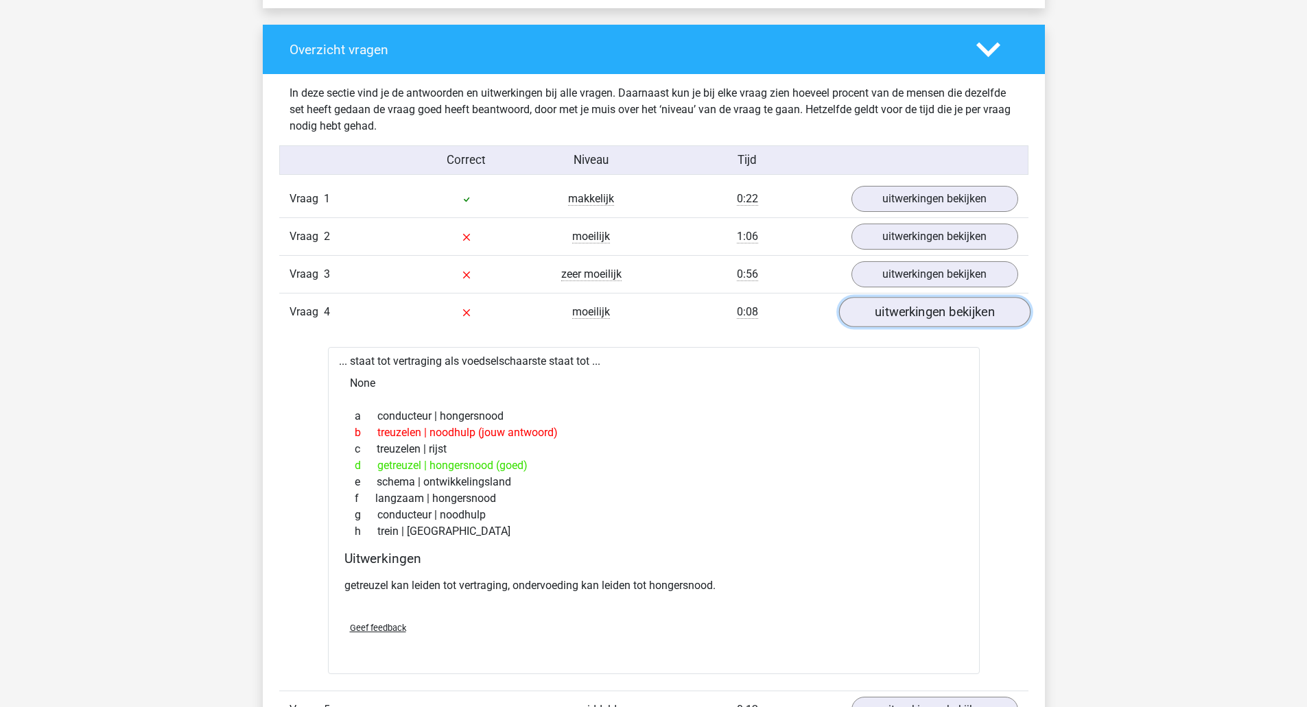
click at [932, 316] on link "uitwerkingen bekijken" at bounding box center [933, 313] width 191 height 30
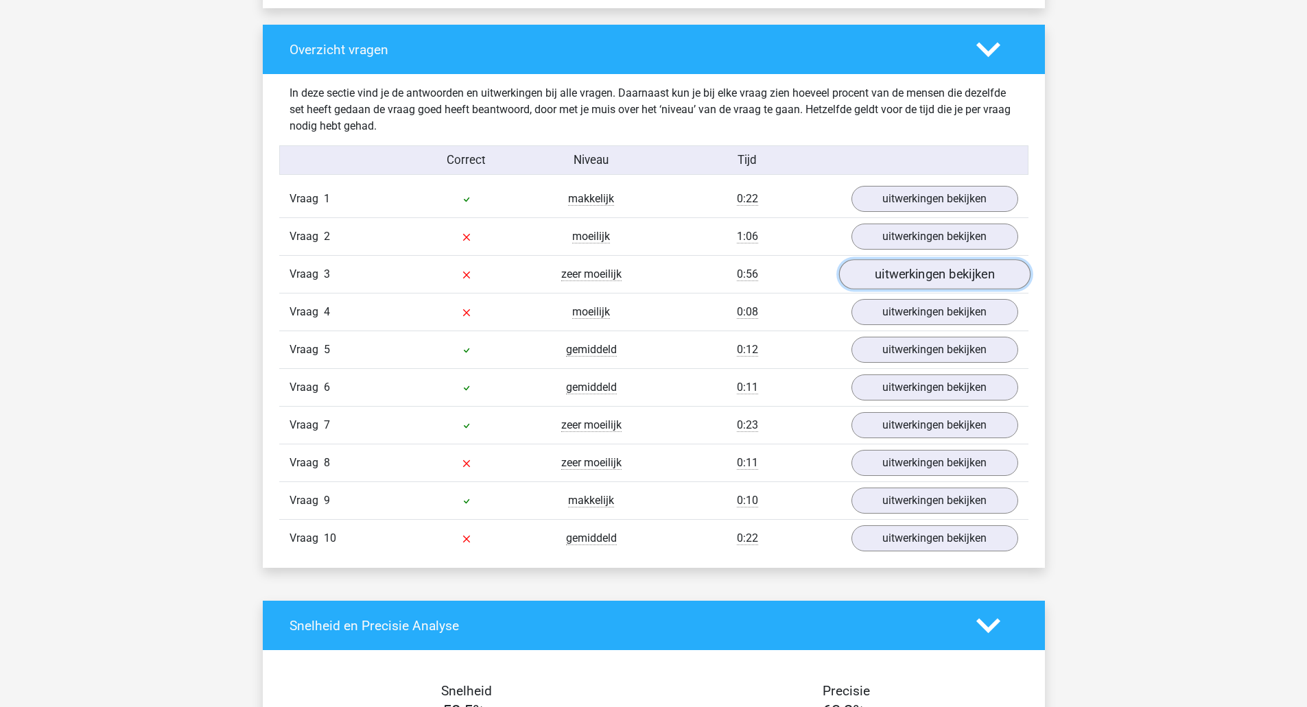
click at [932, 276] on link "uitwerkingen bekijken" at bounding box center [933, 275] width 191 height 30
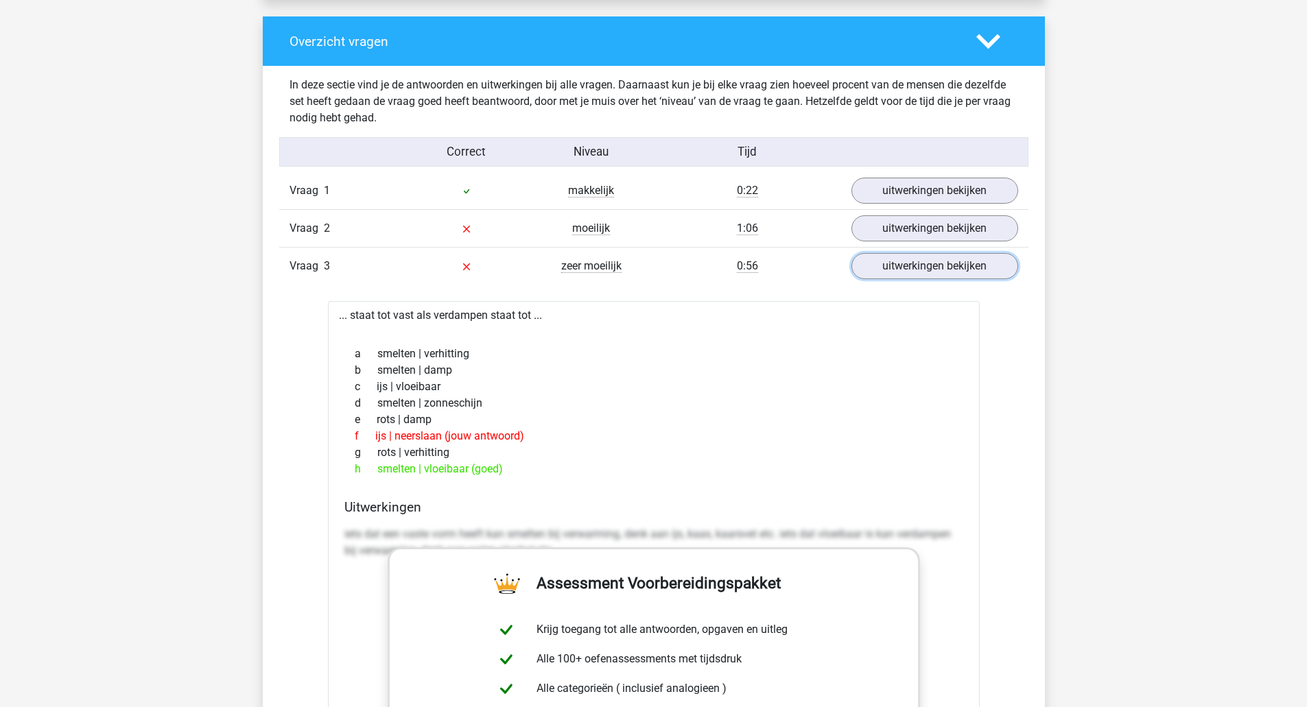
scroll to position [915, 0]
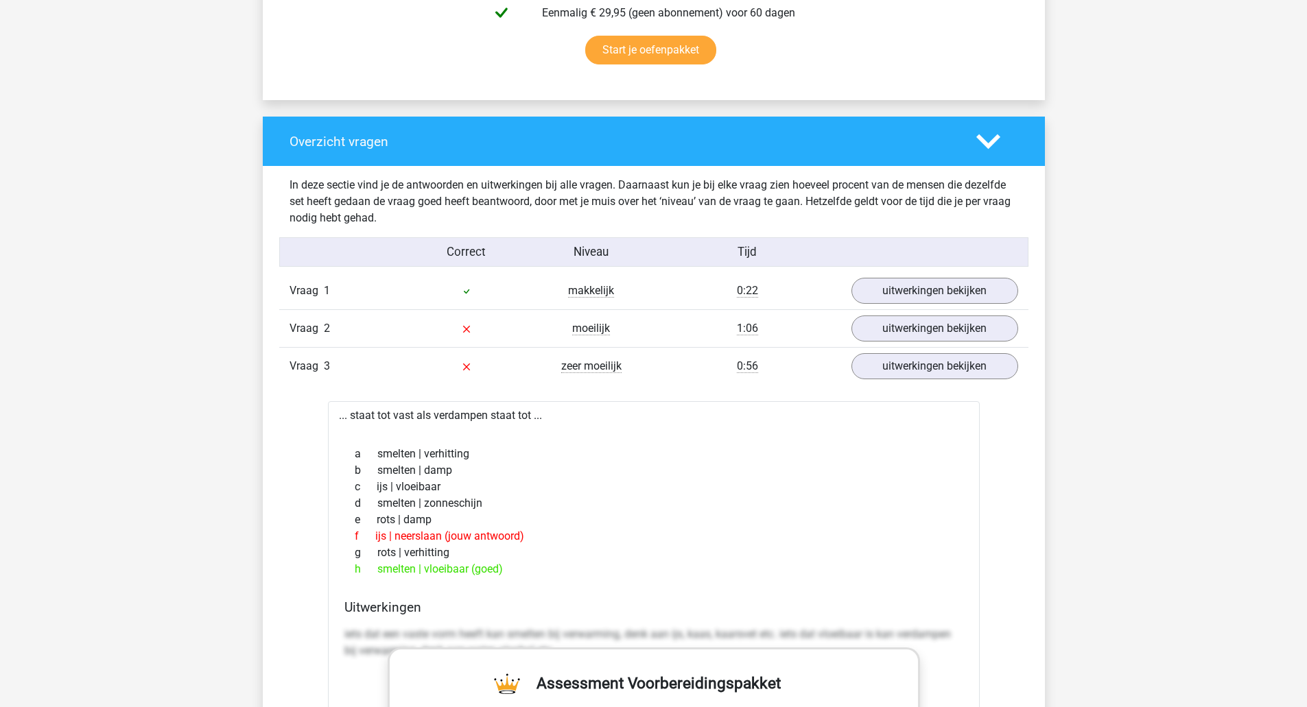
click at [913, 346] on div "Vraag 2 moeilijk 1:06 uitwerkingen bekijken" at bounding box center [653, 328] width 749 height 38
click at [919, 366] on link "uitwerkingen bekijken" at bounding box center [933, 367] width 191 height 30
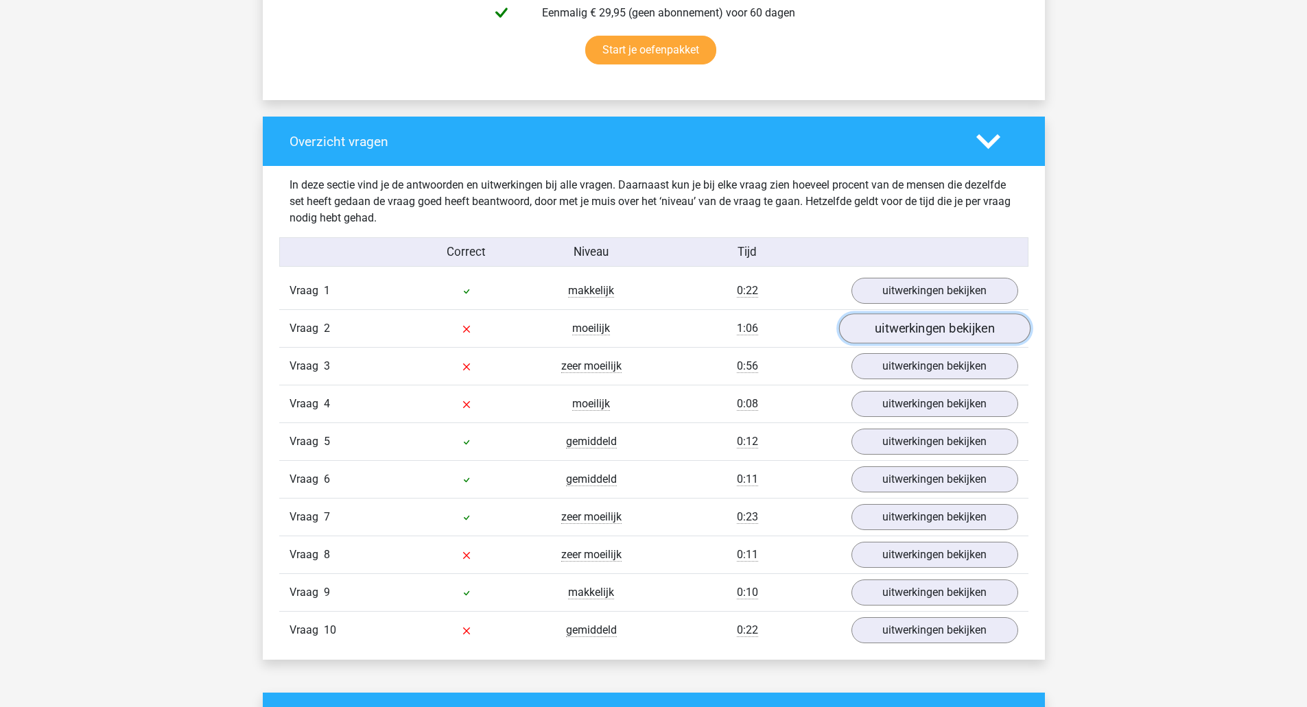
click at [922, 325] on link "uitwerkingen bekijken" at bounding box center [933, 329] width 191 height 30
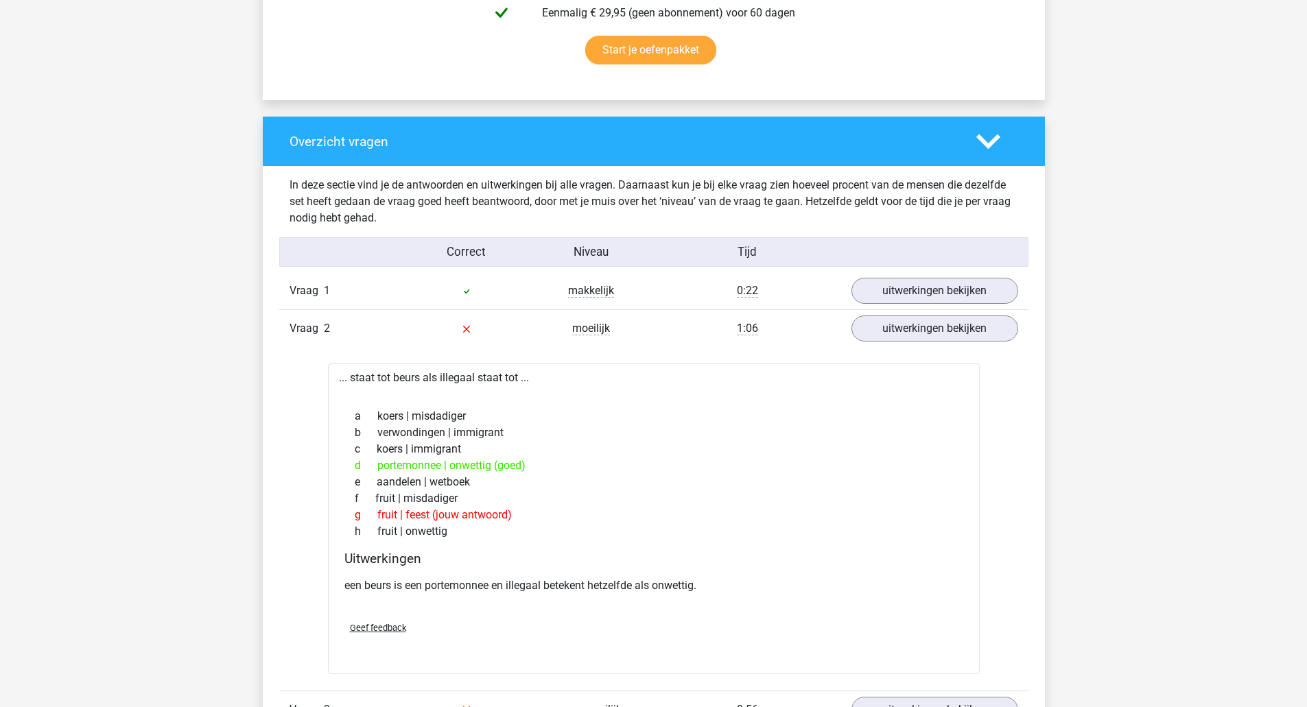
click at [984, 136] on icon at bounding box center [988, 142] width 24 height 24
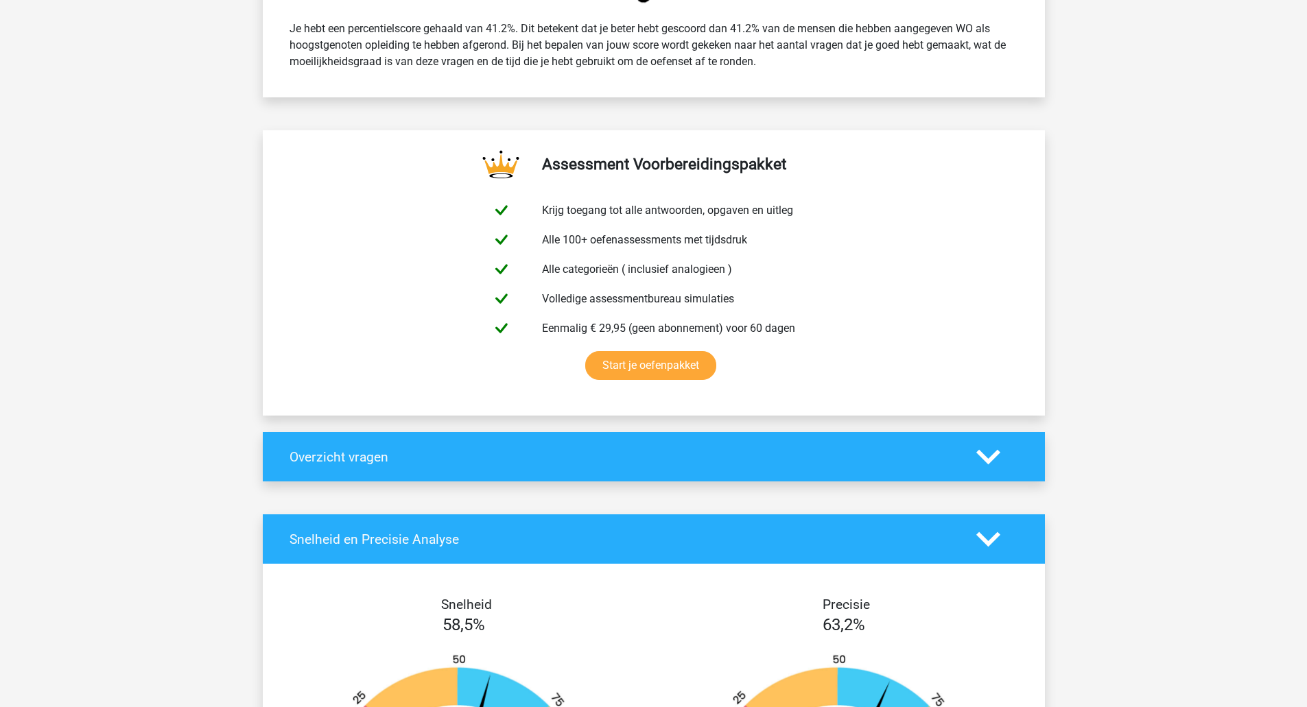
scroll to position [366, 0]
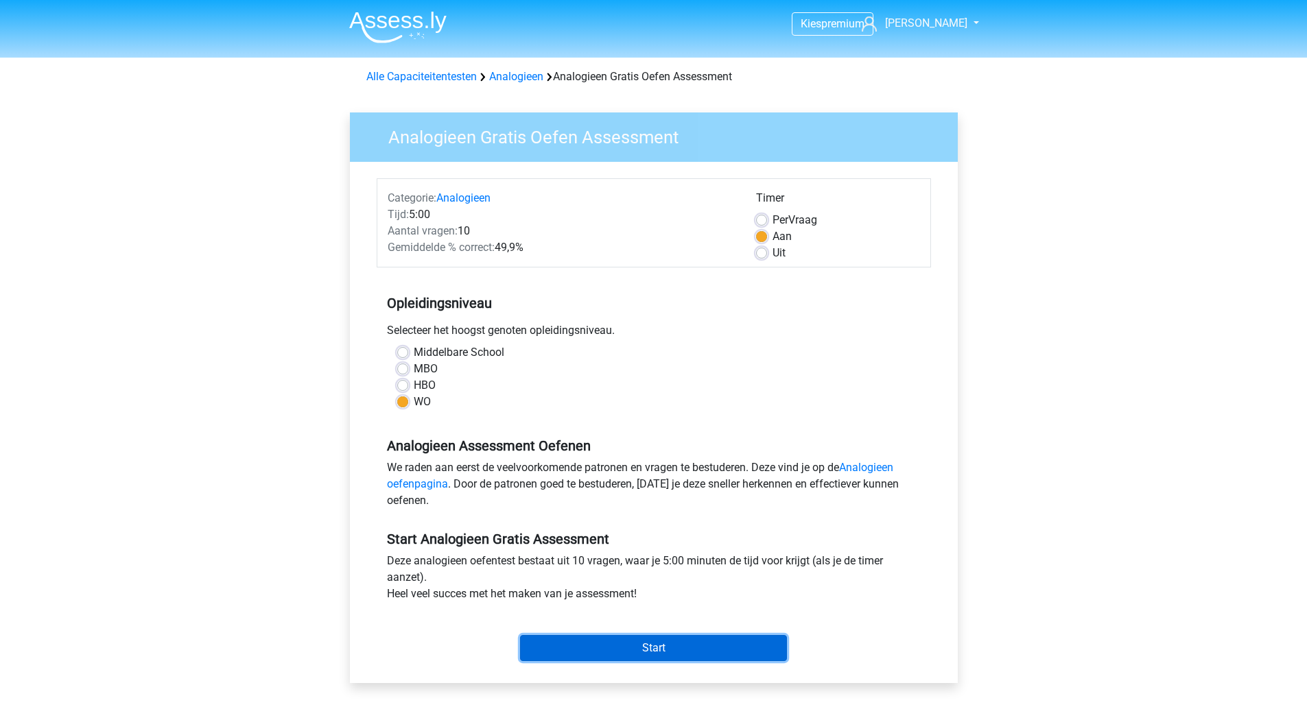
click at [651, 654] on input "Start" at bounding box center [653, 648] width 267 height 26
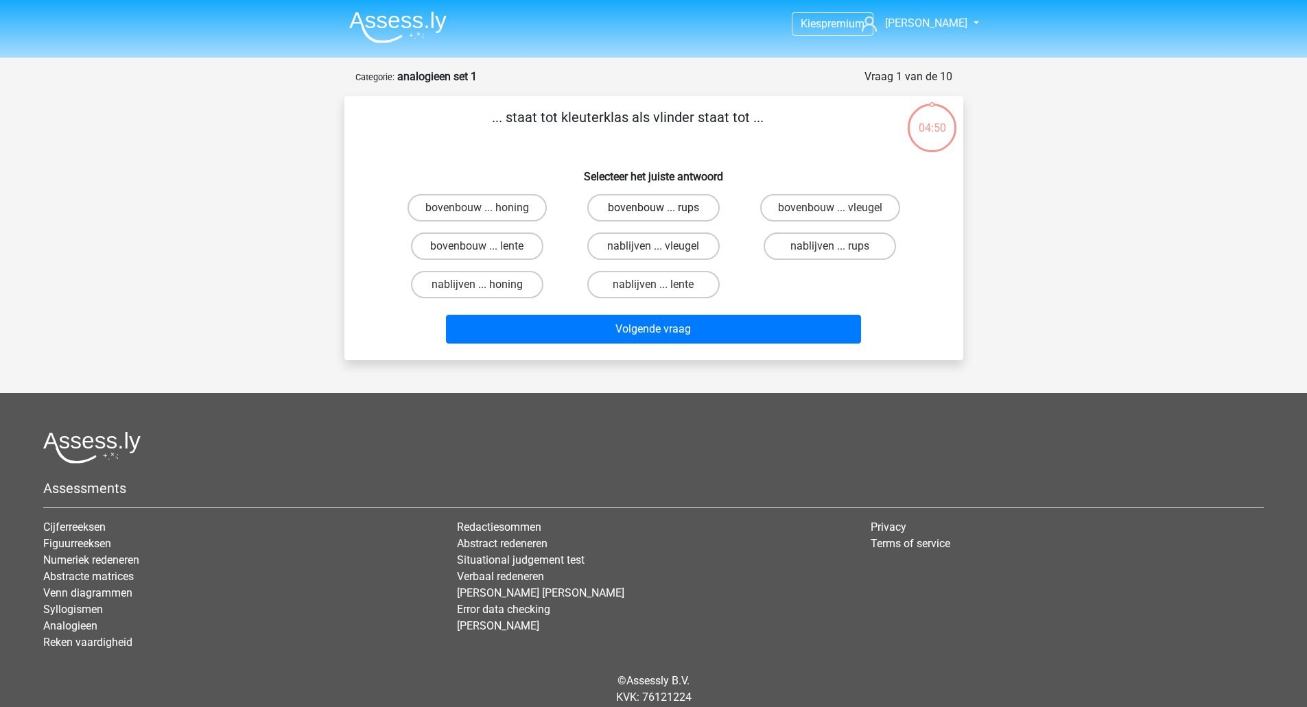
click at [668, 205] on label "bovenbouw ... rups" at bounding box center [653, 207] width 132 height 27
click at [662, 208] on input "bovenbouw ... rups" at bounding box center [657, 212] width 9 height 9
radio input "true"
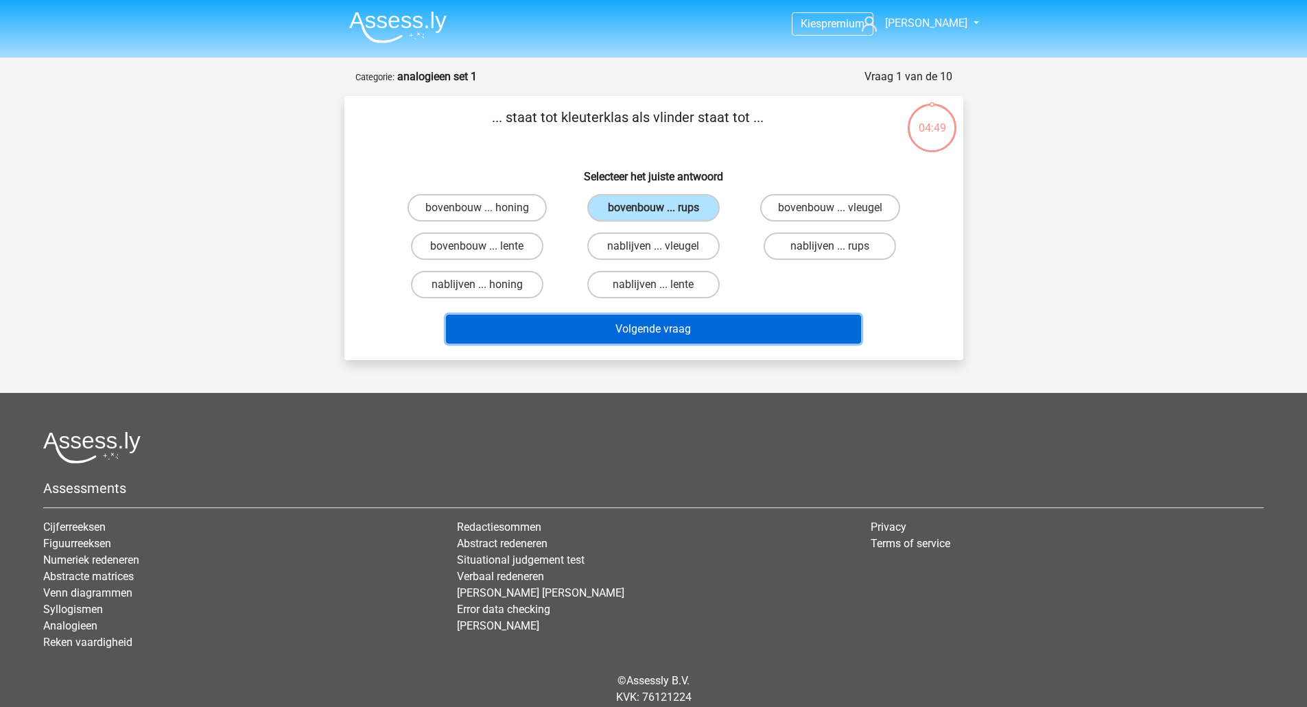
click at [636, 333] on button "Volgende vraag" at bounding box center [653, 329] width 415 height 29
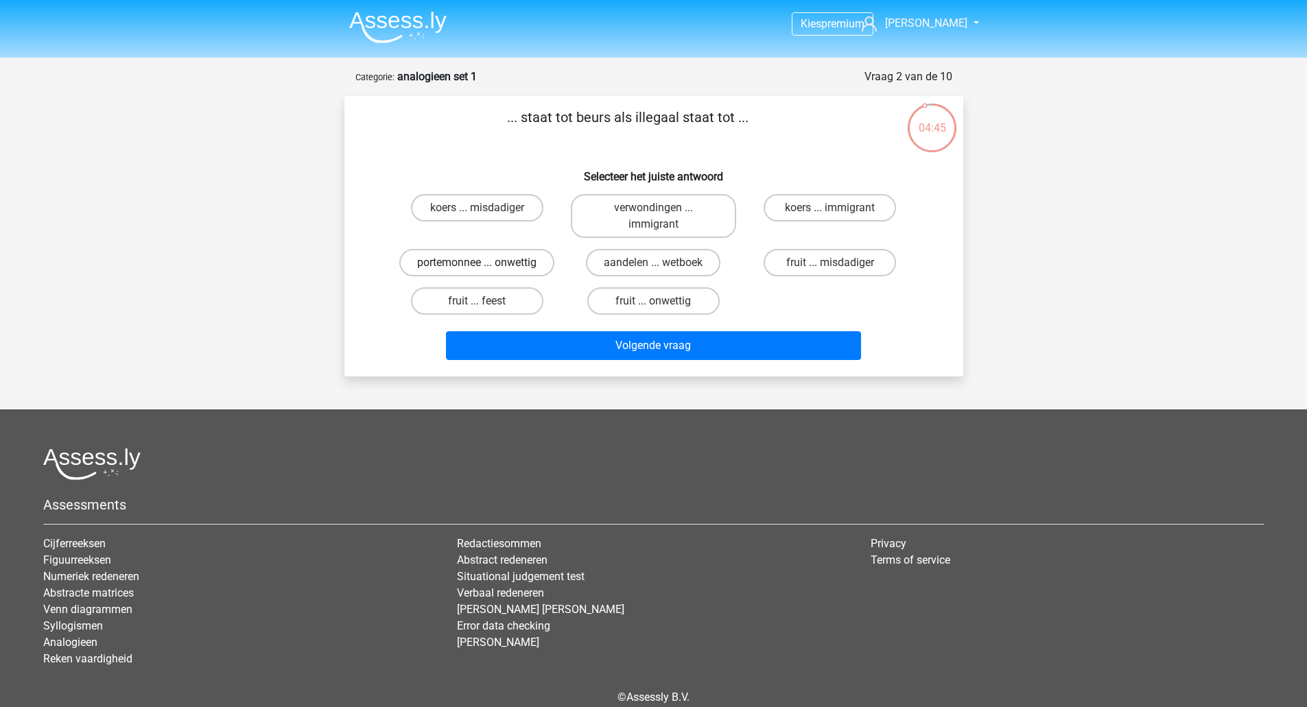
click at [436, 257] on label "portemonnee ... onwettig" at bounding box center [476, 262] width 155 height 27
click at [477, 263] on input "portemonnee ... onwettig" at bounding box center [481, 267] width 9 height 9
radio input "true"
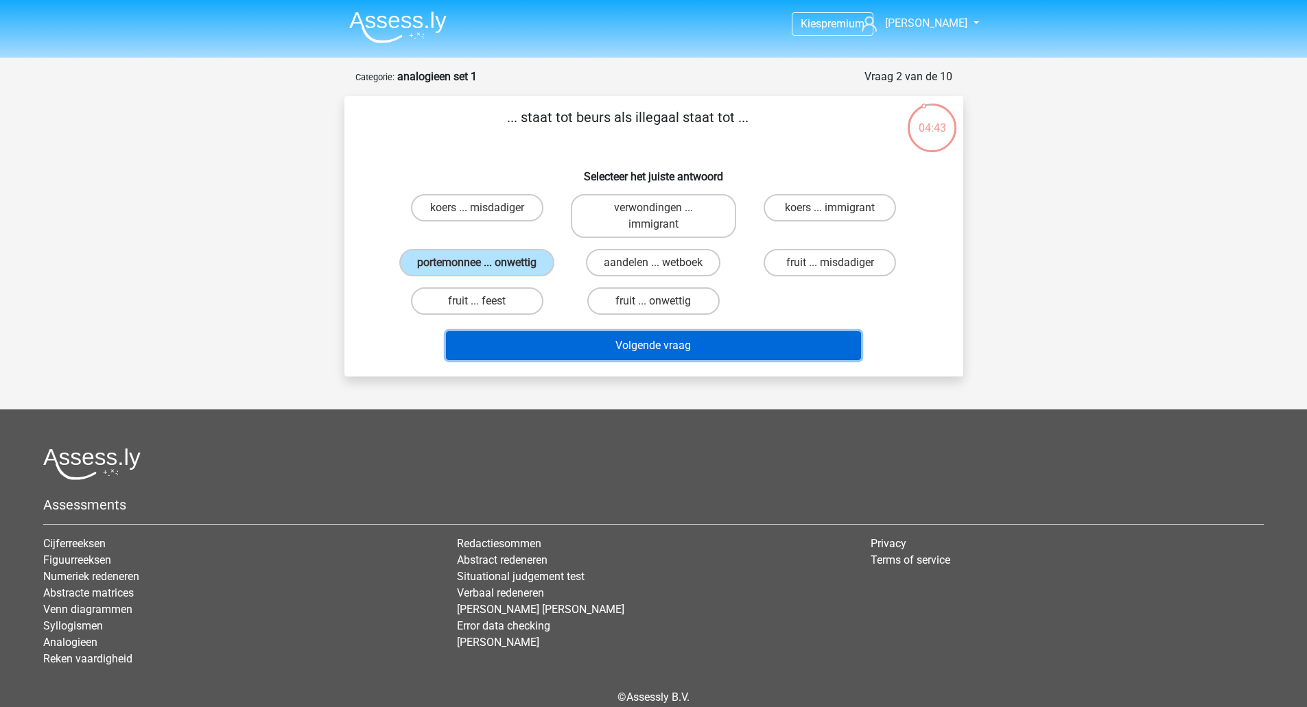
click at [620, 344] on button "Volgende vraag" at bounding box center [653, 345] width 415 height 29
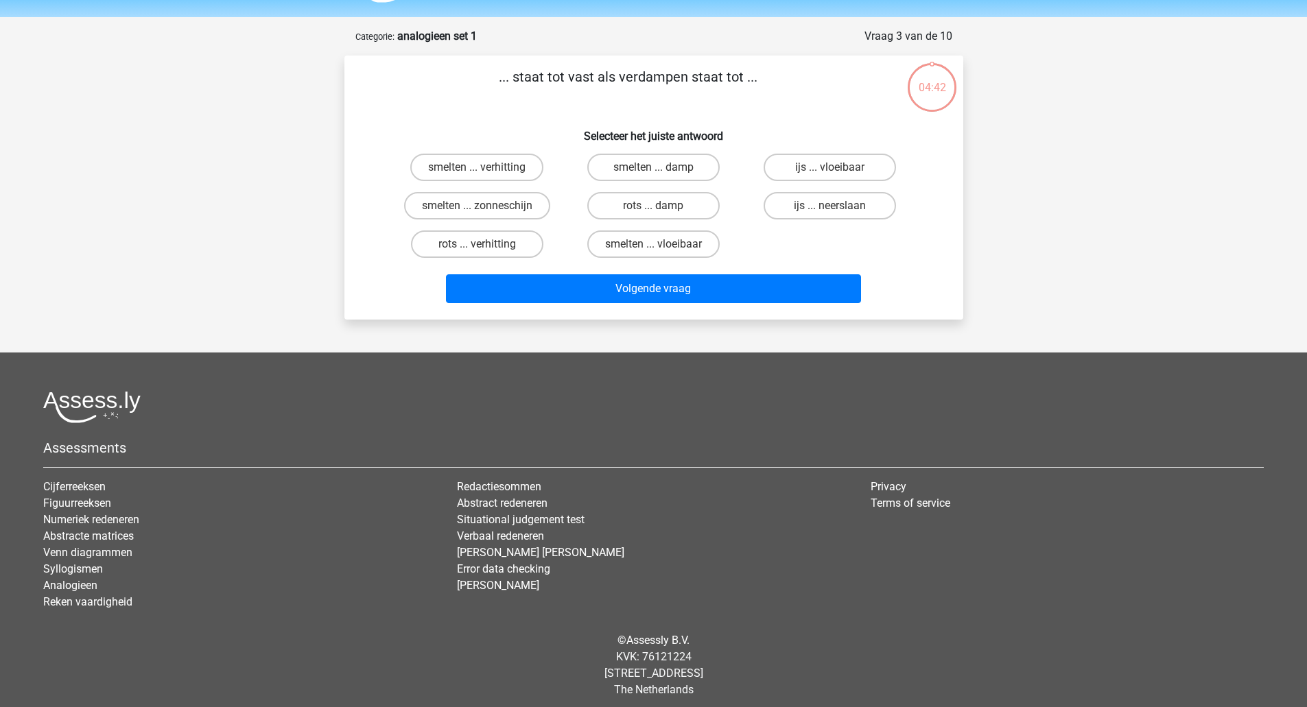
scroll to position [48, 0]
